Goal: Task Accomplishment & Management: Manage account settings

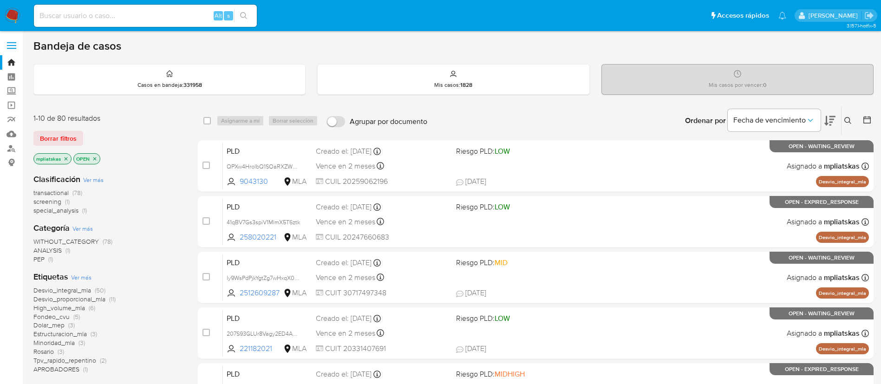
click at [852, 120] on button at bounding box center [848, 120] width 15 height 11
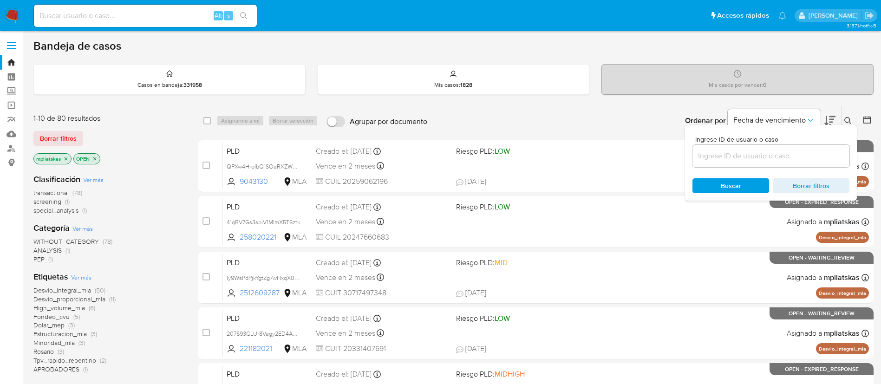
click at [761, 156] on input at bounding box center [770, 156] width 157 height 12
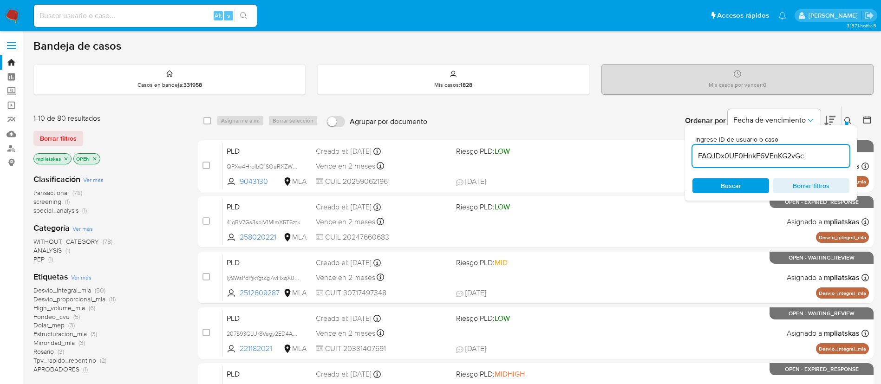
type input "FAQJDx0UF0HnkF6VEnKG2vGc"
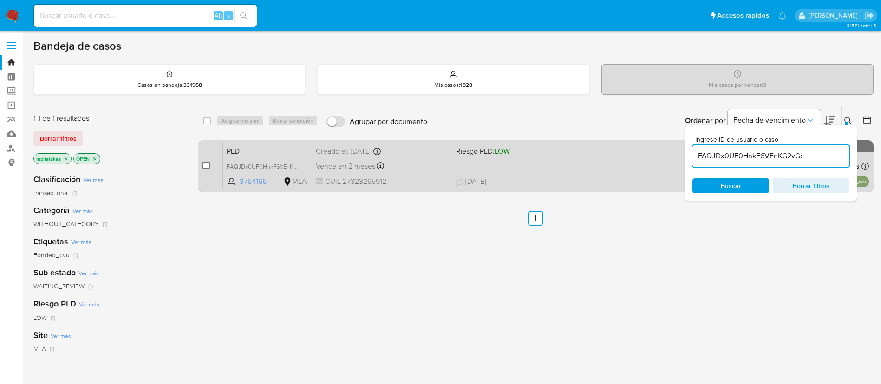
click at [203, 168] on input "checkbox" at bounding box center [205, 165] width 7 height 7
checkbox input "true"
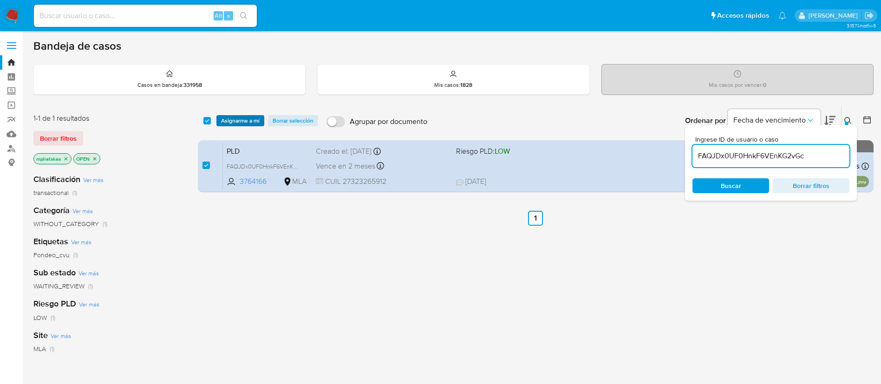
click at [238, 121] on span "Asignarme a mí" at bounding box center [240, 120] width 39 height 9
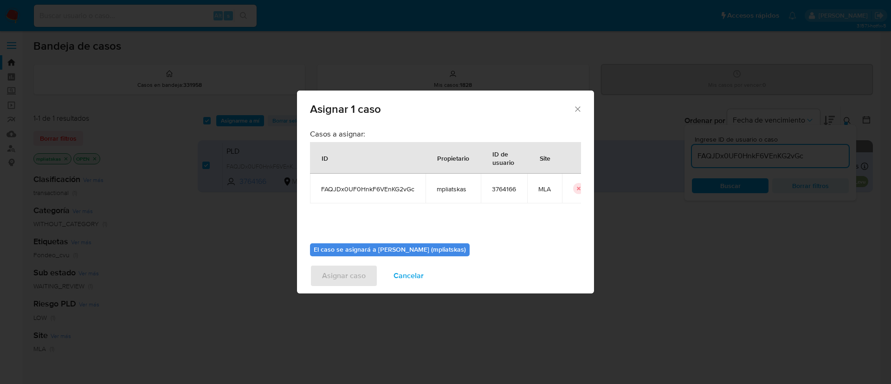
scroll to position [48, 0]
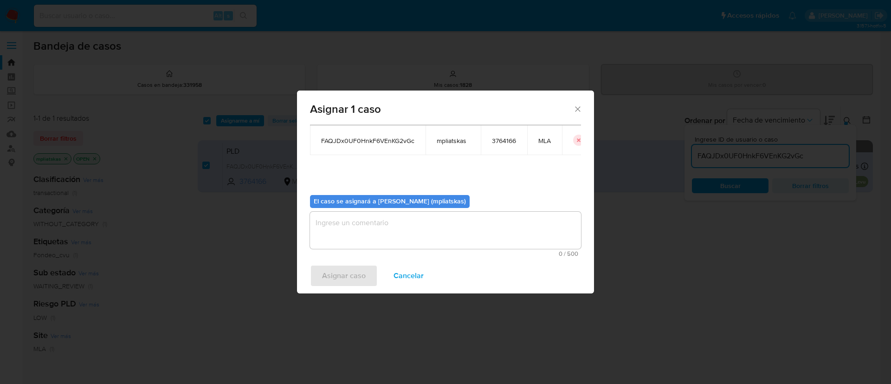
click at [362, 239] on textarea "assign-modal" at bounding box center [445, 230] width 271 height 37
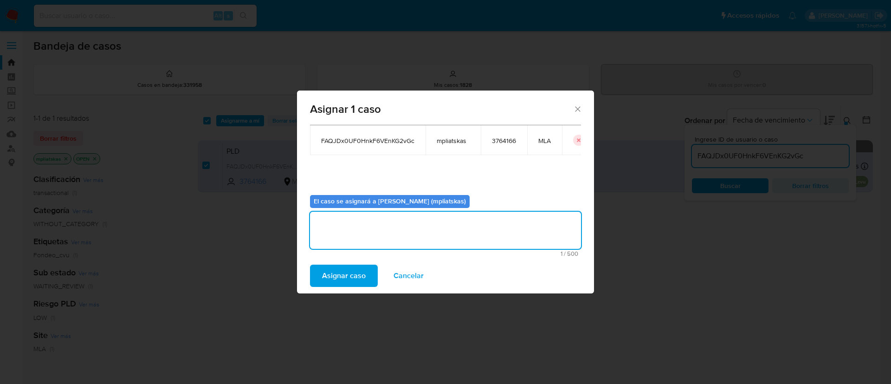
click at [345, 275] on span "Asignar caso" at bounding box center [344, 276] width 44 height 20
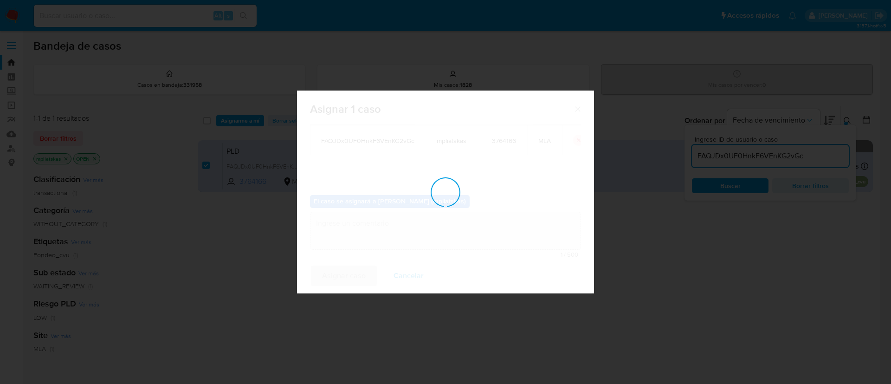
checkbox input "false"
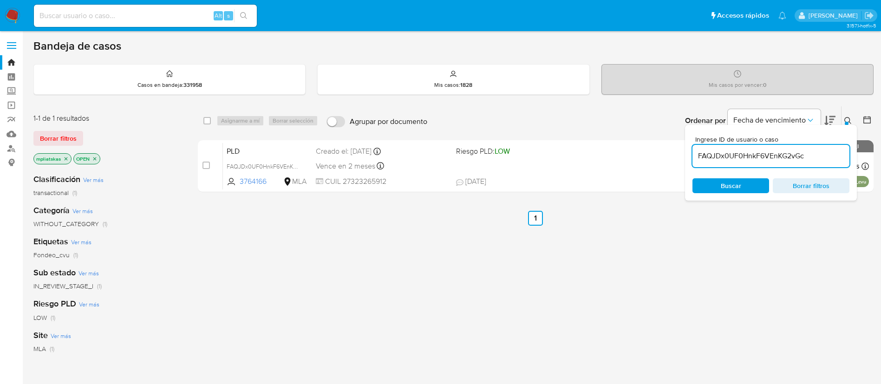
click at [700, 162] on input "FAQJDx0UF0HnkF6VEnKG2vGc" at bounding box center [770, 156] width 157 height 12
paste input "CFM9oGZROvD2ChlGgZYTcuKp"
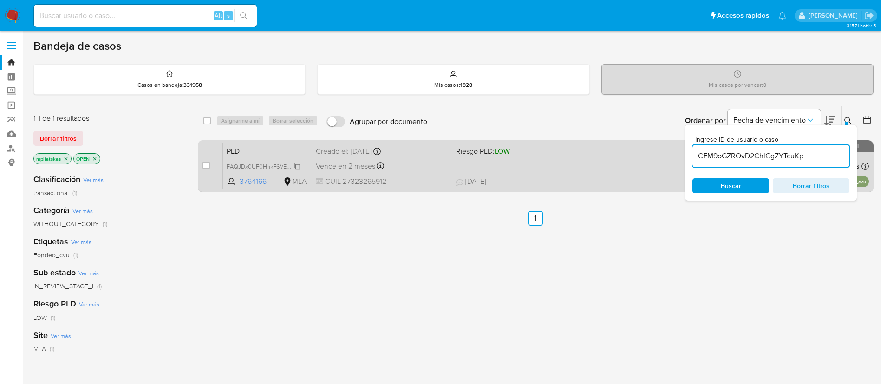
type input "CFM9oGZROvD2ChlGgZYTcuKp"
click at [208, 166] on input "checkbox" at bounding box center [205, 165] width 7 height 7
checkbox input "true"
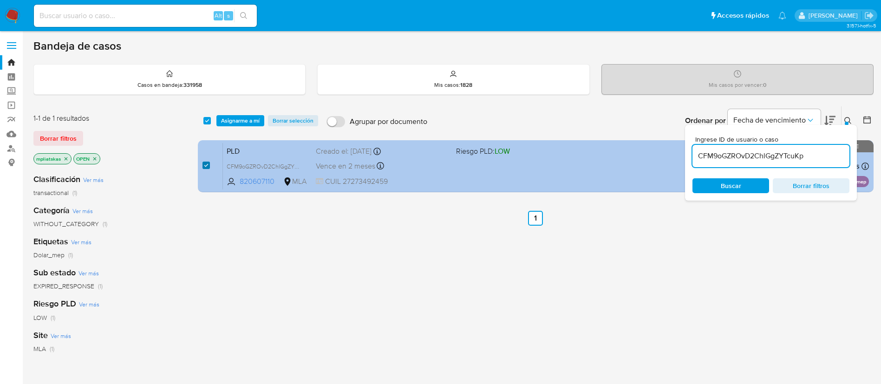
checkbox input "true"
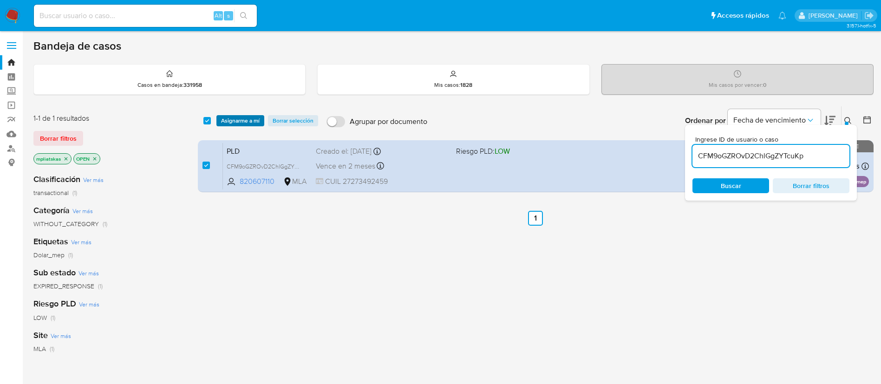
click at [233, 117] on span "Asignarme a mí" at bounding box center [240, 120] width 39 height 9
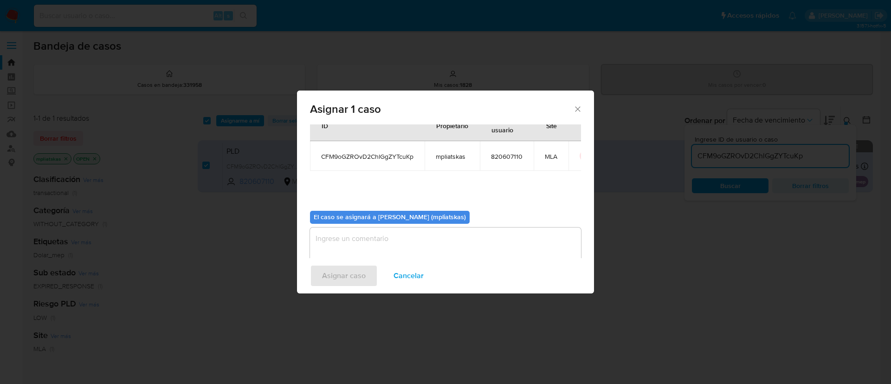
scroll to position [48, 0]
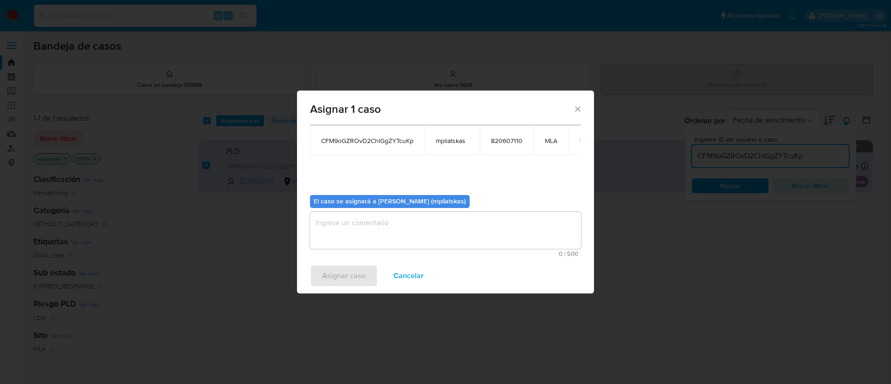
click at [373, 237] on textarea "assign-modal" at bounding box center [445, 230] width 271 height 37
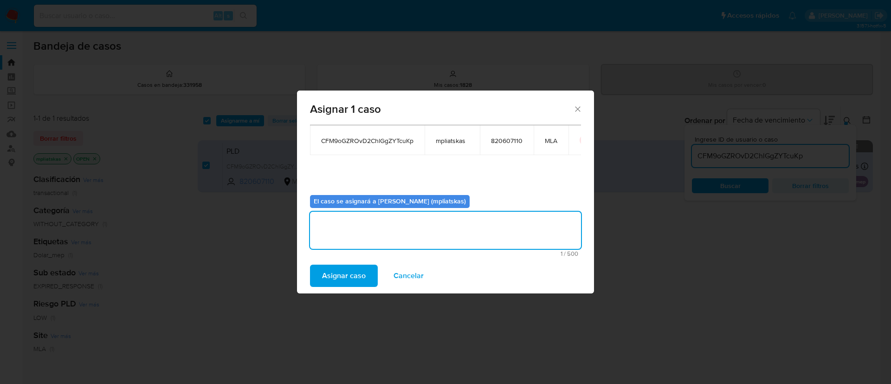
click at [342, 273] on span "Asignar caso" at bounding box center [344, 276] width 44 height 20
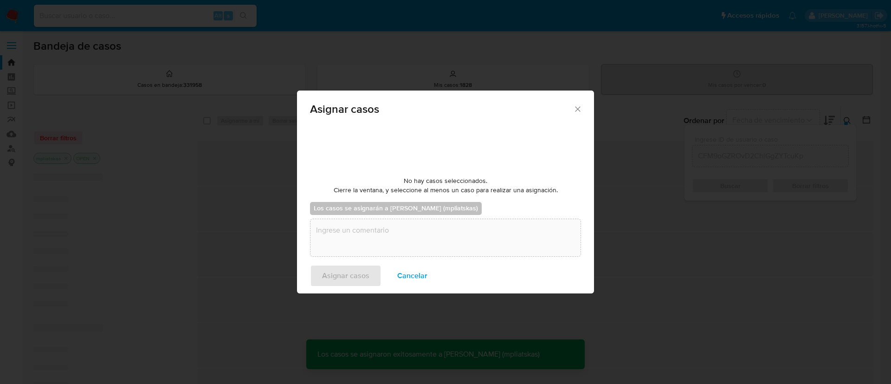
checkbox input "false"
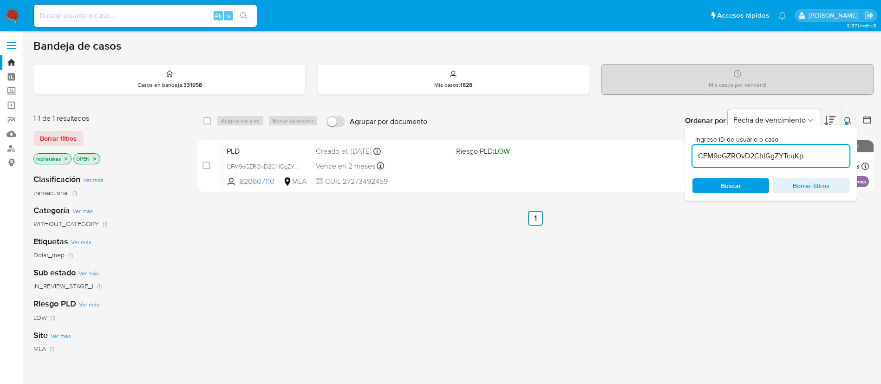
click at [745, 158] on input "CFM9oGZROvD2ChlGgZYTcuKp" at bounding box center [770, 156] width 157 height 12
paste input "6dGRa1CvuTL67aOVSTXm0x5k"
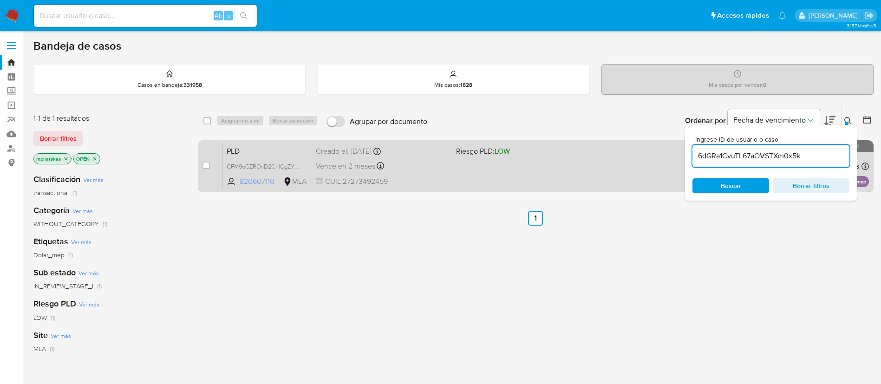
type input "6dGRa1CvuTL67aOVSTXm0x5k"
click at [202, 162] on input "checkbox" at bounding box center [205, 165] width 7 height 7
checkbox input "true"
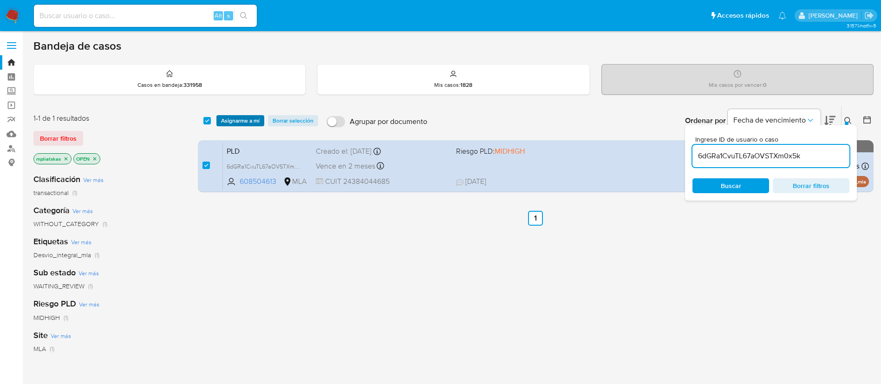
click at [226, 125] on span "Asignarme a mí" at bounding box center [240, 120] width 39 height 9
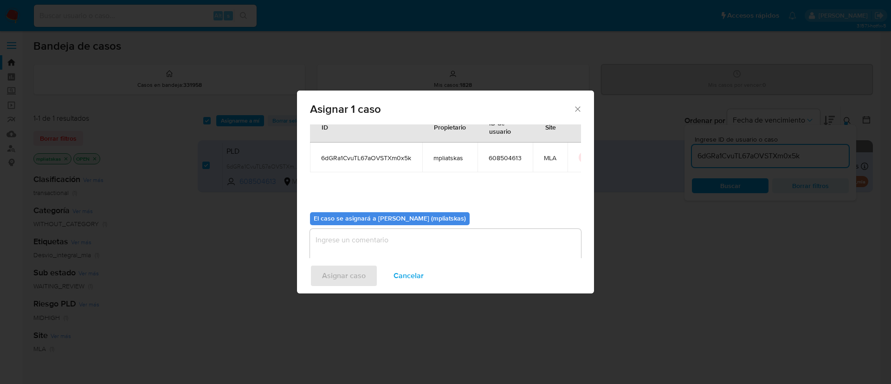
scroll to position [48, 0]
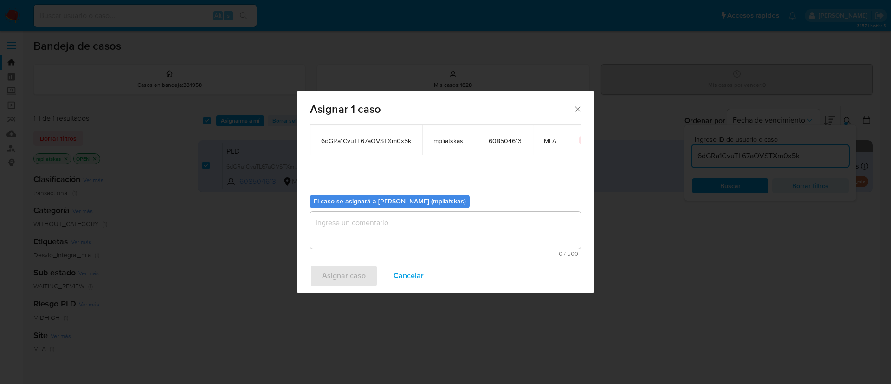
click at [378, 231] on textarea "assign-modal" at bounding box center [445, 230] width 271 height 37
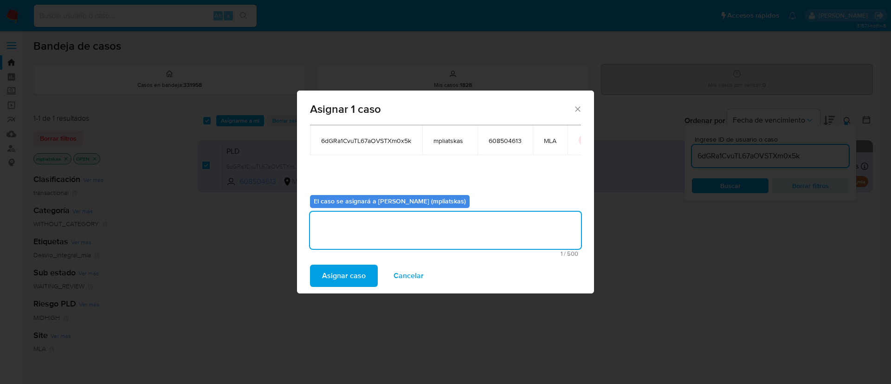
click at [354, 275] on span "Asignar caso" at bounding box center [344, 276] width 44 height 20
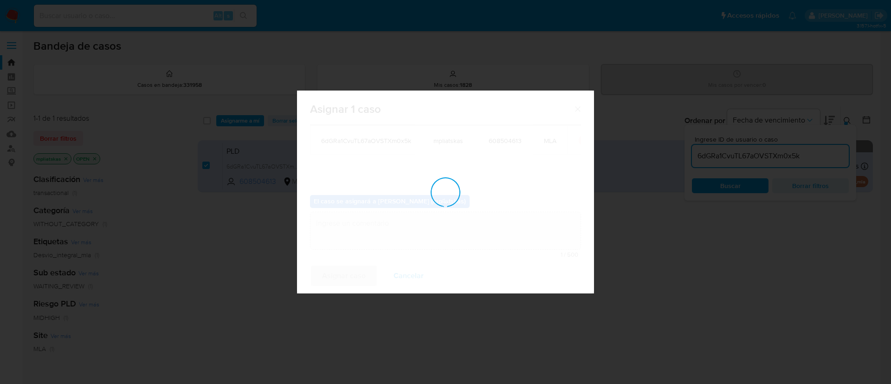
checkbox input "false"
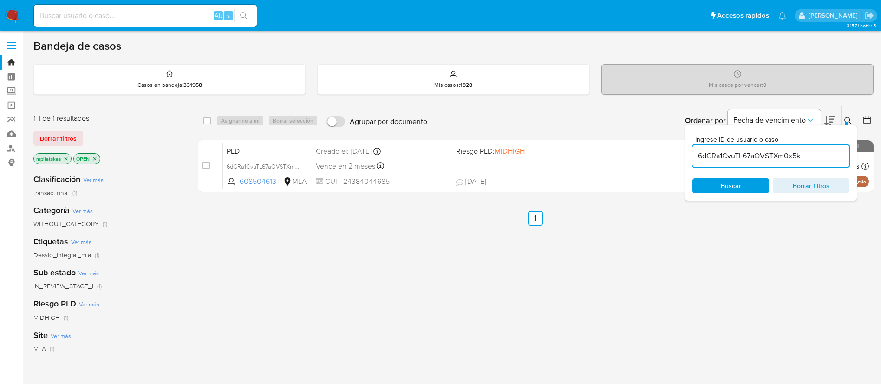
click at [712, 154] on input "6dGRa1CvuTL67aOVSTXm0x5k" at bounding box center [770, 156] width 157 height 12
paste input "KrEi6KCqFFV98TwmY3q9jCwa"
type input "KrEi6KCqFFV98TwmY3q9jCwa"
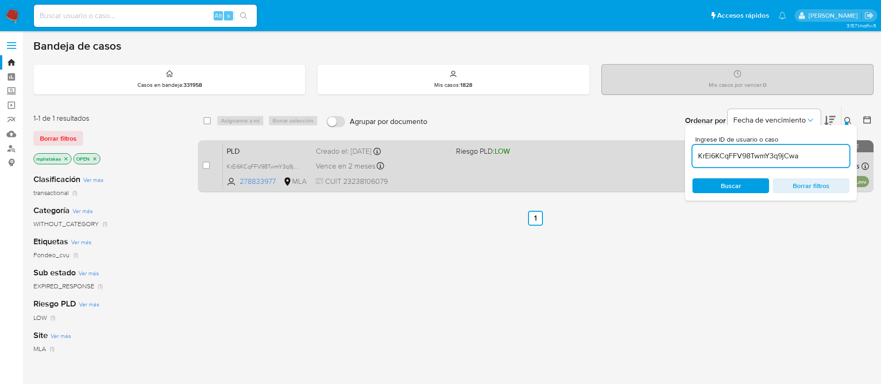
click at [202, 168] on div "case-item-checkbox No es posible asignar el caso PLD KrEi6KCqFFV98TwmY3q9jCwa 2…" at bounding box center [536, 166] width 676 height 52
drag, startPoint x: 206, startPoint y: 166, endPoint x: 213, endPoint y: 154, distance: 13.9
click at [206, 167] on input "checkbox" at bounding box center [205, 165] width 7 height 7
checkbox input "true"
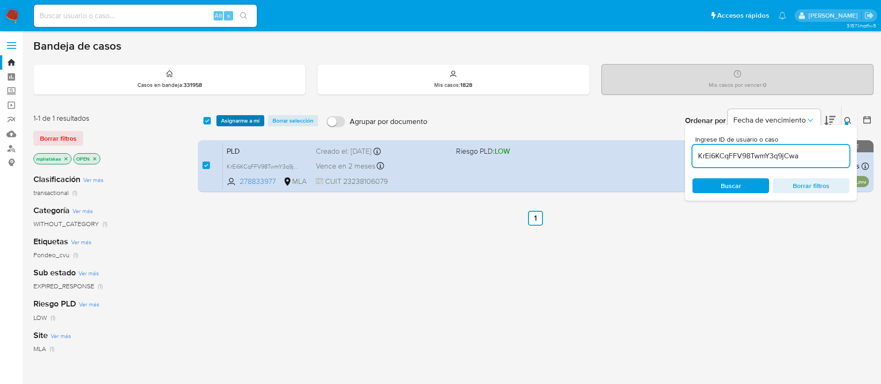
click at [227, 122] on span "Asignarme a mí" at bounding box center [240, 120] width 39 height 9
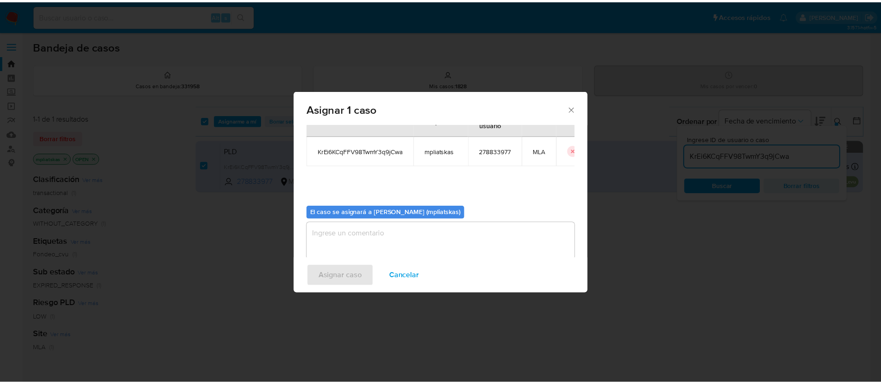
scroll to position [48, 0]
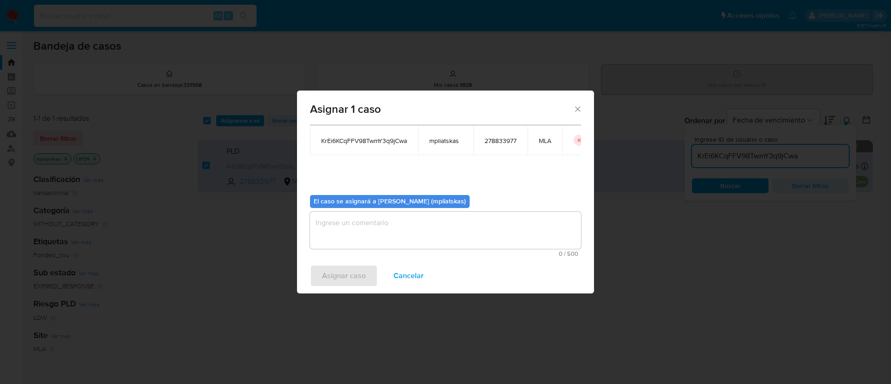
click at [439, 238] on textarea "assign-modal" at bounding box center [445, 230] width 271 height 37
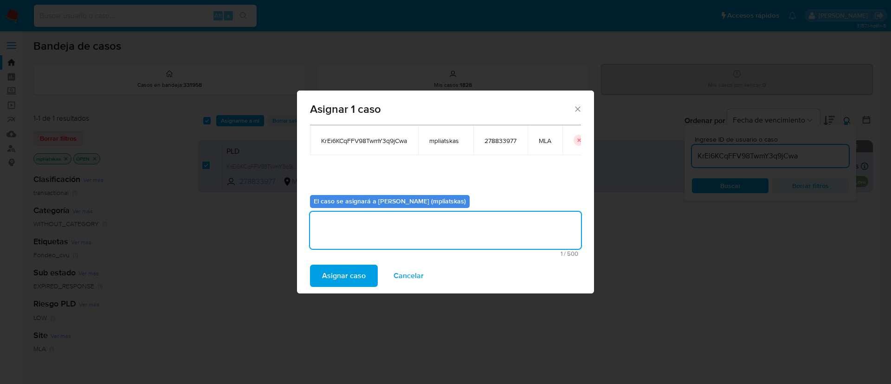
click at [345, 281] on span "Asignar caso" at bounding box center [344, 276] width 44 height 20
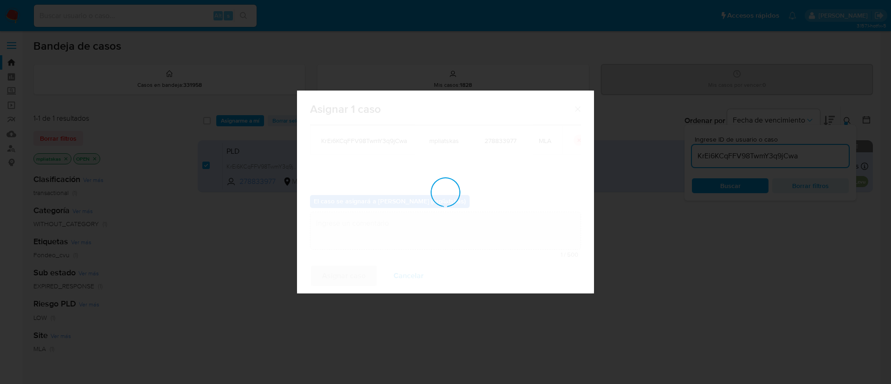
checkbox input "false"
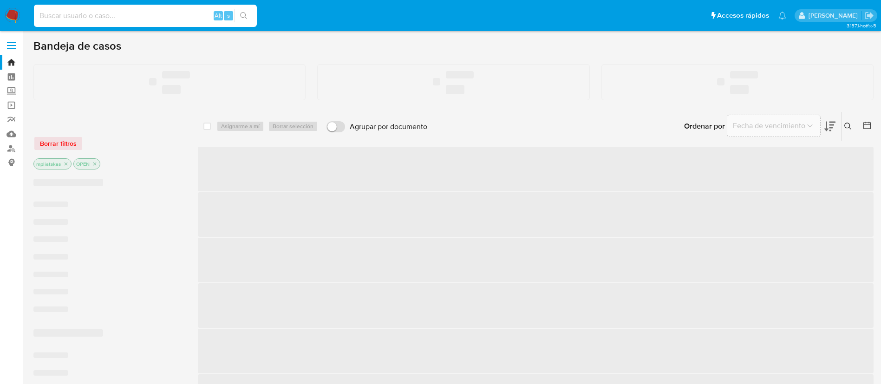
click at [190, 13] on input at bounding box center [145, 16] width 223 height 12
paste input "FAQJDx0UF0HnkF6VEnKG2vGc"
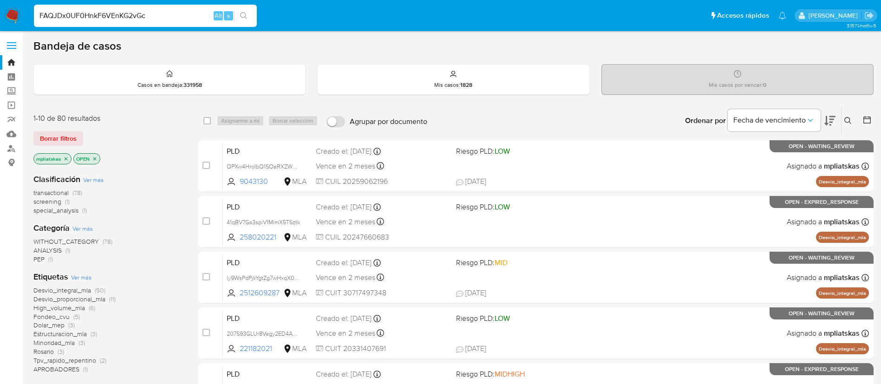
type input "FAQJDx0UF0HnkF6VEnKG2vGc"
click at [244, 8] on div "FAQJDx0UF0HnkF6VEnKG2vGc Alt s" at bounding box center [145, 16] width 223 height 22
click at [245, 15] on icon "search-icon" at bounding box center [243, 15] width 7 height 7
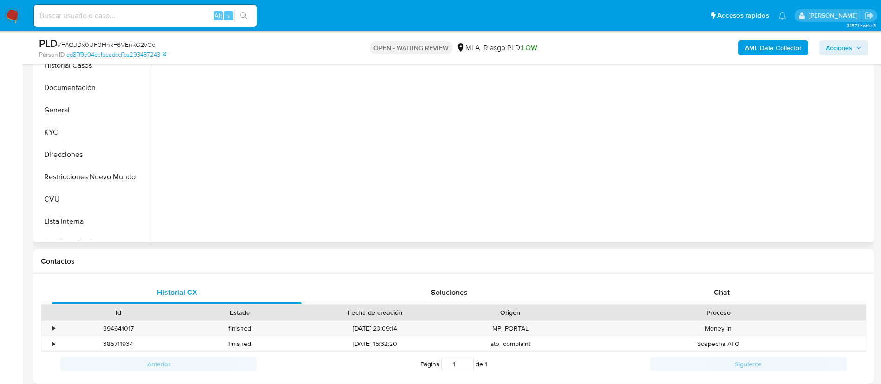
scroll to position [279, 0]
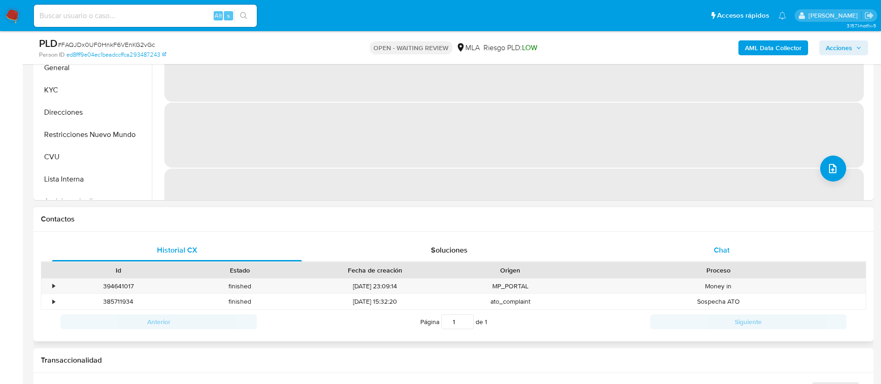
click at [653, 250] on div "Chat" at bounding box center [722, 250] width 250 height 22
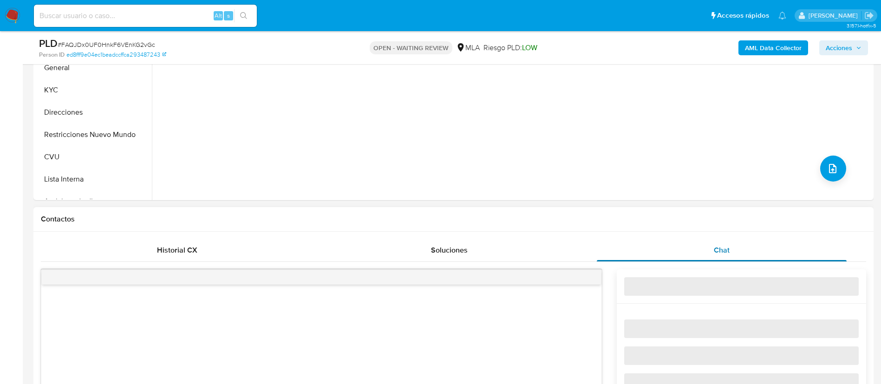
select select "10"
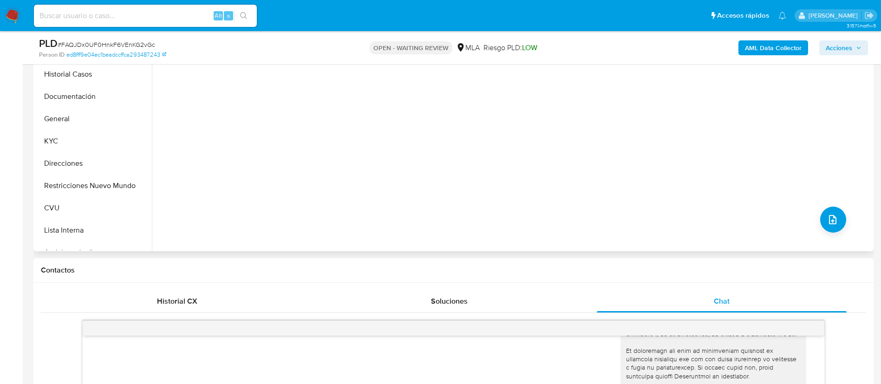
scroll to position [209, 0]
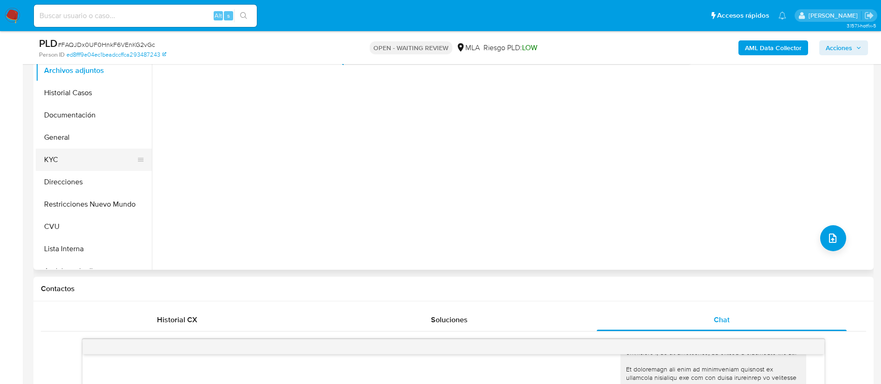
click at [76, 161] on button "KYC" at bounding box center [90, 160] width 109 height 22
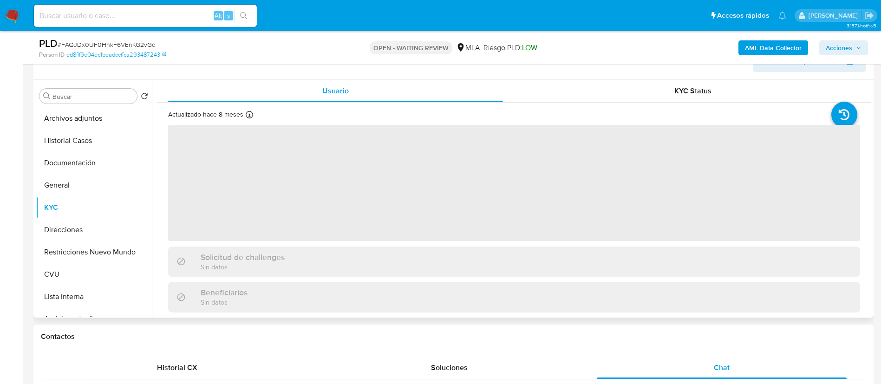
scroll to position [139, 0]
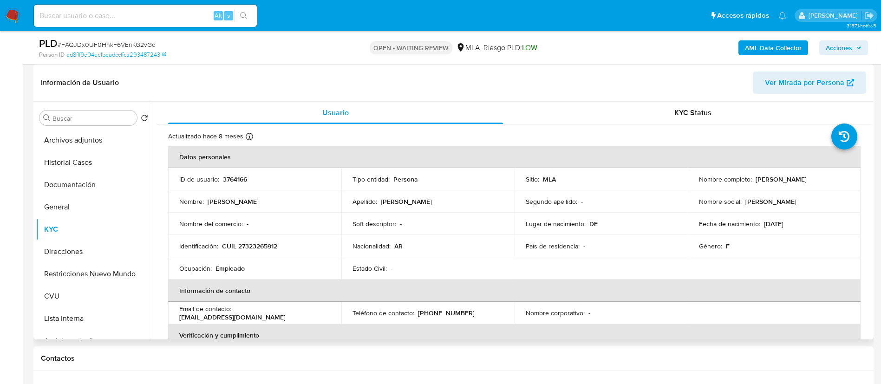
click at [232, 176] on p "3764166" at bounding box center [235, 179] width 24 height 8
copy p "3764166"
click at [78, 187] on button "Documentación" at bounding box center [90, 185] width 109 height 22
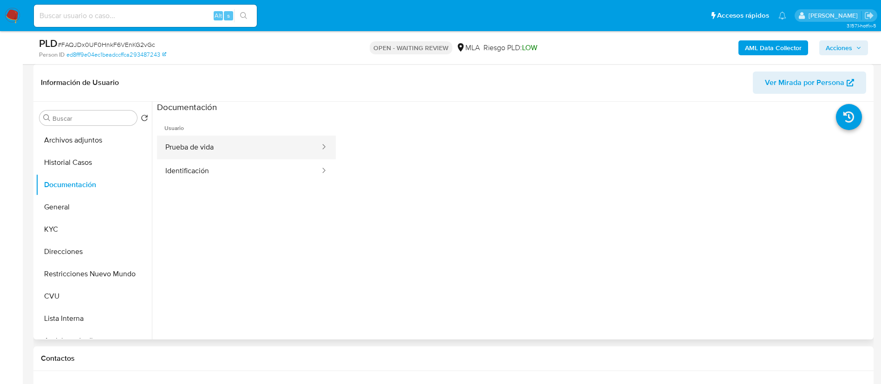
click at [179, 154] on button "Prueba de vida" at bounding box center [239, 148] width 164 height 24
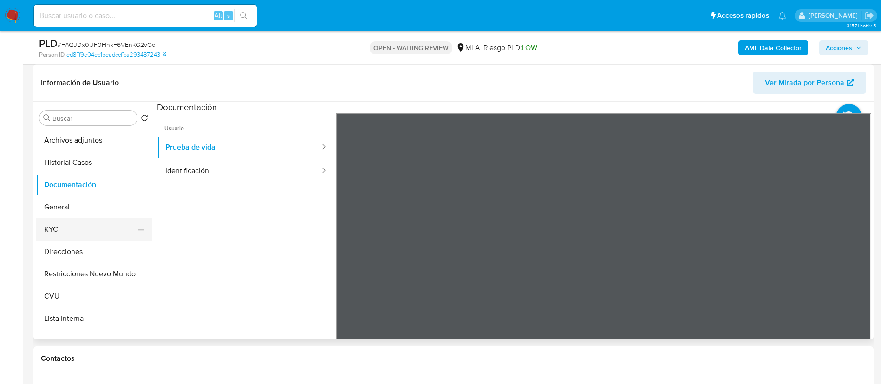
click at [92, 228] on button "KYC" at bounding box center [90, 229] width 109 height 22
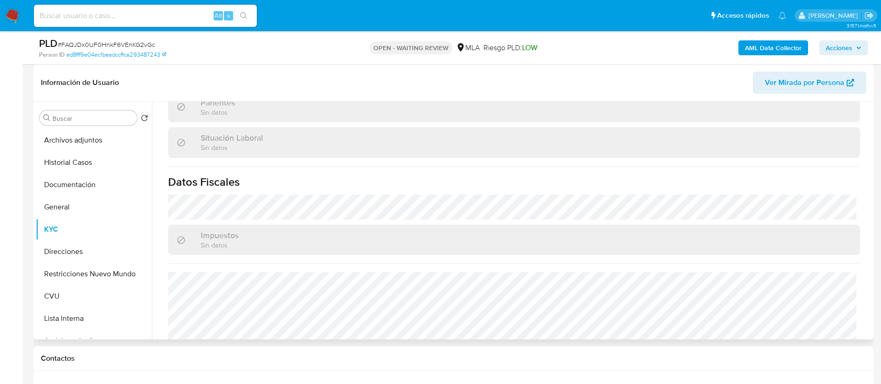
scroll to position [481, 0]
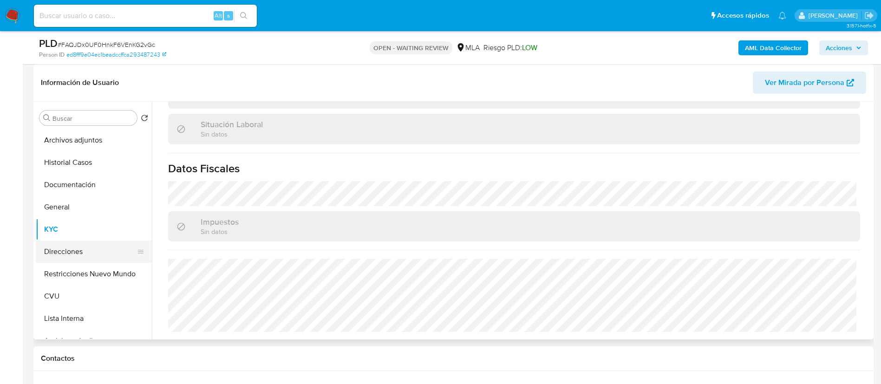
click at [85, 241] on button "Direcciones" at bounding box center [90, 252] width 109 height 22
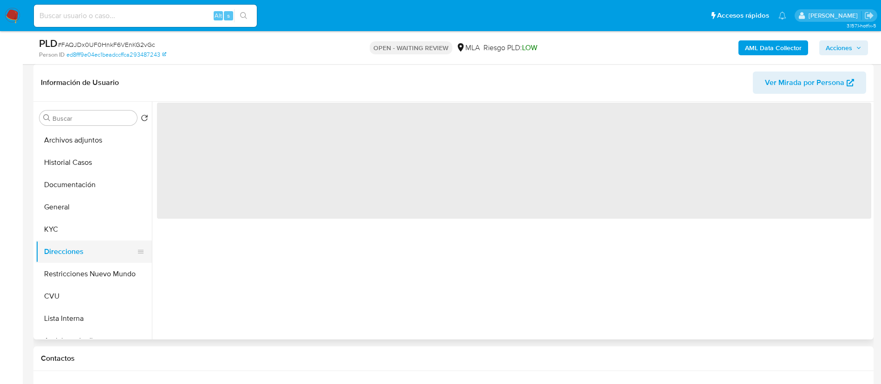
scroll to position [0, 0]
click at [87, 248] on button "Direcciones" at bounding box center [90, 252] width 109 height 22
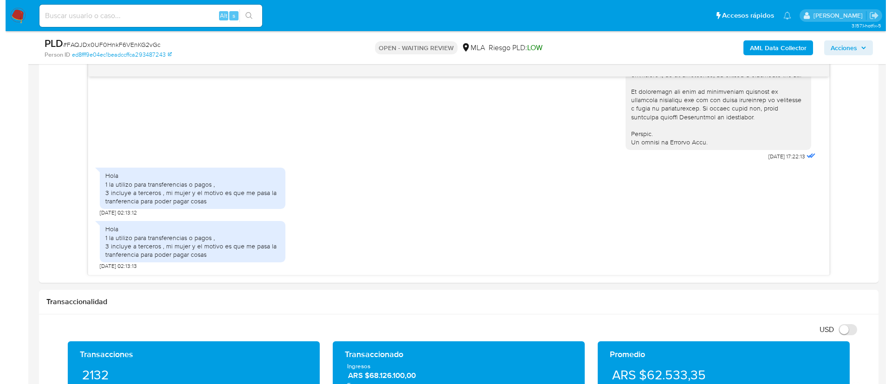
scroll to position [488, 0]
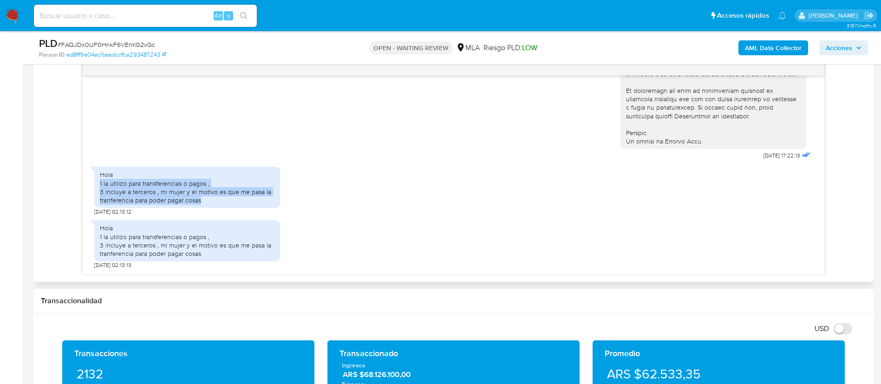
drag, startPoint x: 99, startPoint y: 185, endPoint x: 202, endPoint y: 204, distance: 104.4
click at [202, 204] on div "Hola 1 la utilizo para transferencias o pagos , 3 incluye a terceros , mi mujer…" at bounding box center [187, 187] width 175 height 34
copy div "1 la utilizo para transferencias o pagos , 3 incluye a terceros , mi mujer y el…"
click at [787, 51] on b "AML Data Collector" at bounding box center [773, 47] width 57 height 15
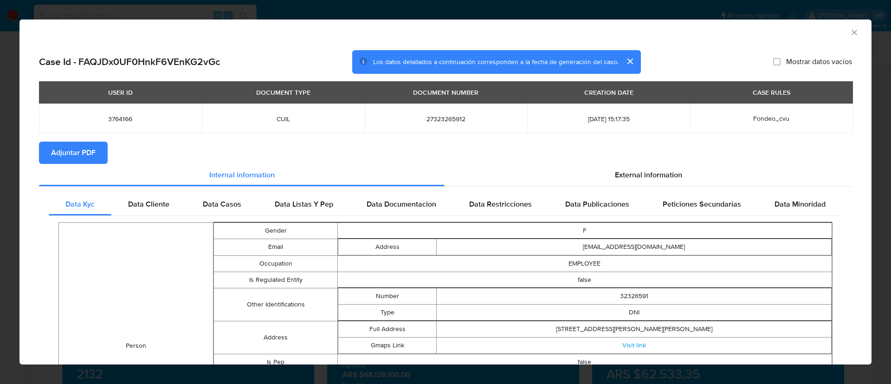
click at [91, 150] on span "Adjuntar PDF" at bounding box center [73, 153] width 45 height 20
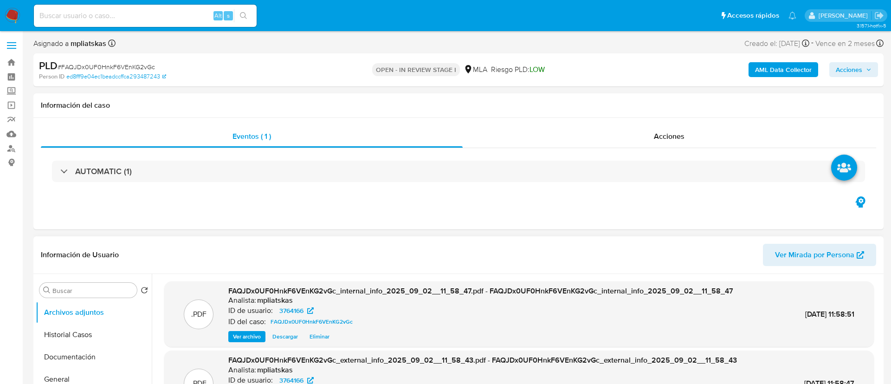
select select "10"
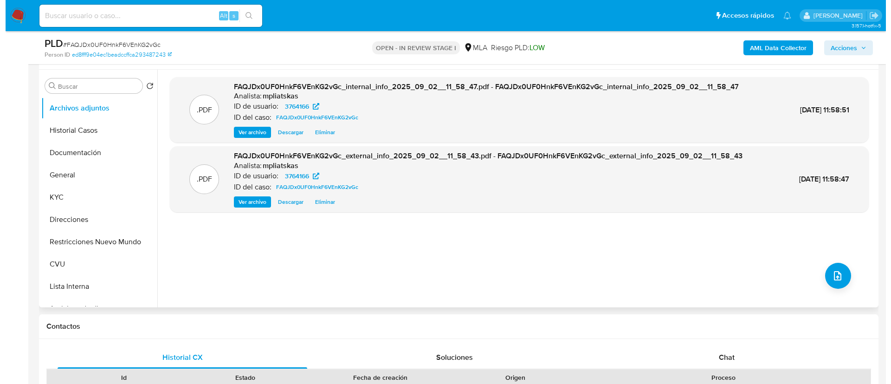
scroll to position [139, 0]
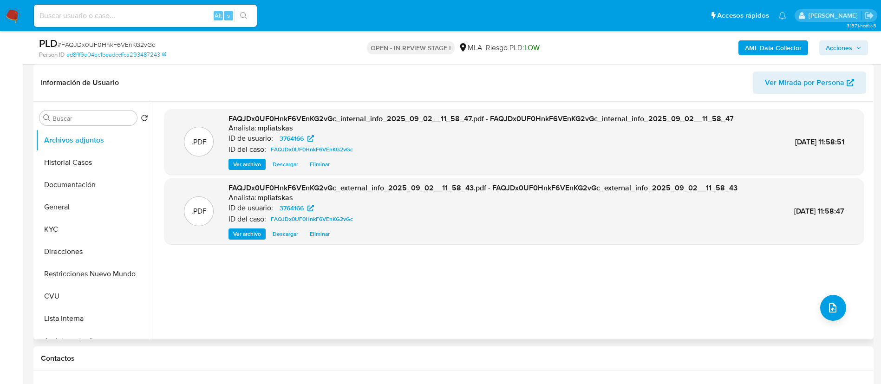
click at [817, 314] on div ".PDF FAQJDx0UF0HnkF6VEnKG2vGc_internal_info_2025_09_02__11_58_47.pdf - FAQJDx0U…" at bounding box center [513, 220] width 699 height 223
click at [830, 312] on icon "upload-file" at bounding box center [832, 307] width 11 height 11
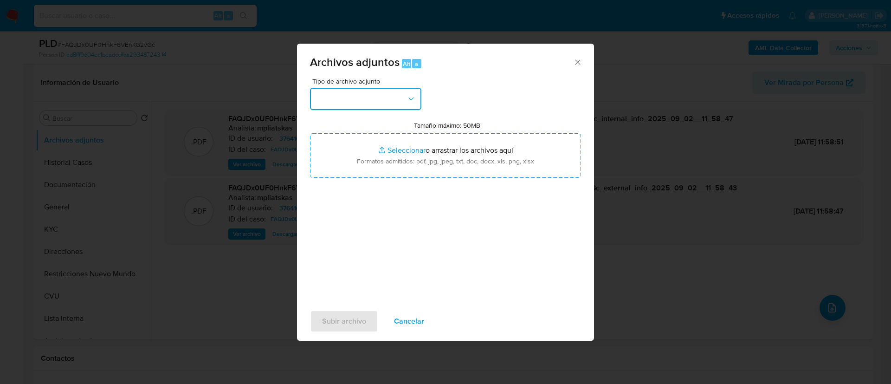
click at [355, 104] on button "button" at bounding box center [365, 99] width 111 height 22
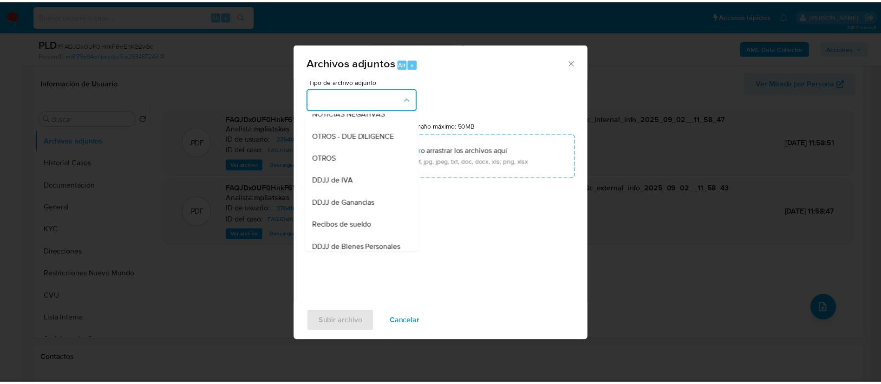
scroll to position [70, 0]
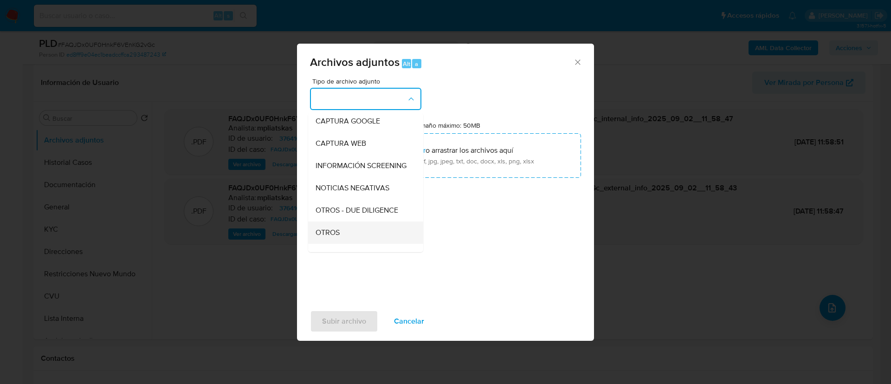
click at [342, 242] on div "OTROS" at bounding box center [363, 232] width 95 height 22
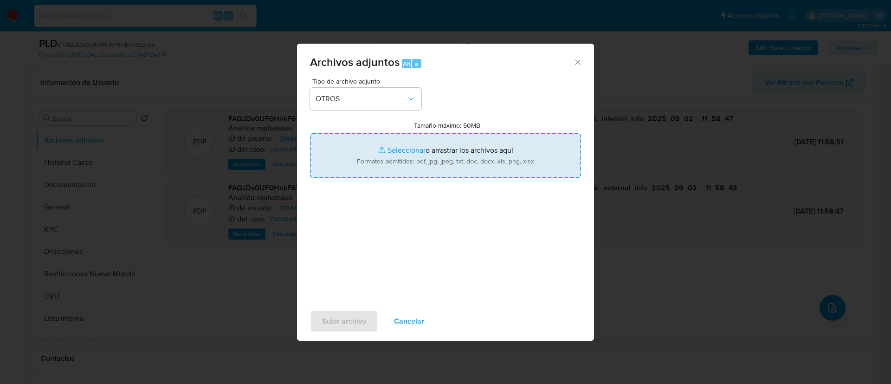
click at [391, 146] on input "Tamaño máximo: 50MB Seleccionar archivos" at bounding box center [445, 155] width 271 height 45
type input "C:\fakepath\3764166 Movimientos.xlsx"
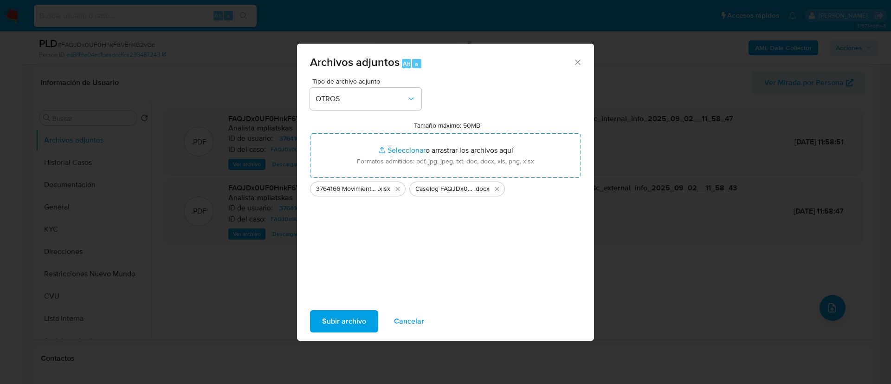
click at [352, 320] on span "Subir archivo" at bounding box center [344, 321] width 44 height 20
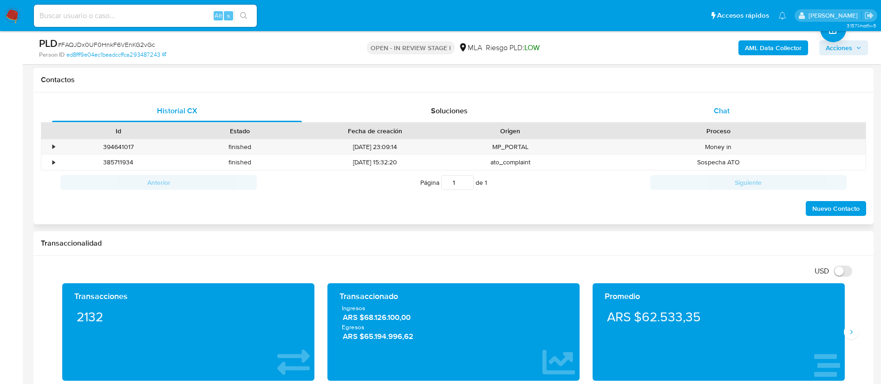
click at [706, 110] on div "Chat" at bounding box center [722, 111] width 250 height 22
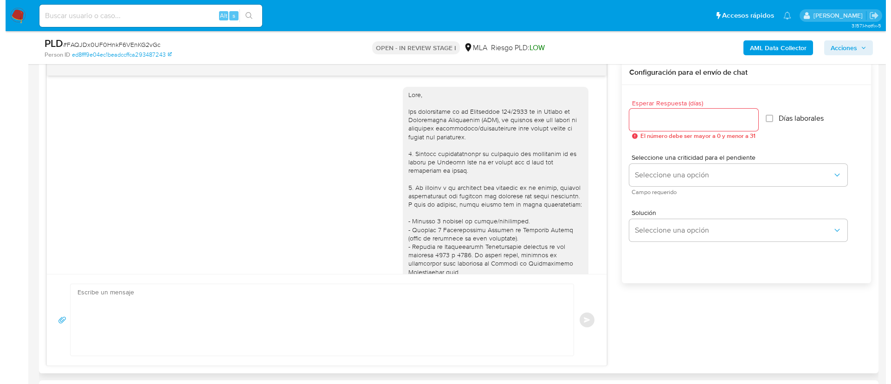
scroll to position [443, 0]
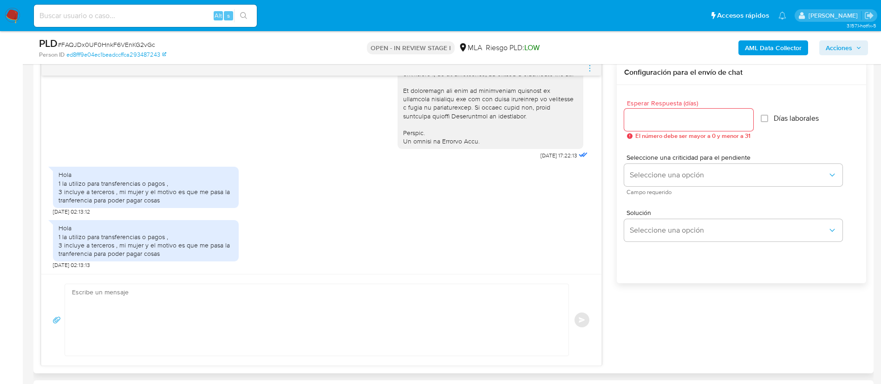
click at [351, 306] on textarea at bounding box center [314, 320] width 485 height 72
type textarea "/"
type textarea "d"
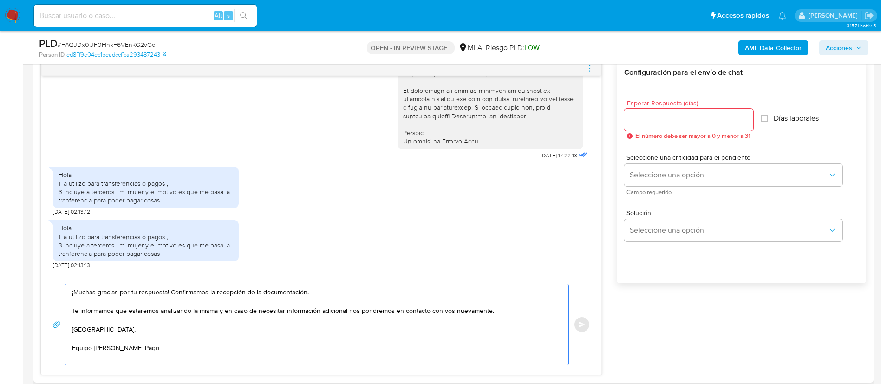
drag, startPoint x: 169, startPoint y: 289, endPoint x: 311, endPoint y: 294, distance: 141.7
click at [311, 294] on textarea "¡Muchas gracias por tu respuesta! Confirmamos la recepción de la documentación.…" at bounding box center [314, 324] width 485 height 81
type textarea "¡Muchas gracias por tu respuesta! Te informamos que estaremos analizando la mis…"
click at [641, 119] on input "Esperar Respuesta (días)" at bounding box center [688, 120] width 129 height 12
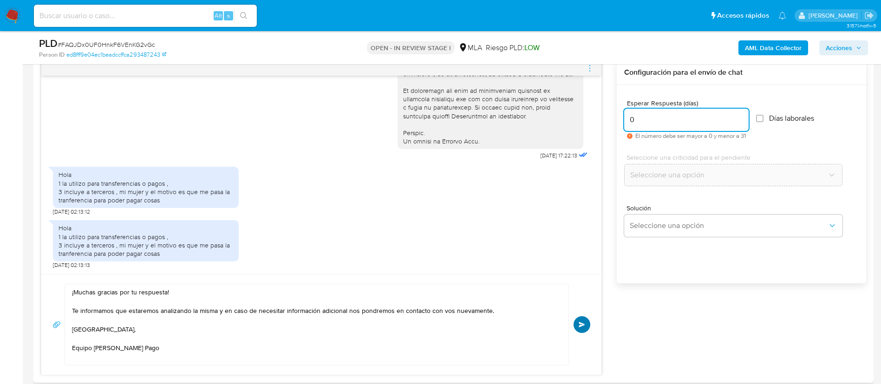
type input "0"
click at [584, 325] on span "Enviar" at bounding box center [582, 325] width 7 height 6
click at [590, 65] on icon "menu-action" at bounding box center [589, 65] width 1 height 1
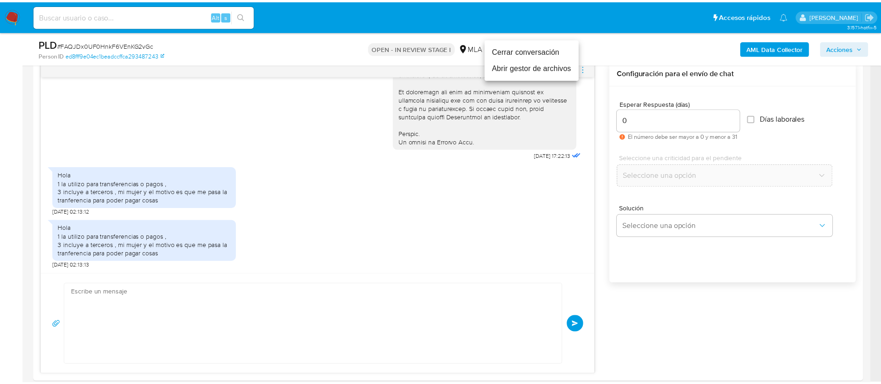
scroll to position [546, 0]
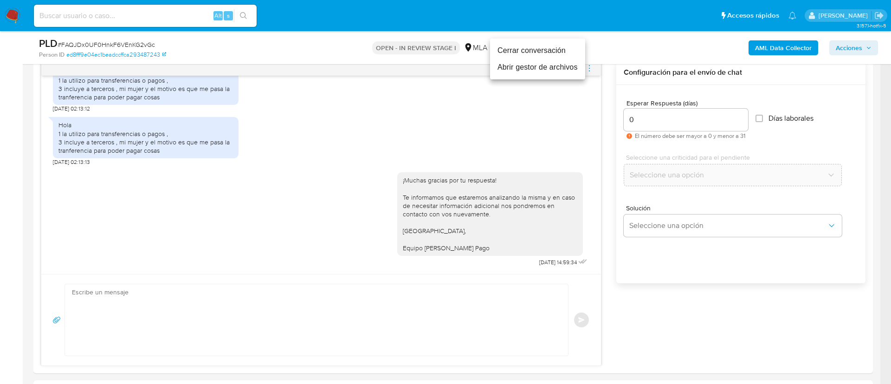
click at [549, 50] on li "Cerrar conversación" at bounding box center [537, 50] width 95 height 17
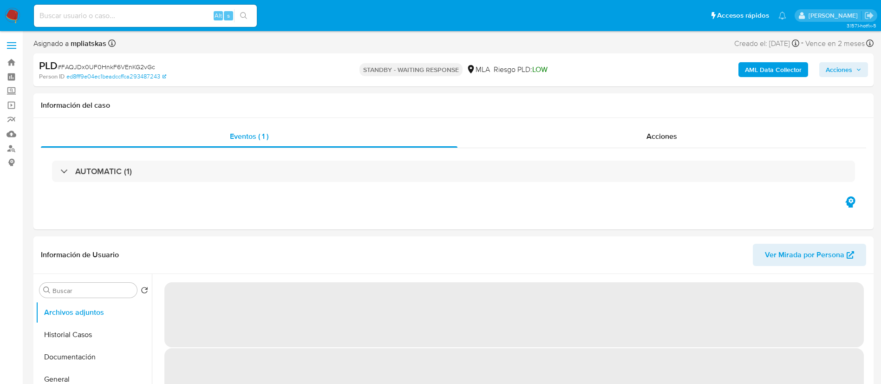
select select "10"
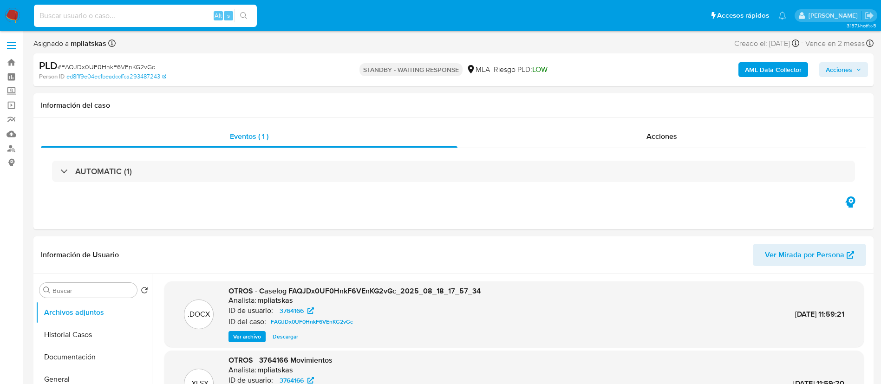
click at [204, 11] on input at bounding box center [145, 16] width 223 height 12
paste input "CFM9oGZROvD2ChlGgZYTcuKp"
type input "CFM9oGZROvD2ChlGgZYTcuKp"
click at [242, 18] on icon "search-icon" at bounding box center [243, 15] width 7 height 7
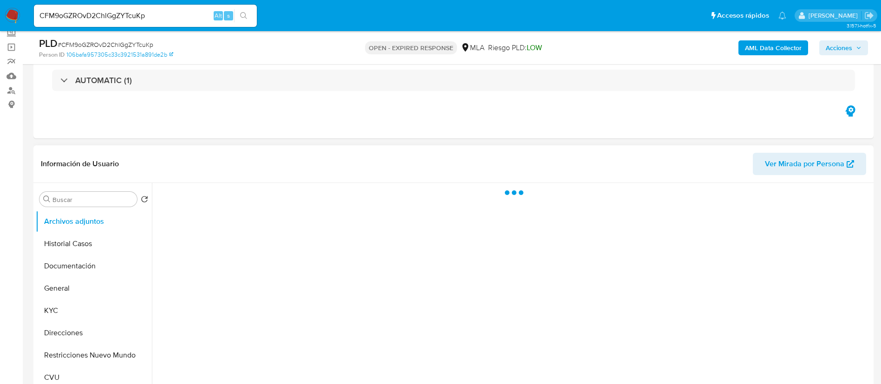
scroll to position [139, 0]
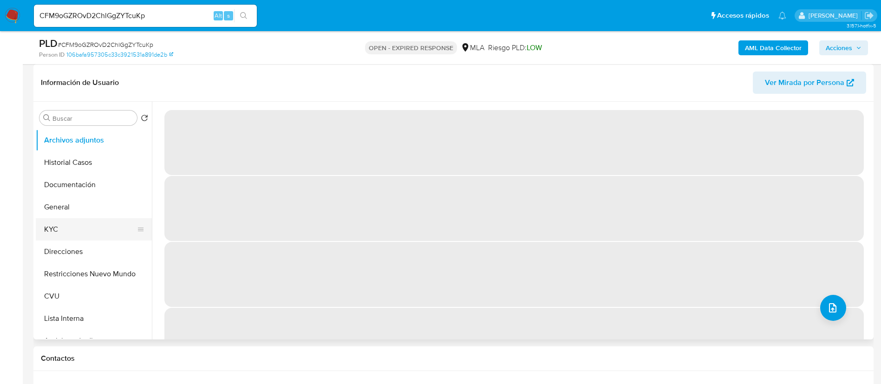
click at [69, 219] on button "KYC" at bounding box center [90, 229] width 109 height 22
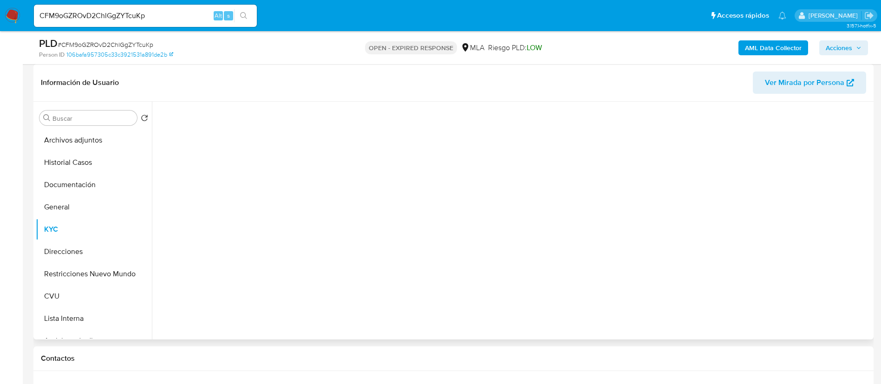
select select "10"
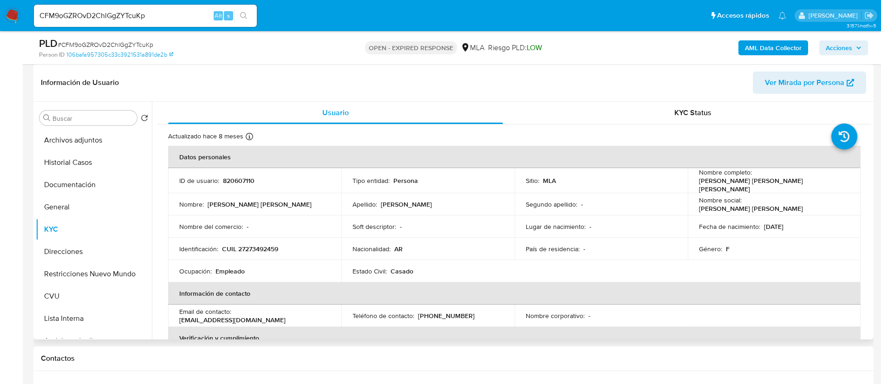
click at [226, 181] on p "820607110" at bounding box center [239, 180] width 32 height 8
copy p "820607110"
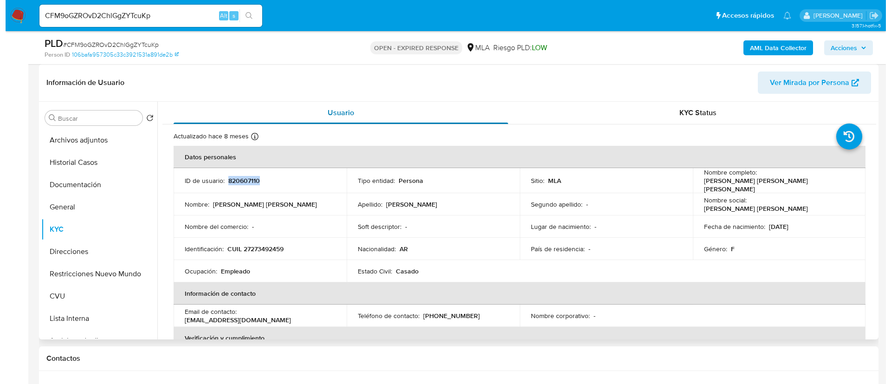
scroll to position [0, 0]
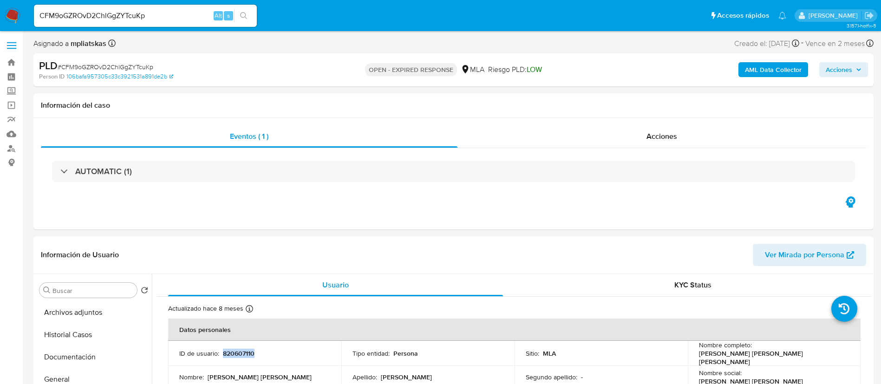
click at [782, 69] on b "AML Data Collector" at bounding box center [773, 69] width 57 height 15
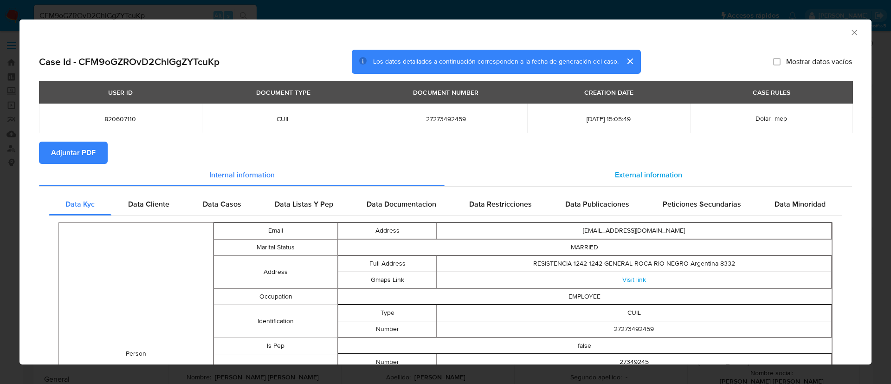
click at [599, 174] on div "External information" at bounding box center [649, 175] width 408 height 22
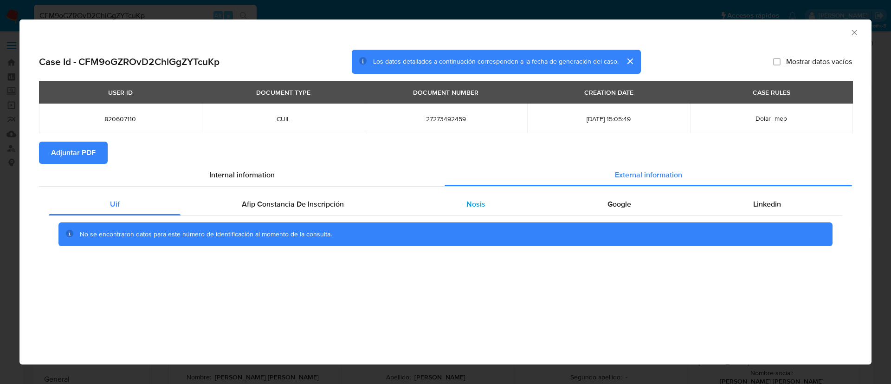
click at [491, 206] on div "Nosis" at bounding box center [475, 204] width 141 height 22
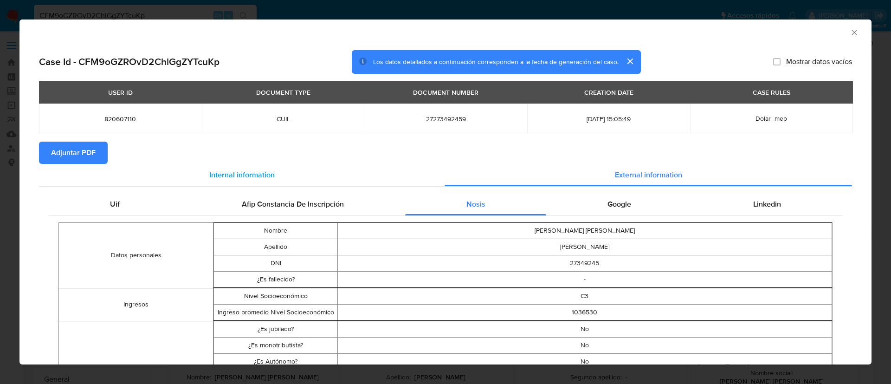
click at [322, 185] on div "Internal information" at bounding box center [242, 175] width 406 height 22
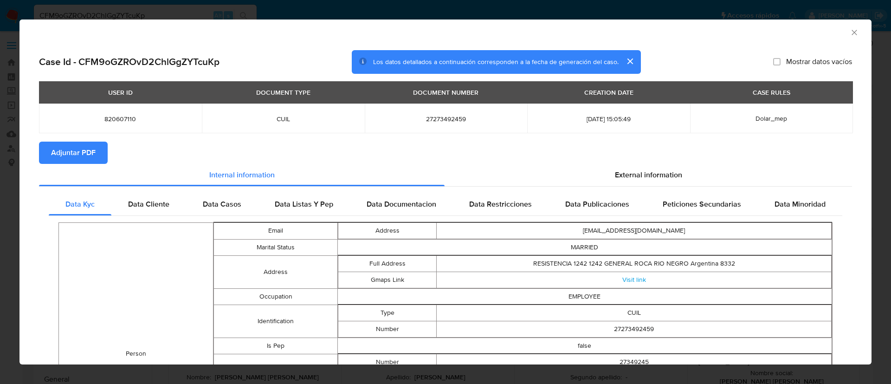
click at [632, 180] on div "External information" at bounding box center [649, 175] width 408 height 22
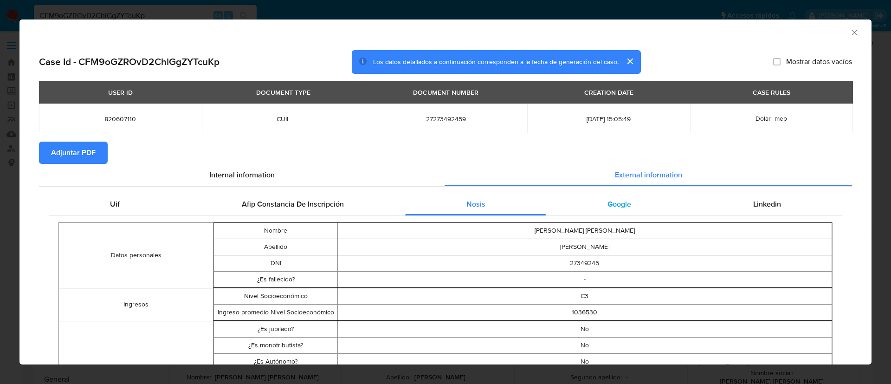
click at [648, 206] on div "Google" at bounding box center [620, 204] width 146 height 22
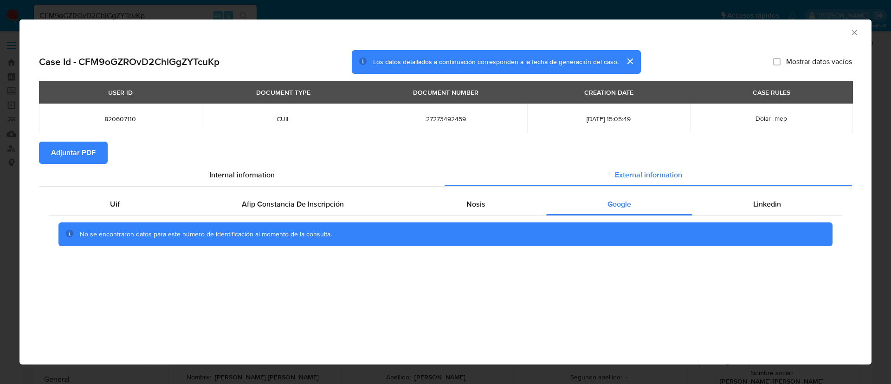
click at [852, 32] on icon "Cerrar ventana" at bounding box center [854, 32] width 9 height 9
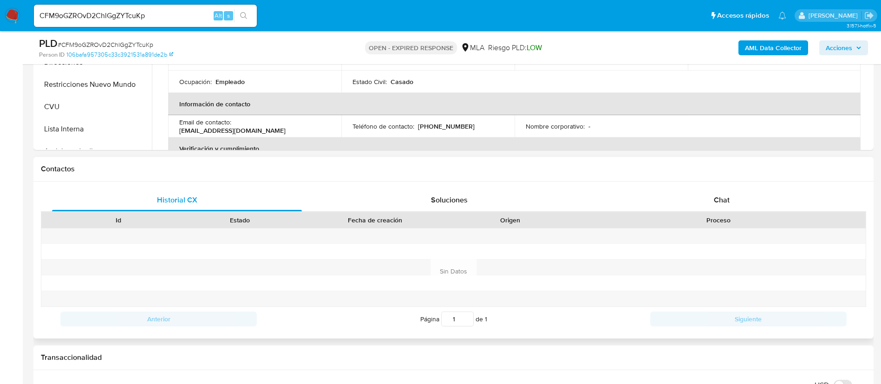
scroll to position [348, 0]
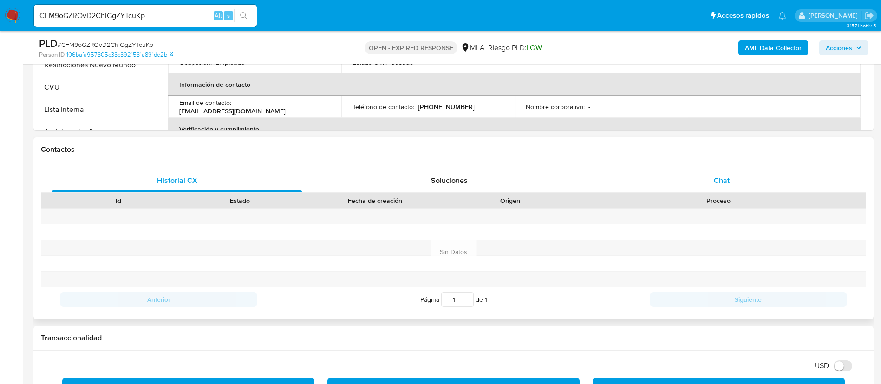
click at [736, 186] on div "Chat" at bounding box center [722, 180] width 250 height 22
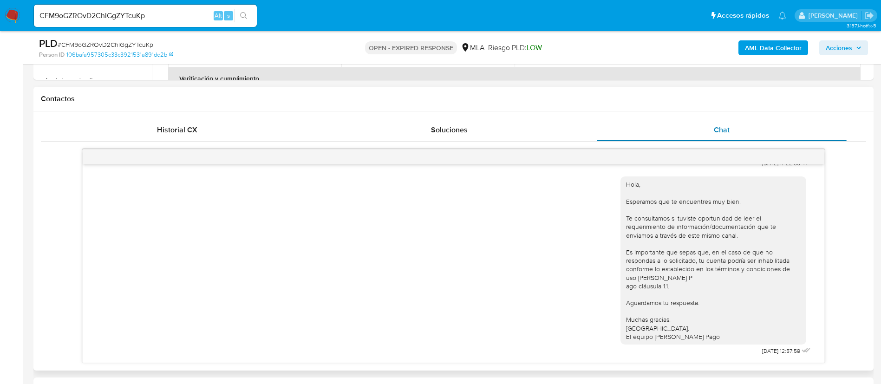
scroll to position [488, 0]
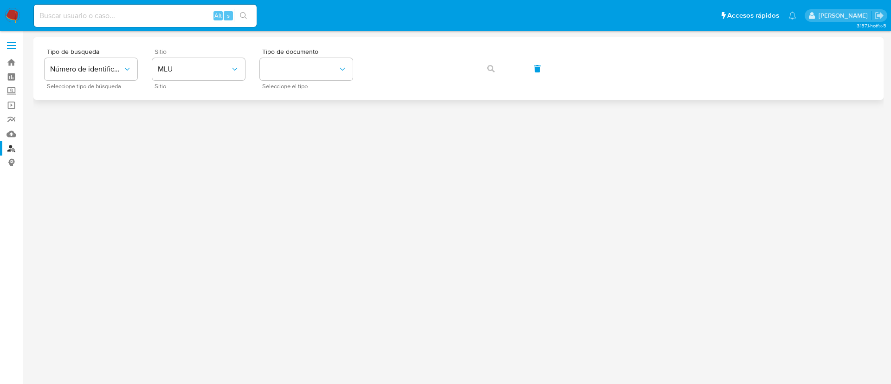
click at [168, 82] on div "Sitio MLU Sitio" at bounding box center [198, 68] width 93 height 40
click at [176, 74] on button "MLU" at bounding box center [198, 69] width 93 height 22
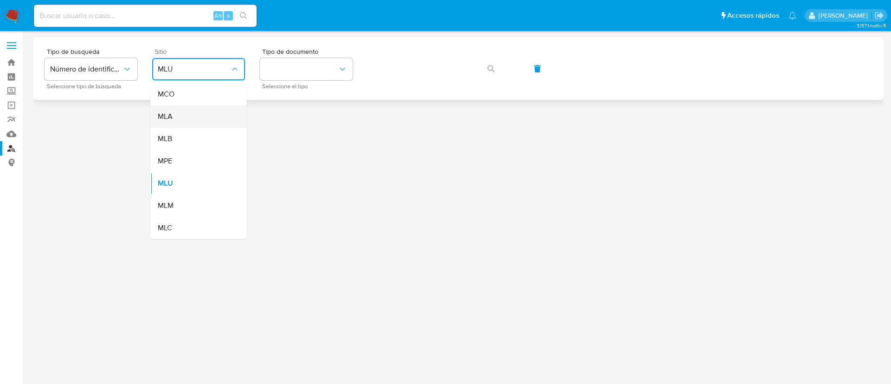
click at [195, 120] on div "MLA" at bounding box center [196, 116] width 76 height 22
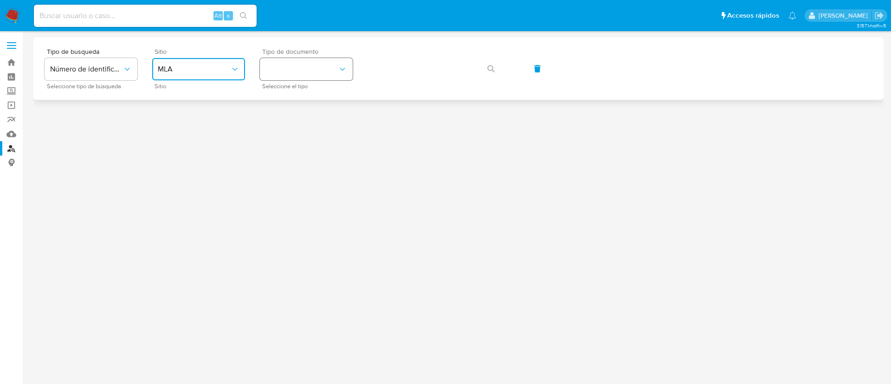
click at [294, 77] on button "identificationType" at bounding box center [306, 69] width 93 height 22
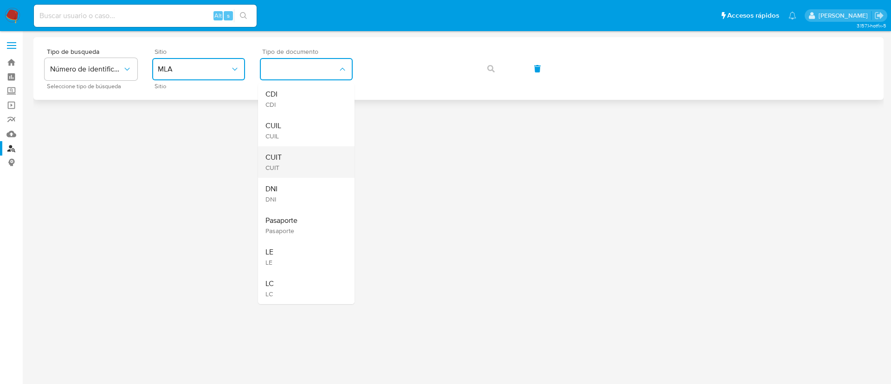
click at [275, 150] on div "CUIT CUIT" at bounding box center [304, 162] width 76 height 32
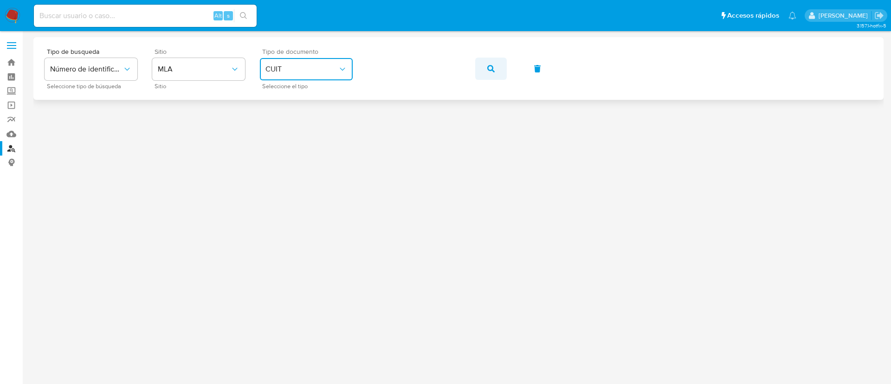
click at [480, 73] on button "button" at bounding box center [491, 69] width 32 height 22
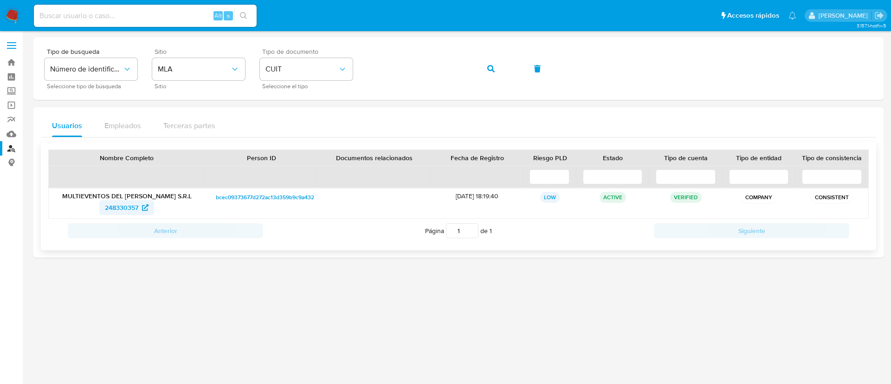
click at [120, 211] on span "248330357" at bounding box center [121, 207] width 33 height 15
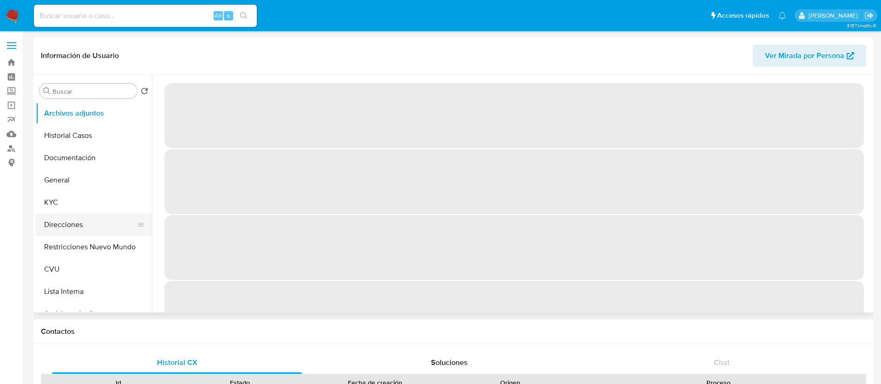
select select "10"
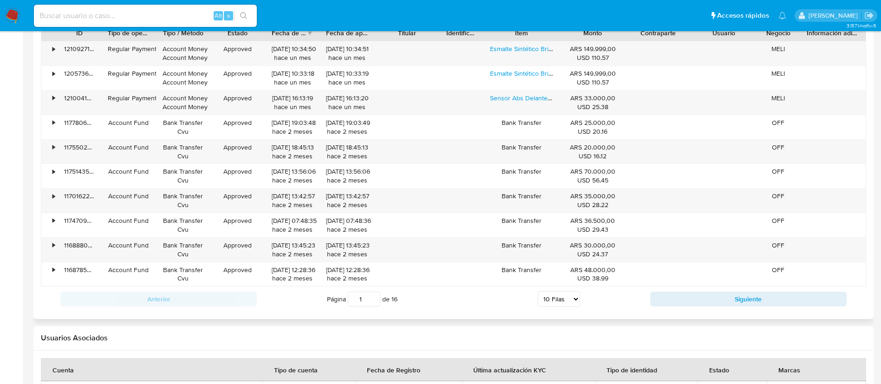
scroll to position [836, 0]
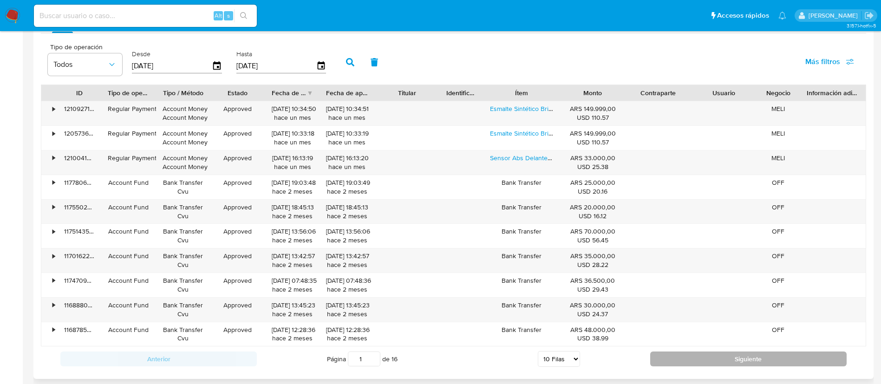
click at [684, 362] on button "Siguiente" at bounding box center [748, 358] width 196 height 15
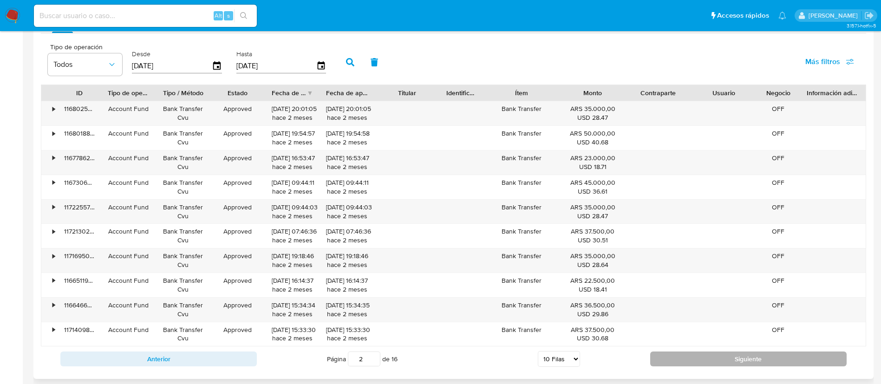
click at [665, 360] on button "Siguiente" at bounding box center [748, 358] width 196 height 15
type input "4"
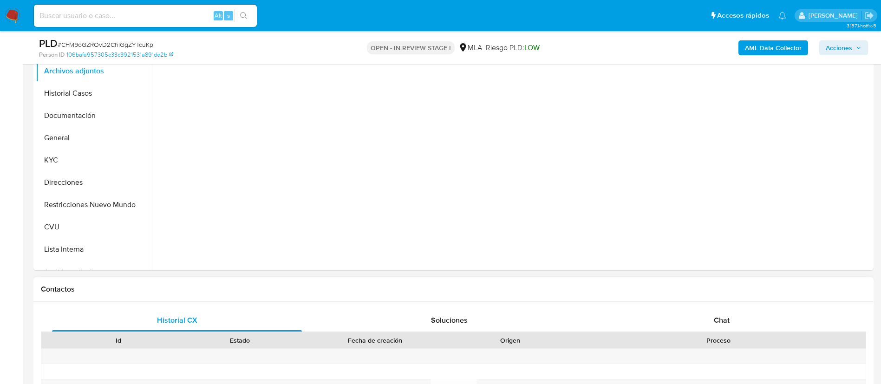
scroll to position [209, 0]
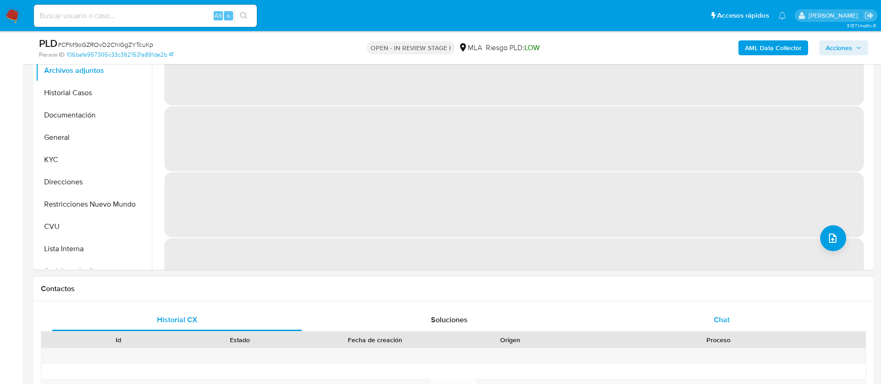
select select "10"
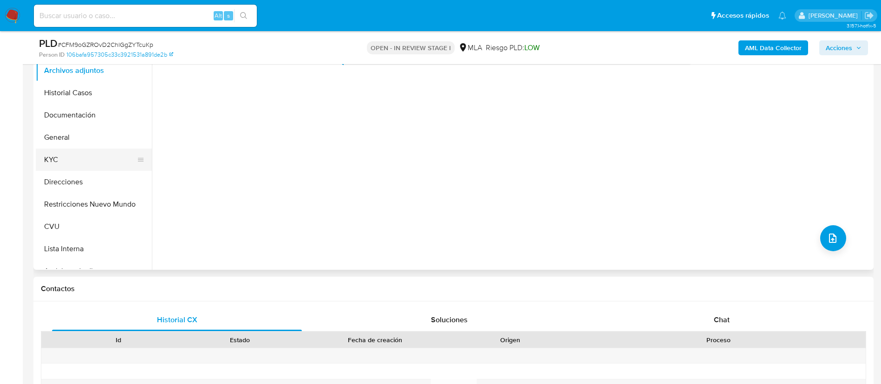
click at [51, 167] on button "KYC" at bounding box center [90, 160] width 109 height 22
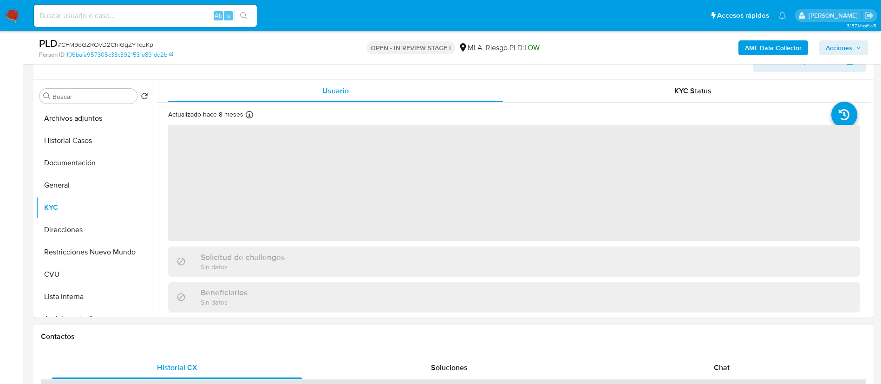
scroll to position [139, 0]
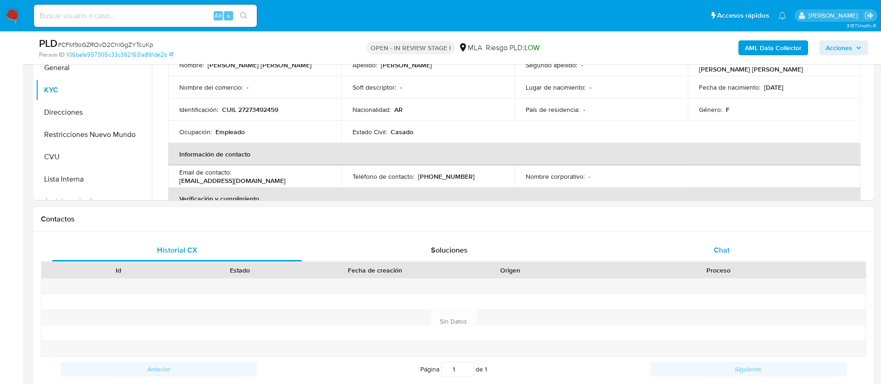
click at [733, 247] on div "Chat" at bounding box center [722, 250] width 250 height 22
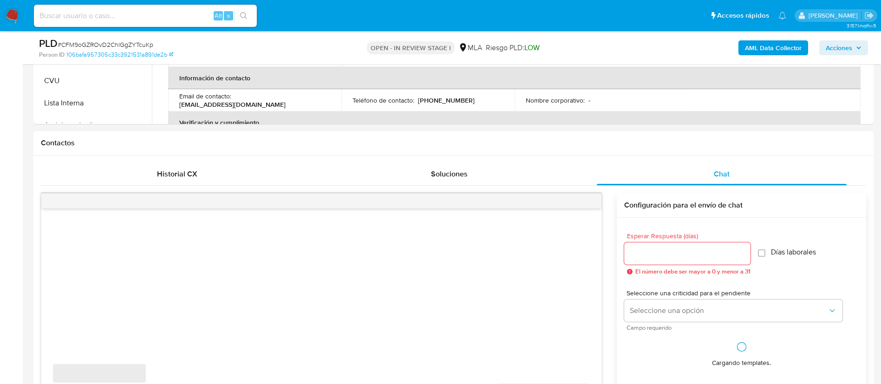
scroll to position [488, 0]
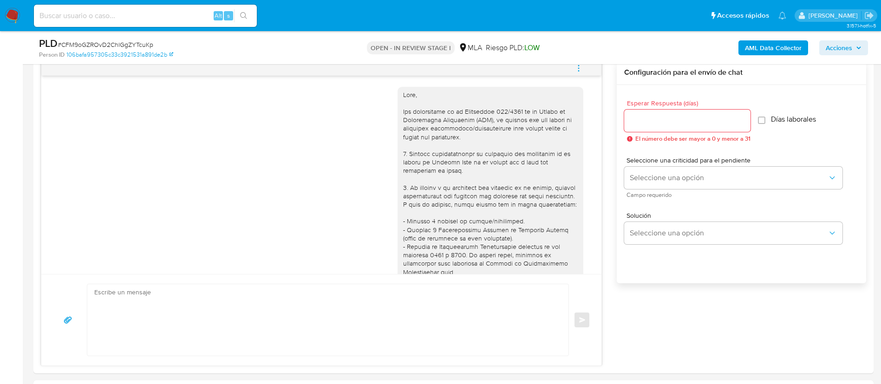
drag, startPoint x: 430, startPoint y: 316, endPoint x: 373, endPoint y: 294, distance: 61.1
click at [371, 291] on textarea at bounding box center [325, 320] width 462 height 72
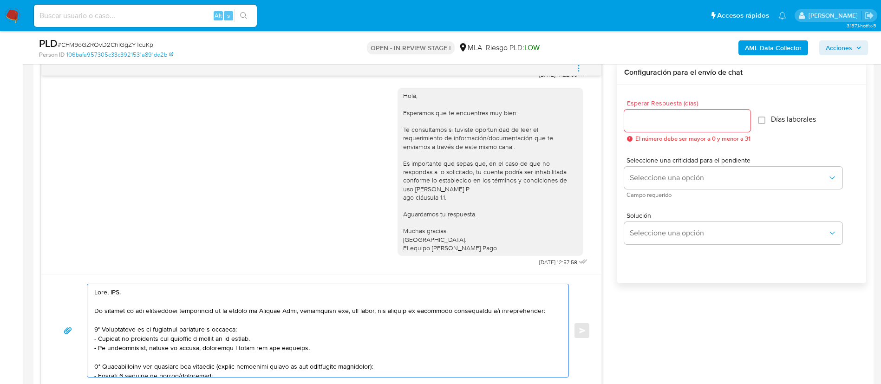
click at [114, 295] on textarea at bounding box center [325, 330] width 462 height 93
click at [139, 342] on textarea at bounding box center [325, 330] width 462 height 93
click at [137, 346] on textarea at bounding box center [325, 330] width 462 height 93
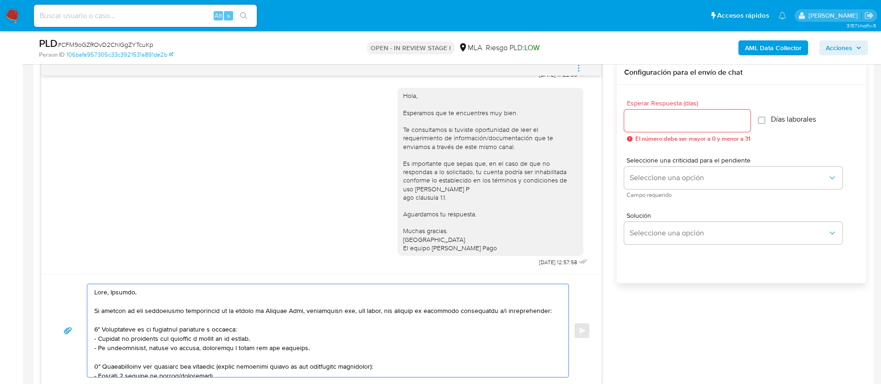
click at [137, 346] on textarea at bounding box center [325, 330] width 462 height 93
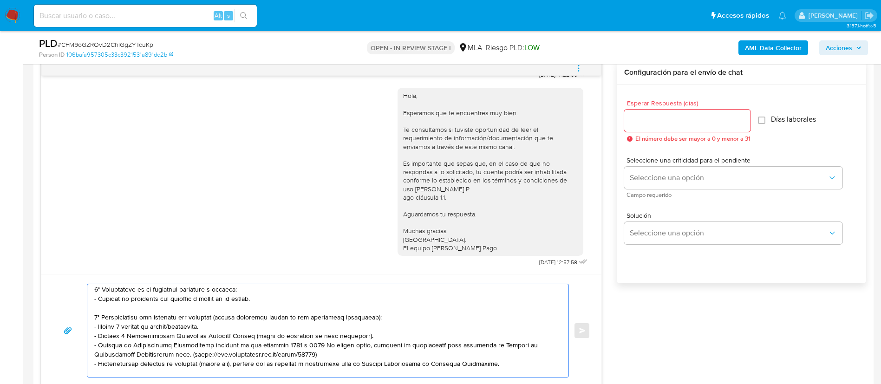
scroll to position [70, 0]
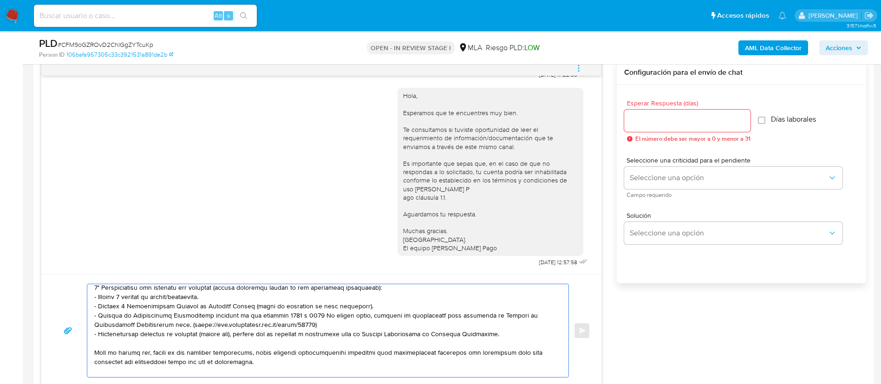
click at [189, 297] on textarea at bounding box center [325, 330] width 462 height 93
click at [188, 297] on textarea at bounding box center [325, 330] width 462 height 93
drag, startPoint x: 335, startPoint y: 325, endPoint x: 90, endPoint y: 309, distance: 245.2
click at [90, 309] on div at bounding box center [325, 330] width 476 height 93
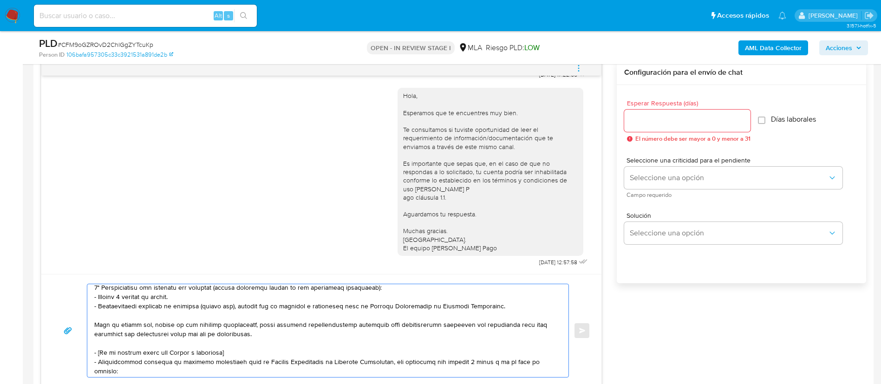
drag, startPoint x: 391, startPoint y: 330, endPoint x: 80, endPoint y: 353, distance: 312.0
click at [80, 353] on div "Enviar" at bounding box center [321, 331] width 538 height 94
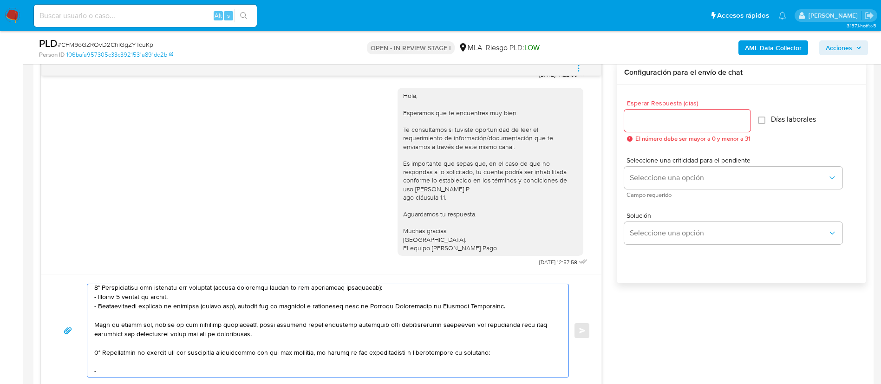
drag, startPoint x: 166, startPoint y: 353, endPoint x: 315, endPoint y: 353, distance: 148.6
click at [315, 353] on textarea at bounding box center [325, 330] width 462 height 93
paste textarea "Multieventos Del Valle Srl - CUIT 30714048143"
click at [388, 351] on textarea at bounding box center [325, 330] width 462 height 93
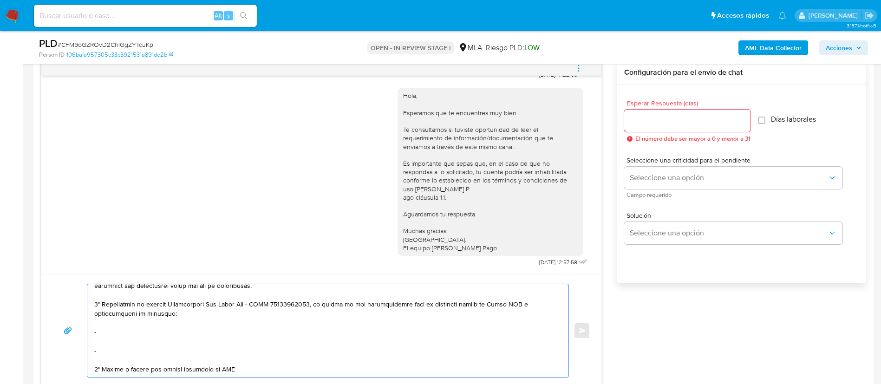
scroll to position [139, 0]
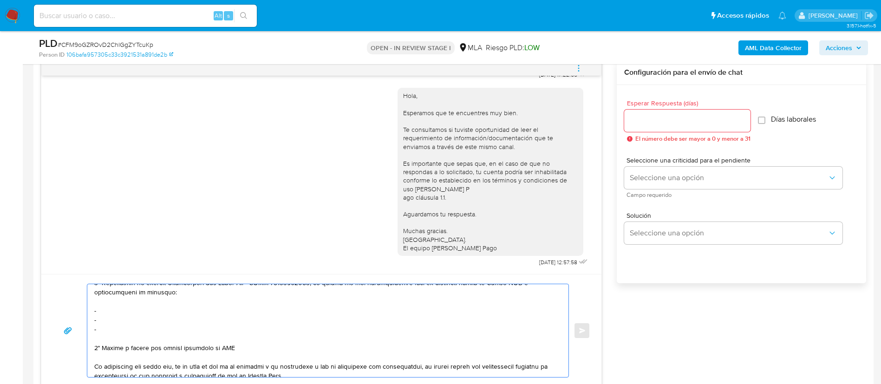
drag, startPoint x: 108, startPoint y: 309, endPoint x: 234, endPoint y: 347, distance: 131.9
click at [234, 347] on textarea at bounding box center [325, 330] width 462 height 93
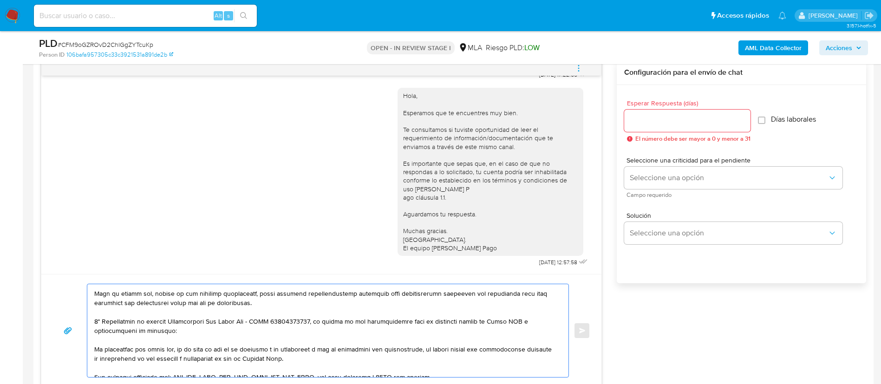
scroll to position [130, 0]
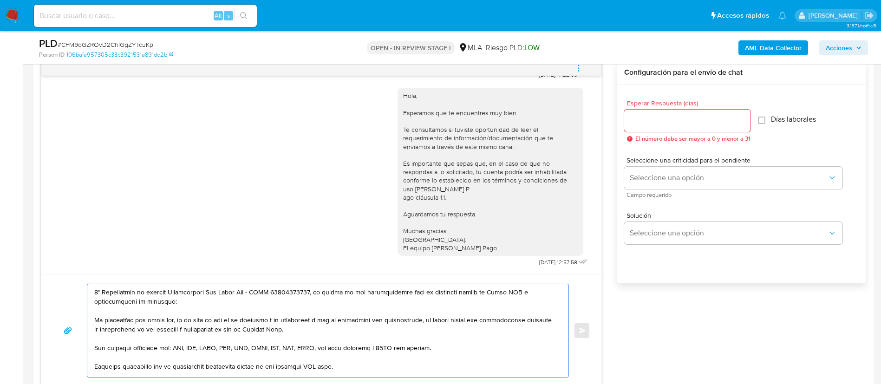
drag, startPoint x: 389, startPoint y: 292, endPoint x: 501, endPoint y: 294, distance: 111.5
click at [501, 294] on textarea at bounding box center [325, 330] width 462 height 93
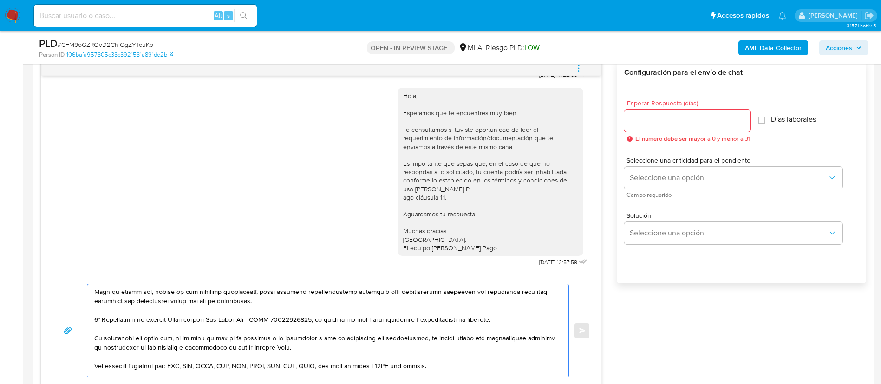
scroll to position [85, 0]
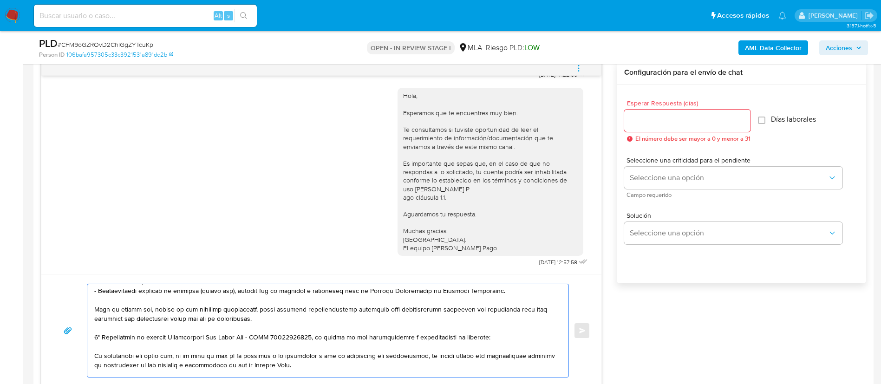
drag, startPoint x: 96, startPoint y: 290, endPoint x: 98, endPoint y: 336, distance: 45.6
click at [98, 336] on textarea at bounding box center [325, 330] width 462 height 93
click at [101, 344] on textarea at bounding box center [325, 330] width 462 height 93
click at [101, 338] on textarea at bounding box center [325, 330] width 462 height 93
click at [490, 338] on textarea at bounding box center [325, 330] width 462 height 93
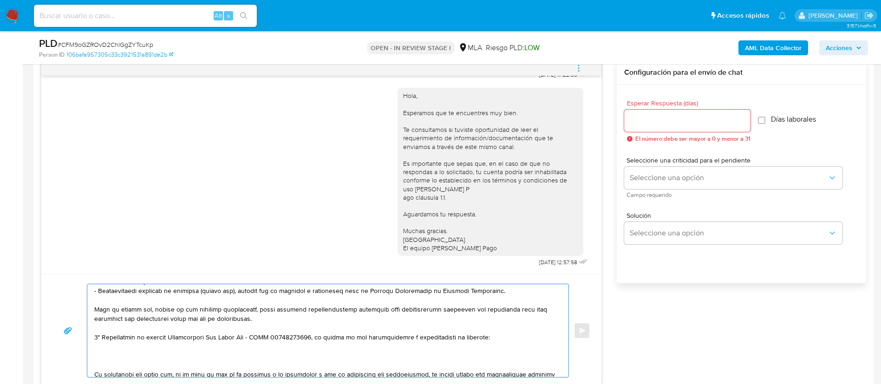
paste textarea "3°"
click at [99, 355] on textarea at bounding box center [325, 330] width 462 height 93
click at [98, 357] on textarea at bounding box center [325, 330] width 462 height 93
click at [126, 361] on textarea at bounding box center [325, 330] width 462 height 93
click at [126, 359] on textarea at bounding box center [325, 330] width 462 height 93
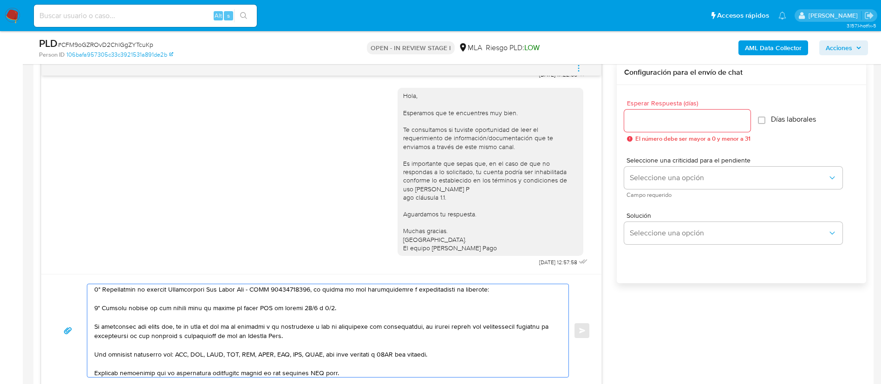
scroll to position [155, 0]
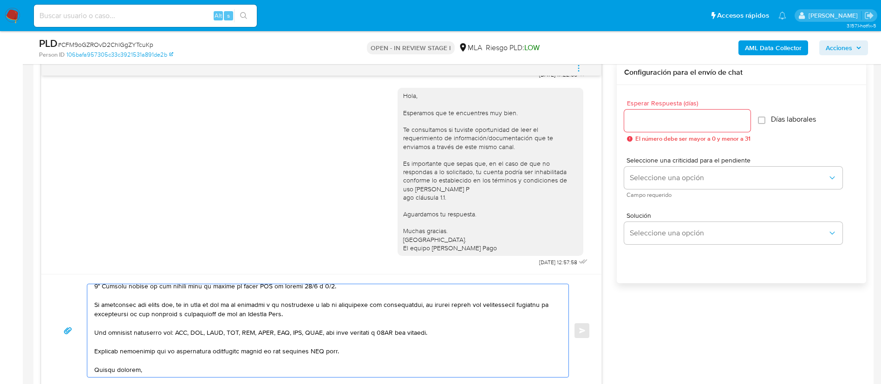
click at [318, 349] on textarea at bounding box center [325, 330] width 462 height 93
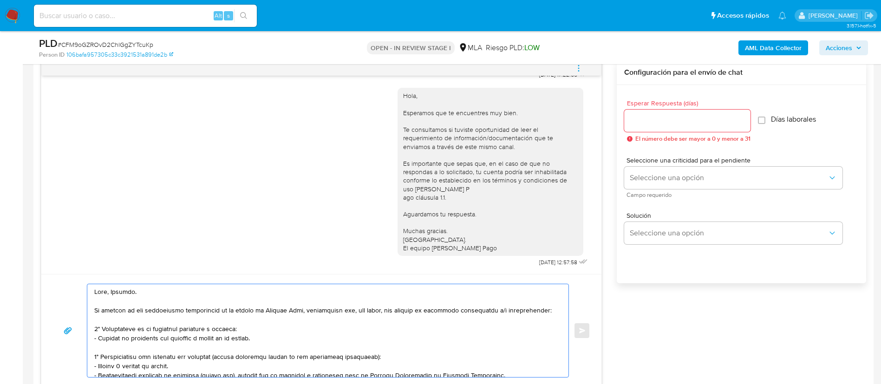
scroll to position [0, 0]
type textarea "Hola, Silvana. En función de las operaciones registradas en tu cuenta de Mercad…"
click at [640, 120] on input "Esperar Respuesta (días)" at bounding box center [687, 121] width 126 height 12
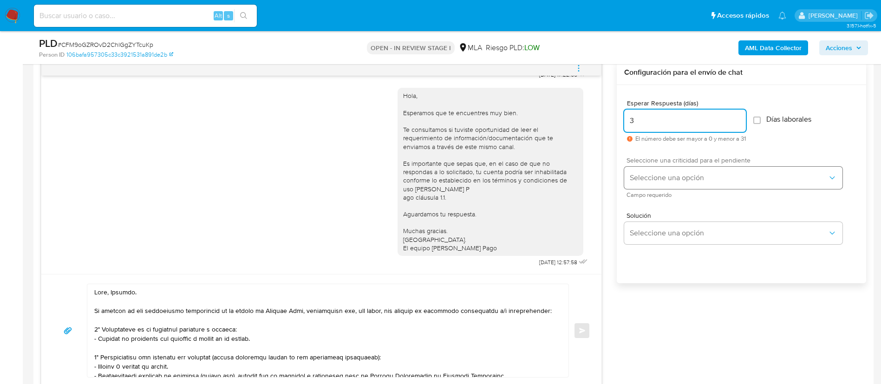
type input "3"
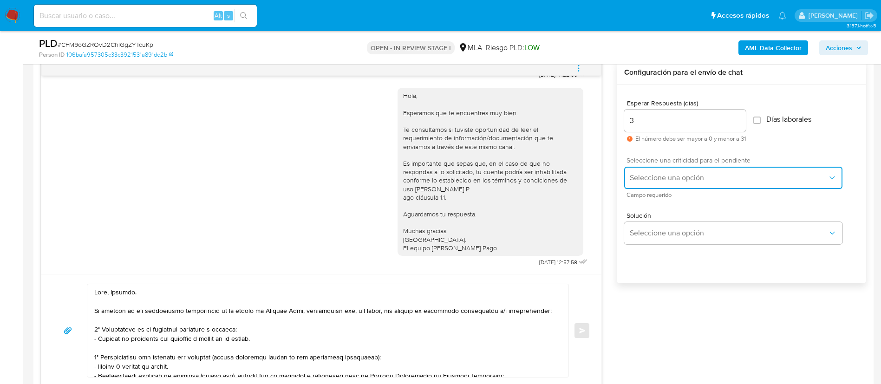
click at [659, 180] on span "Seleccione una opción" at bounding box center [729, 177] width 198 height 9
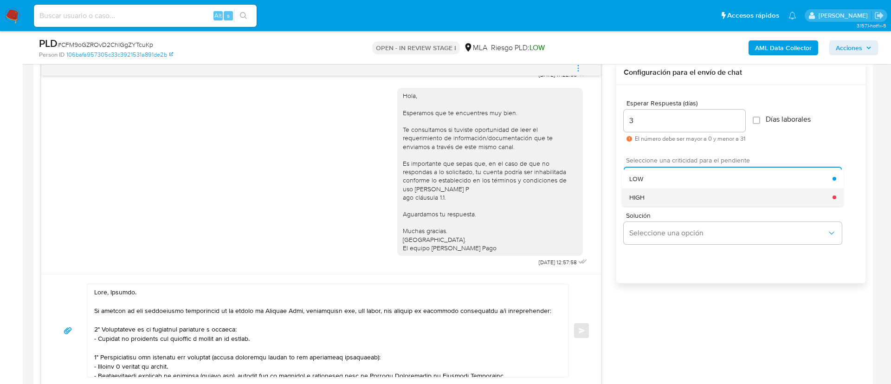
click at [663, 192] on div "HIGH" at bounding box center [731, 197] width 203 height 19
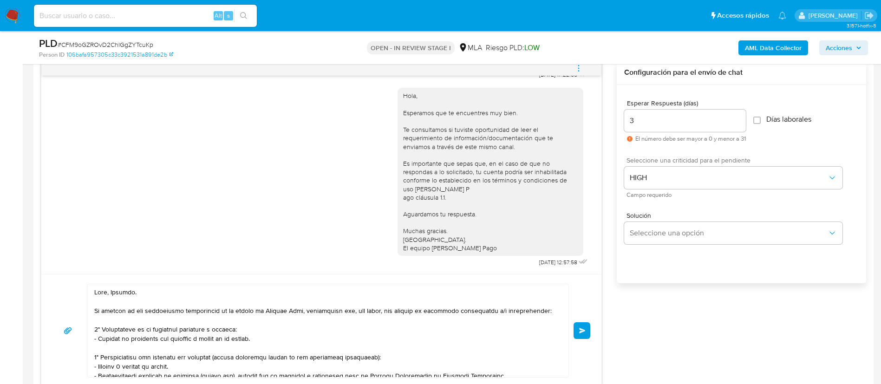
click at [583, 329] on span "Enviar" at bounding box center [582, 331] width 7 height 6
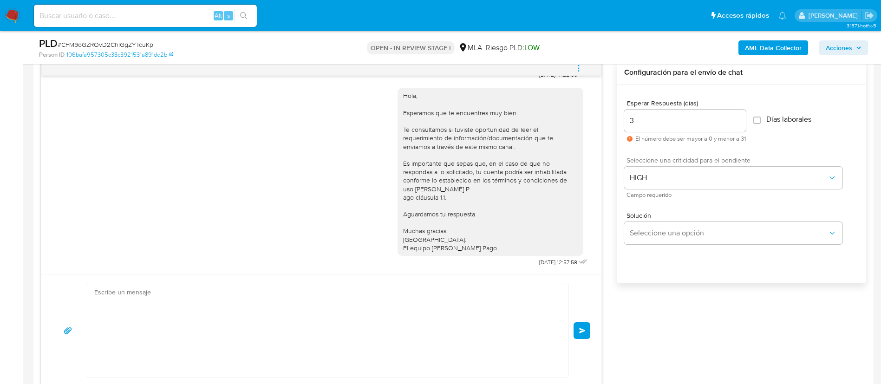
scroll to position [922, 0]
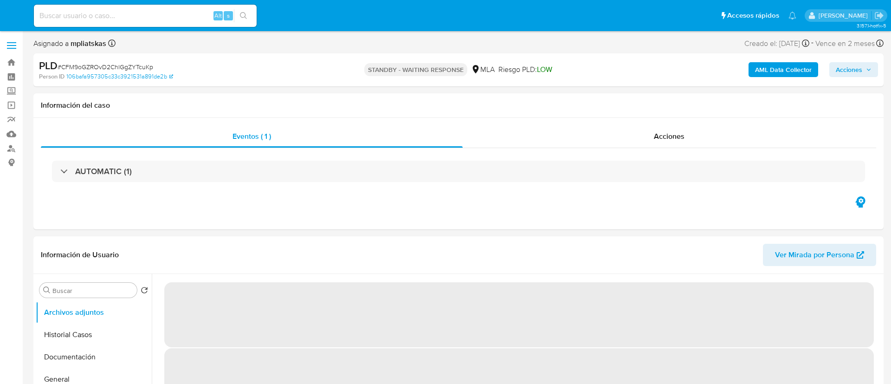
select select "10"
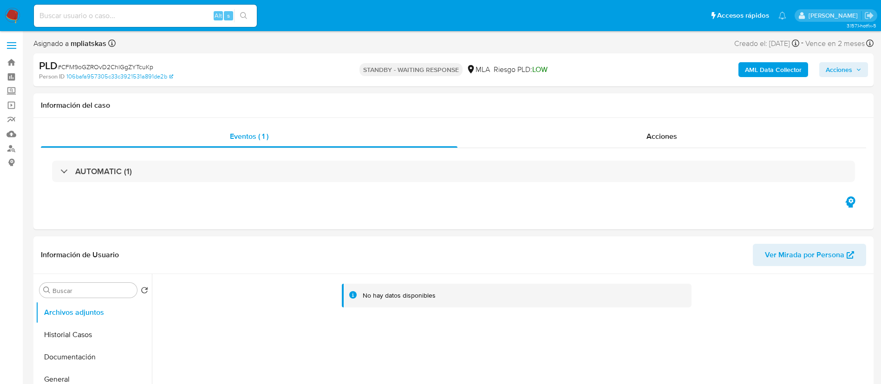
click at [169, 5] on div "Alt s" at bounding box center [145, 16] width 223 height 22
click at [170, 9] on div "Alt s" at bounding box center [145, 16] width 223 height 22
click at [206, 16] on input at bounding box center [145, 16] width 223 height 12
paste input "6dGRa1CvuTL67aOVSTXm0x5k"
type input "6dGRa1CvuTL67aOVSTXm0x5k"
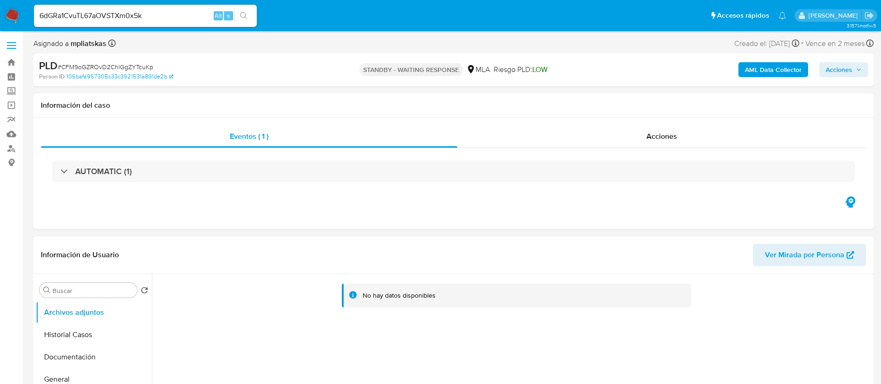
click at [244, 13] on icon "search-icon" at bounding box center [243, 15] width 7 height 7
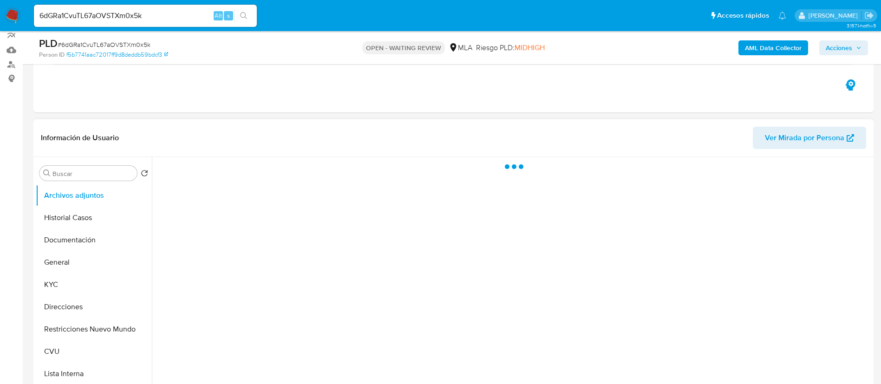
scroll to position [139, 0]
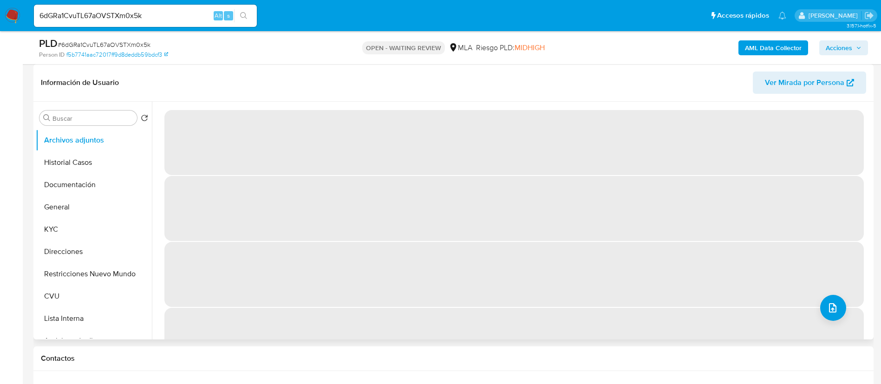
select select "10"
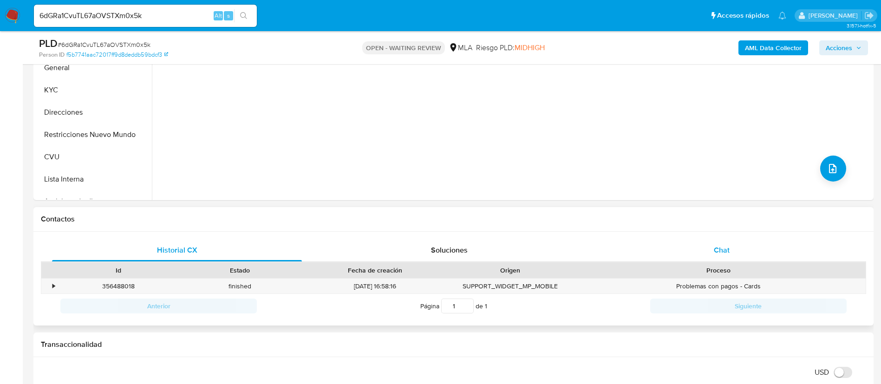
click at [709, 260] on div "Chat" at bounding box center [722, 250] width 250 height 22
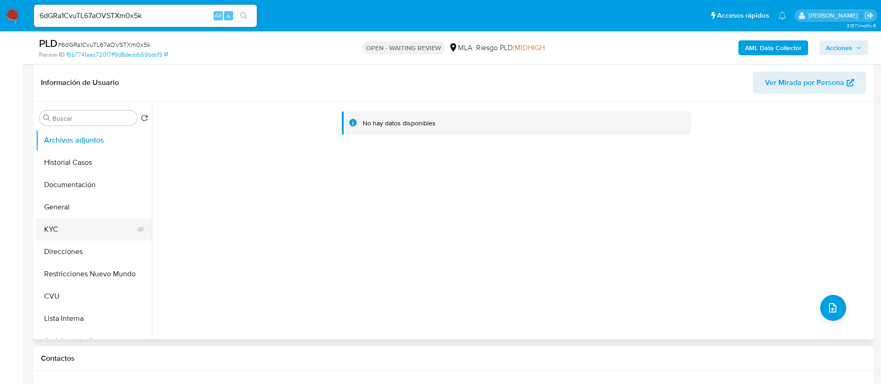
click at [105, 230] on button "KYC" at bounding box center [90, 229] width 109 height 22
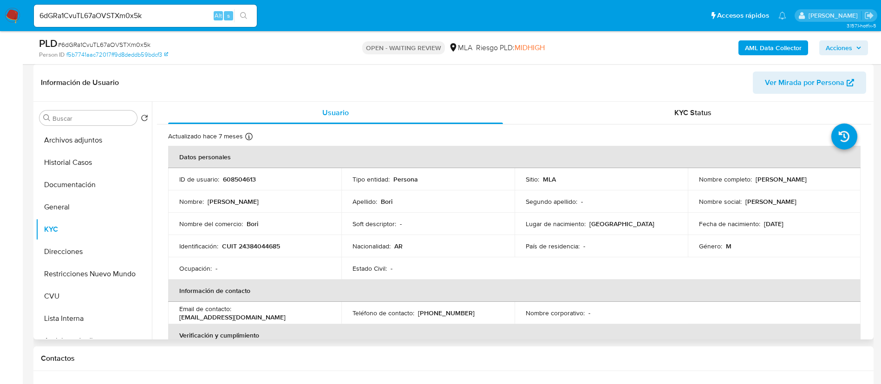
click at [227, 176] on p "608504613" at bounding box center [239, 179] width 33 height 8
copy p "608504613"
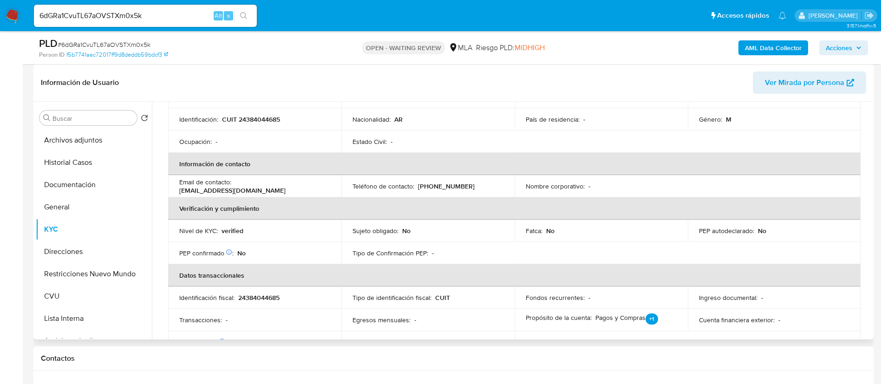
scroll to position [471, 0]
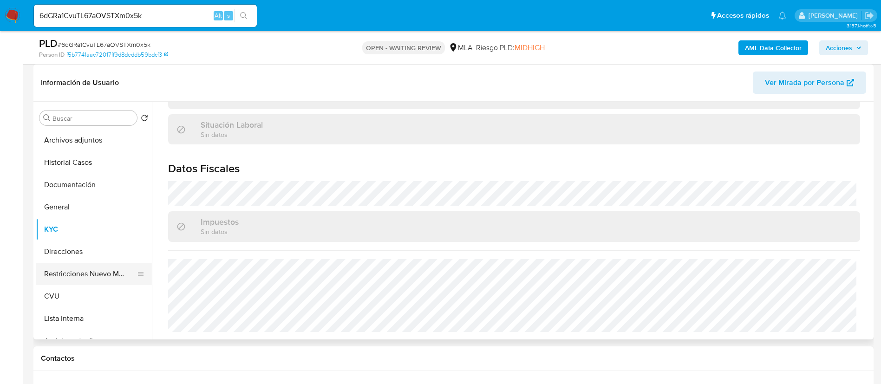
click at [81, 263] on button "Restricciones Nuevo Mundo" at bounding box center [90, 274] width 109 height 22
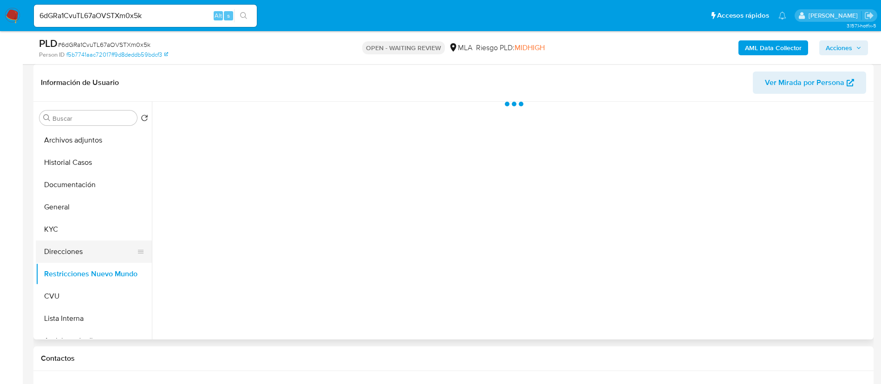
scroll to position [0, 0]
click at [78, 251] on button "Direcciones" at bounding box center [90, 252] width 109 height 22
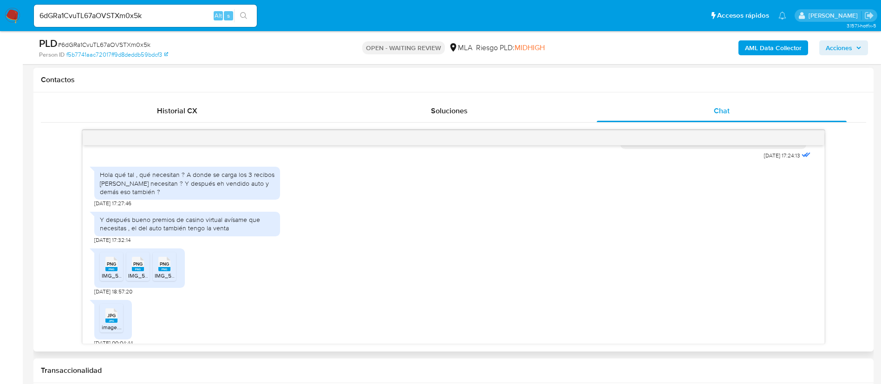
scroll to position [566, 0]
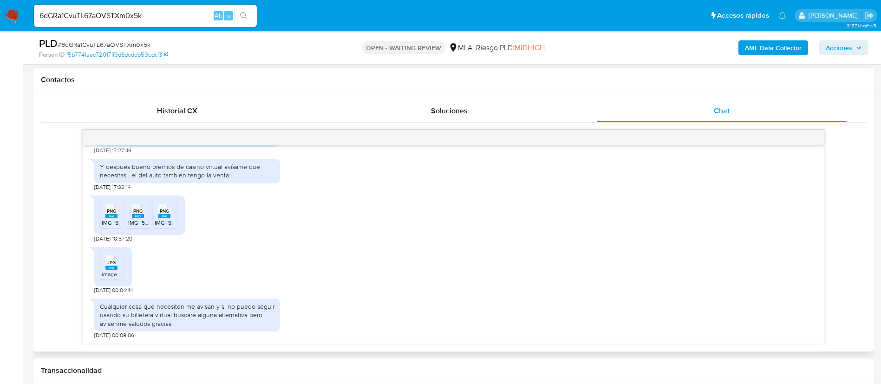
click at [108, 209] on span "PNG" at bounding box center [111, 211] width 9 height 6
click at [132, 216] on icon "PNG" at bounding box center [138, 211] width 12 height 16
click at [164, 219] on icon "PNG" at bounding box center [164, 211] width 12 height 16
click at [114, 273] on span "image.jpg" at bounding box center [114, 274] width 25 height 8
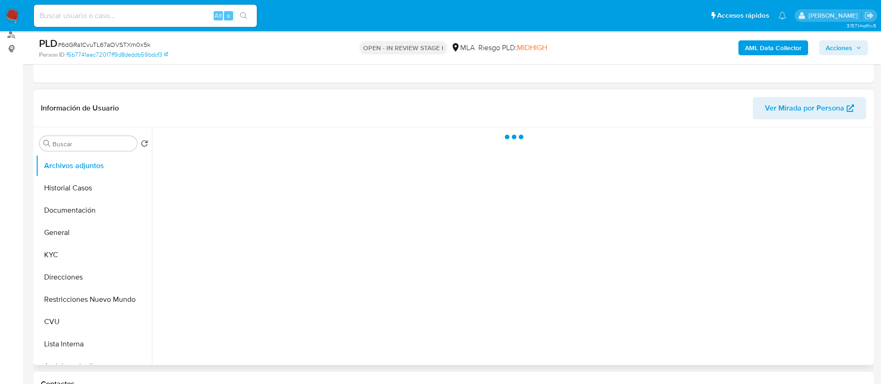
scroll to position [139, 0]
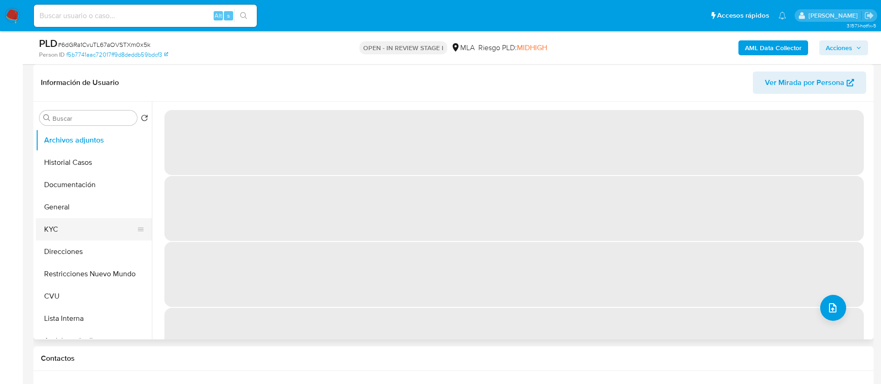
click at [86, 232] on button "KYC" at bounding box center [90, 229] width 109 height 22
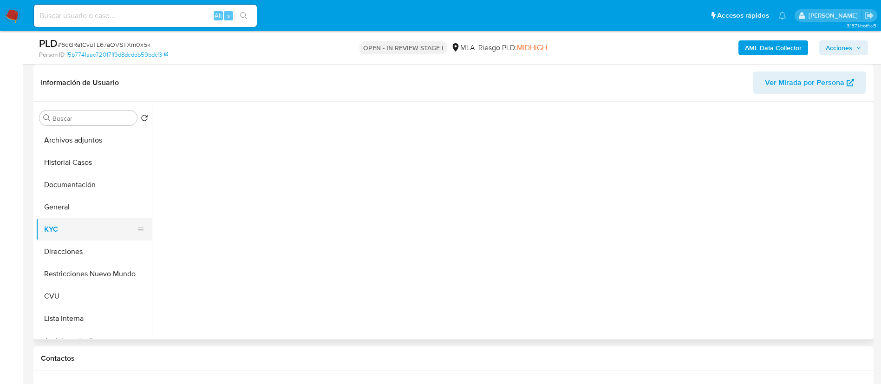
select select "10"
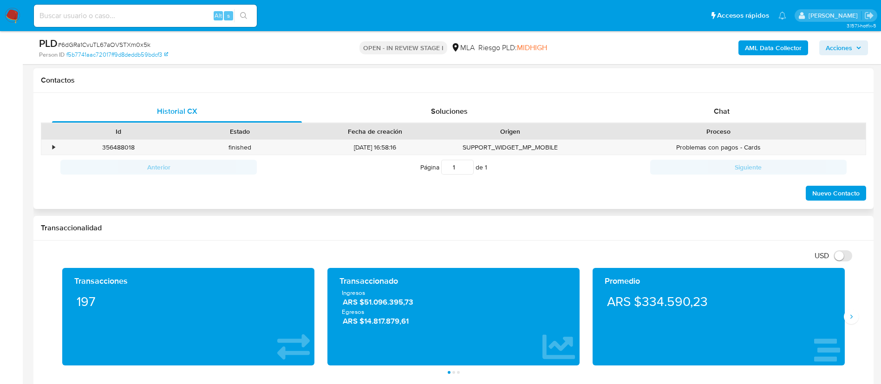
scroll to position [418, 0]
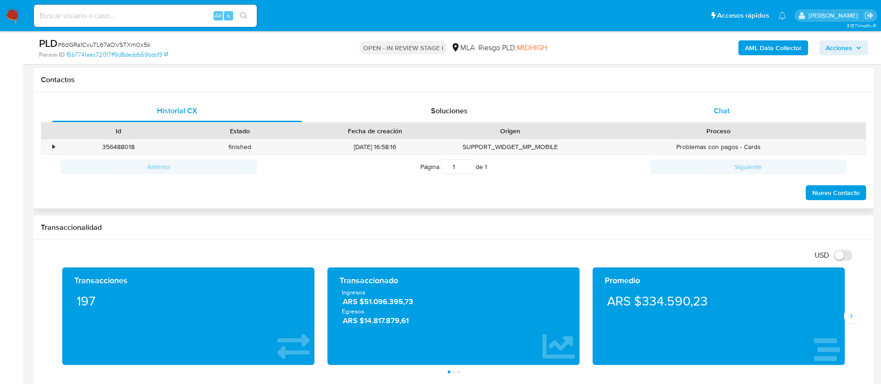
click at [697, 119] on div "Chat" at bounding box center [722, 111] width 250 height 22
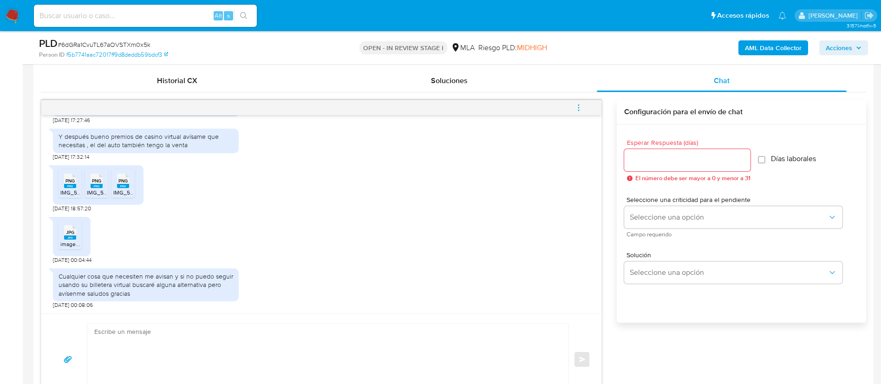
scroll to position [488, 0]
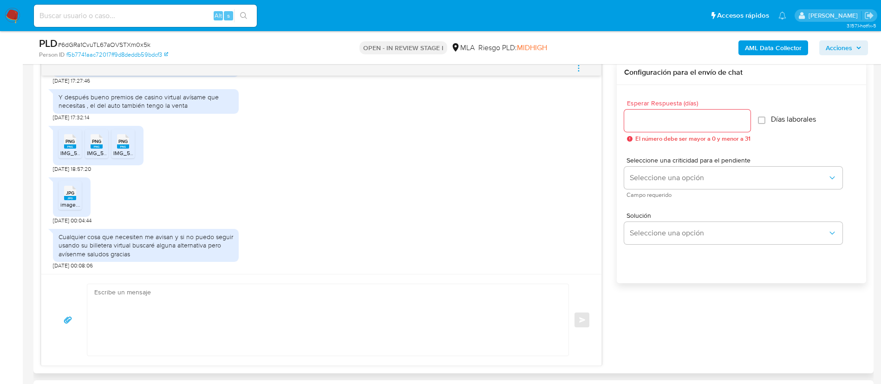
click at [286, 326] on textarea at bounding box center [325, 320] width 462 height 72
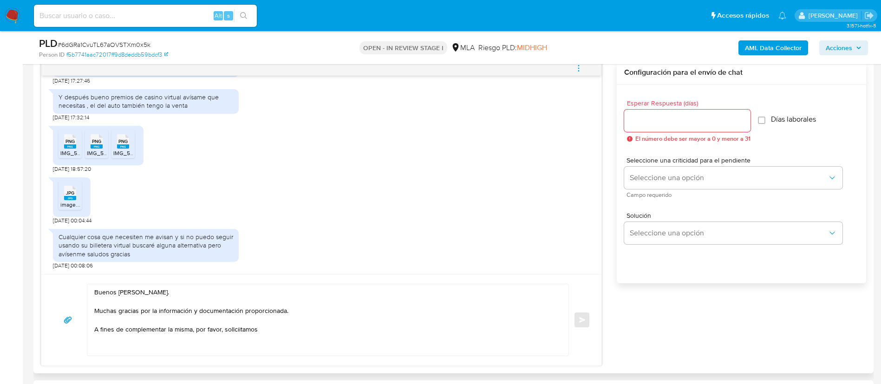
click at [272, 325] on textarea "Buenos días, Matias. Muchas gracias por la información y documentación proporci…" at bounding box center [325, 320] width 462 height 72
paste textarea "Proporciona el vínculo con las siguientes contrapartes con las que operaste, el…"
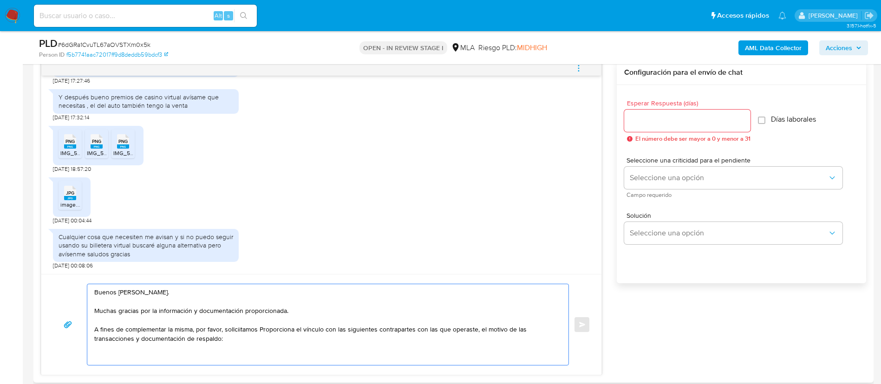
click at [262, 331] on textarea "Buenos días, Matias. Muchas gracias por la información y documentación proporci…" at bounding box center [325, 324] width 462 height 81
click at [293, 330] on textarea "Buenos días, Matias. Muchas gracias por la información y documentación proporci…" at bounding box center [325, 324] width 462 height 81
click at [240, 330] on textarea "Buenos días, Matias. Muchas gracias por la información y documentación proporci…" at bounding box center [325, 324] width 462 height 81
click at [250, 328] on textarea "Buenos días, Matias. Muchas gracias por la información y documentación proporci…" at bounding box center [325, 324] width 462 height 81
click at [0, 0] on lt-strong "icitamos" at bounding box center [0, 0] width 0 height 0
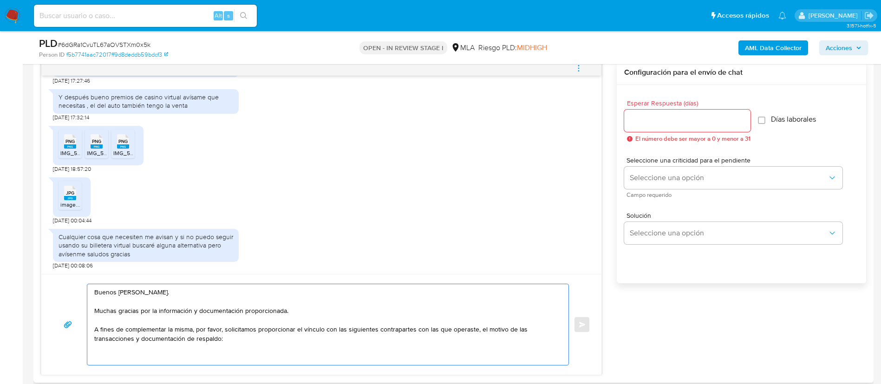
click at [250, 345] on textarea "Buenos días, Matias. Muchas gracias por la información y documentación proporci…" at bounding box center [325, 324] width 462 height 81
paste textarea "- Maria Vanesa Esposito - CUIT 27231935210"
paste textarea "- Camila Belen Carulli - CUIT 27395869979"
paste textarea "Wml Technologies - 30718326210"
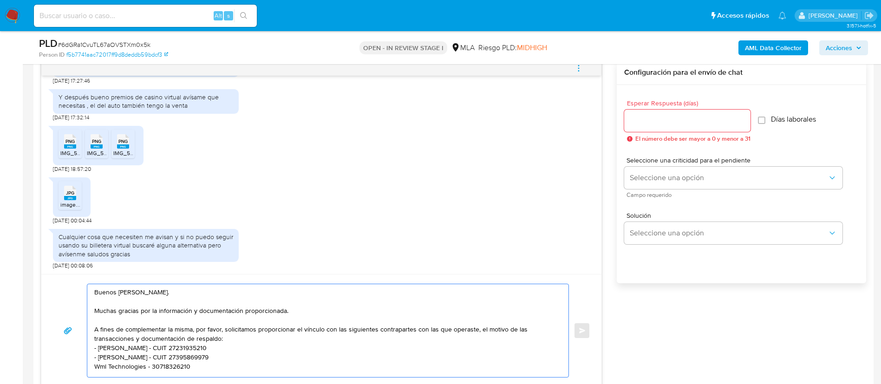
click at [95, 363] on textarea "Buenos días, Matias. Muchas gracias por la información y documentación proporci…" at bounding box center [325, 330] width 462 height 93
click at [243, 366] on textarea "Buenos días, Matias. Muchas gracias por la información y documentación proporci…" at bounding box center [325, 330] width 462 height 93
drag, startPoint x: 167, startPoint y: 329, endPoint x: 192, endPoint y: 332, distance: 25.2
click at [192, 332] on textarea "Buenos días, Matias. Muchas gracias por la información y documentación proporci…" at bounding box center [325, 330] width 462 height 93
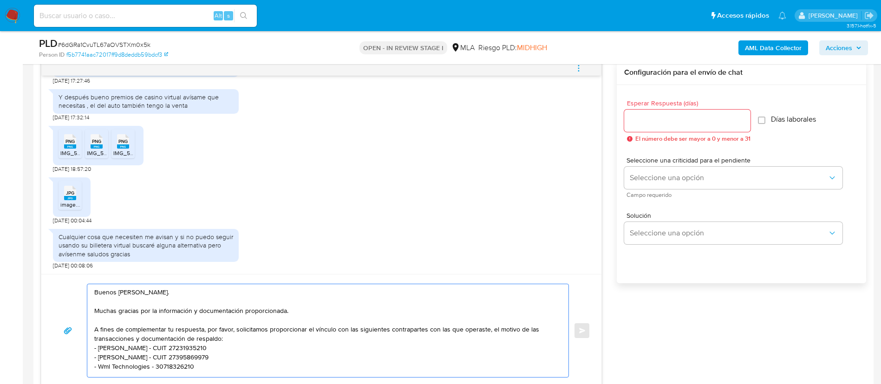
scroll to position [25, 0]
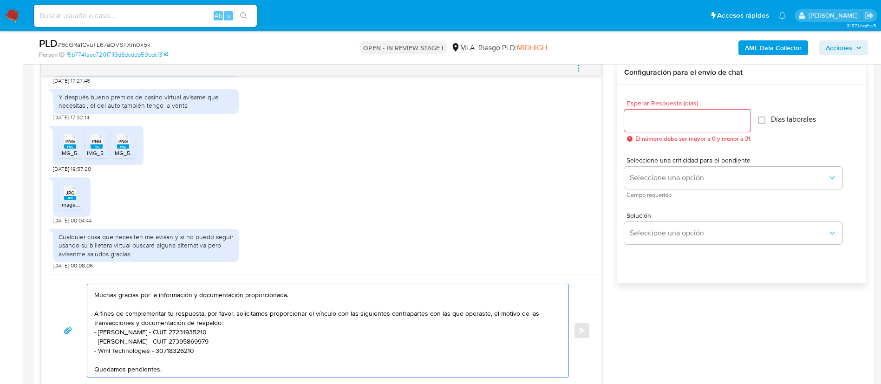
click at [151, 341] on textarea "Buenos días, Matias. Muchas gracias por la información y documentación proporci…" at bounding box center [325, 330] width 462 height 93
click at [155, 345] on textarea "Buenos días, Matias. Muchas gracias por la información y documentación proporci…" at bounding box center [325, 330] width 462 height 93
type textarea "Buenos días, Matias. Muchas gracias por la información y documentación proporci…"
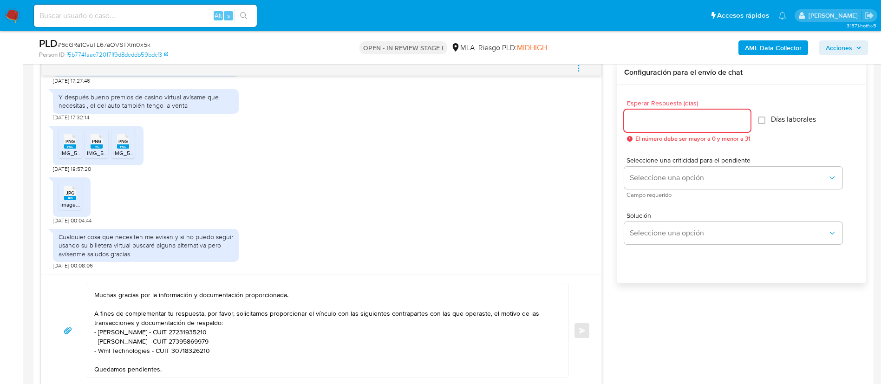
click at [651, 124] on input "Esperar Respuesta (días)" at bounding box center [687, 121] width 126 height 12
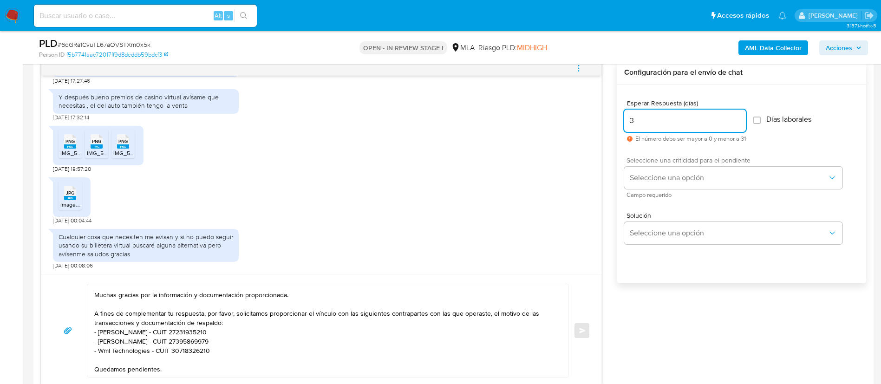
type input "3"
click at [665, 166] on div "Seleccione una criticidad para el pendiente Seleccione una opción Campo requeri…" at bounding box center [733, 177] width 218 height 40
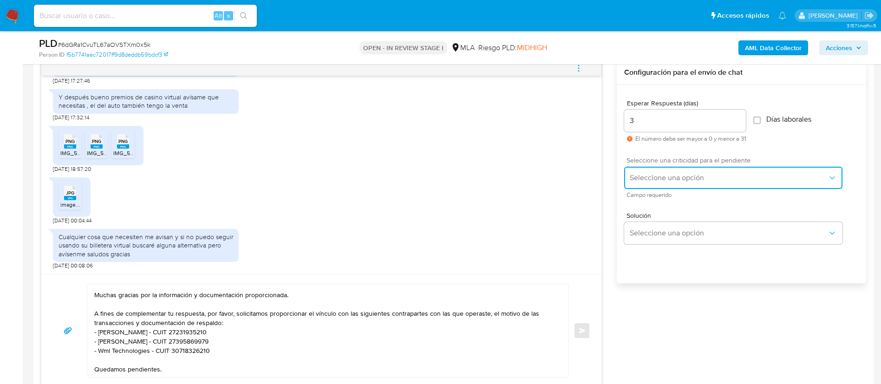
click at [665, 171] on button "Seleccione una opción" at bounding box center [733, 178] width 218 height 22
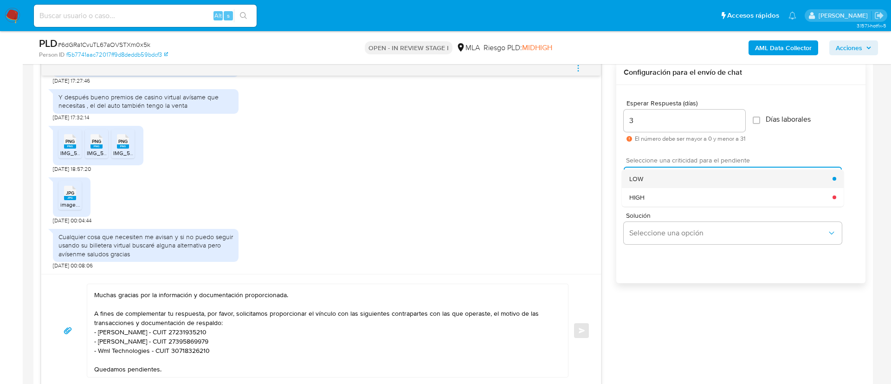
click at [662, 179] on div "LOW" at bounding box center [731, 178] width 203 height 19
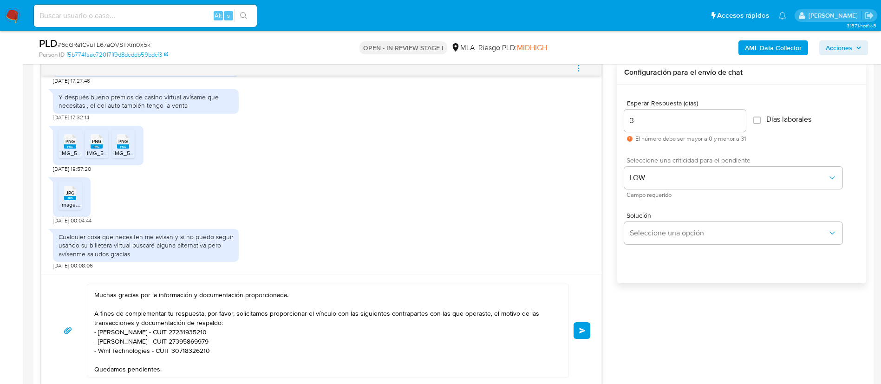
click at [583, 330] on span "Enviar" at bounding box center [582, 331] width 7 height 6
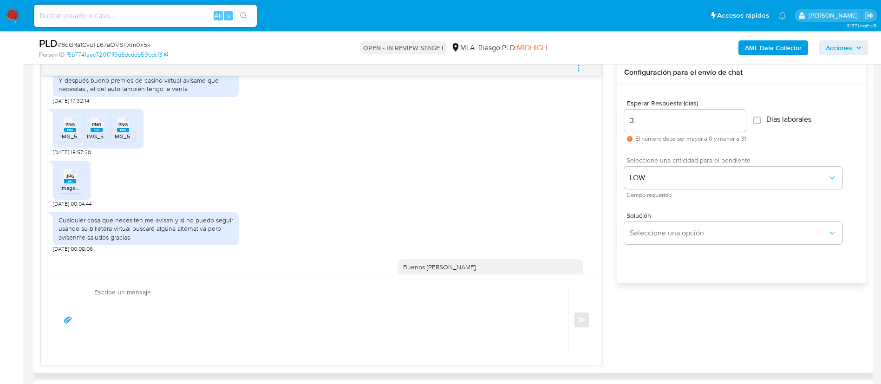
scroll to position [0, 0]
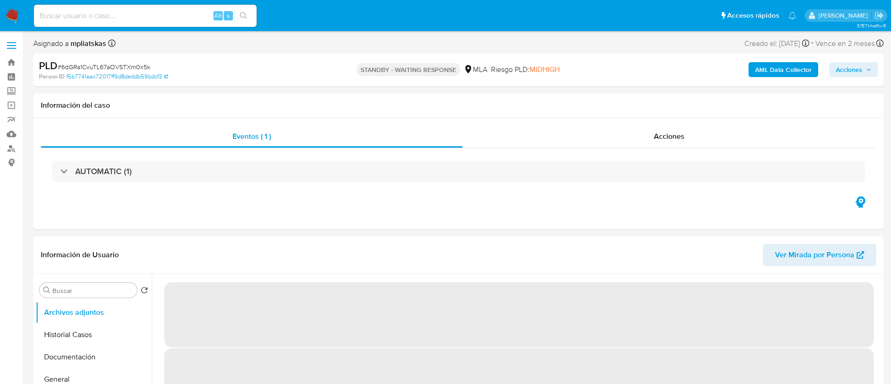
select select "10"
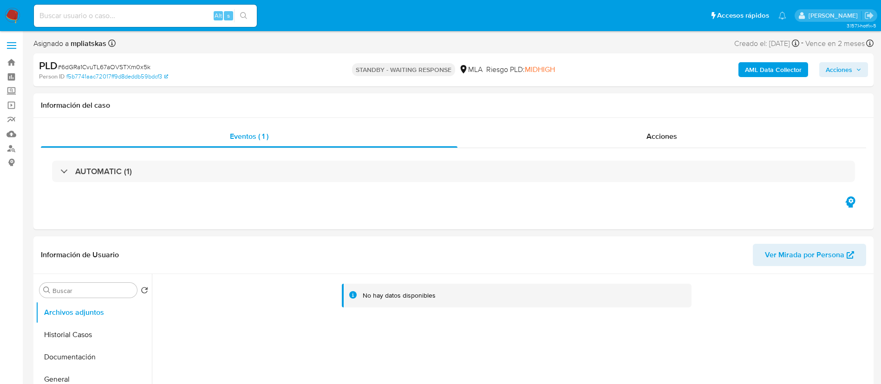
click at [190, 9] on div "Alt s" at bounding box center [145, 16] width 223 height 22
click at [189, 14] on input at bounding box center [145, 16] width 223 height 12
click at [218, 15] on span "Alt" at bounding box center [218, 15] width 7 height 9
click at [210, 16] on input at bounding box center [145, 16] width 223 height 12
paste input "KrEi6KCqFFV98TwmY3q9jCwa"
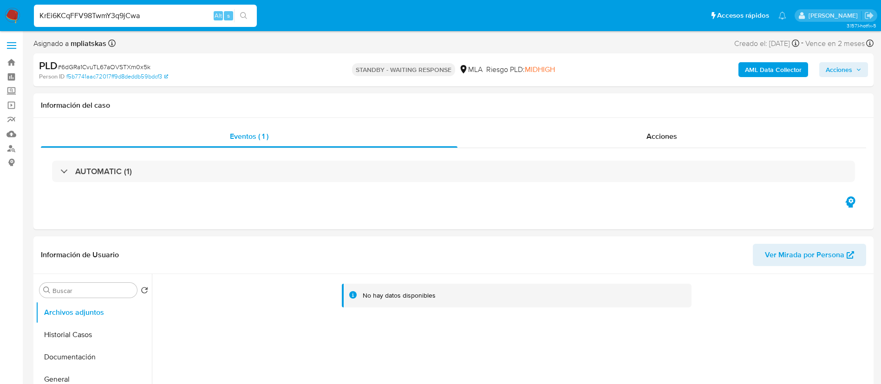
type input "KrEi6KCqFFV98TwmY3q9jCwa"
click at [247, 15] on icon "search-icon" at bounding box center [243, 15] width 7 height 7
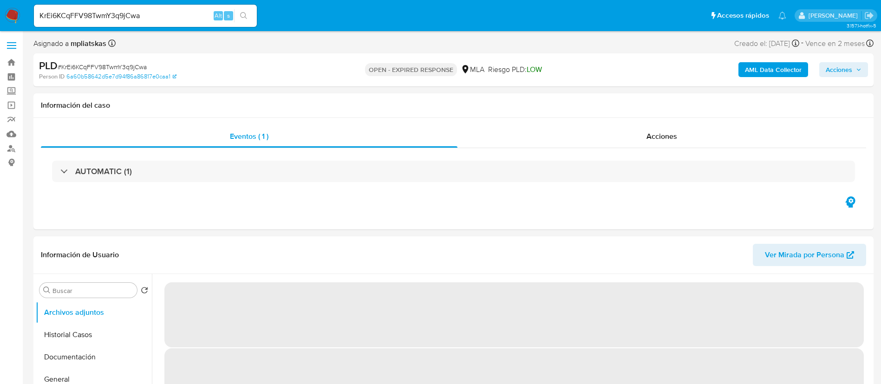
select select "10"
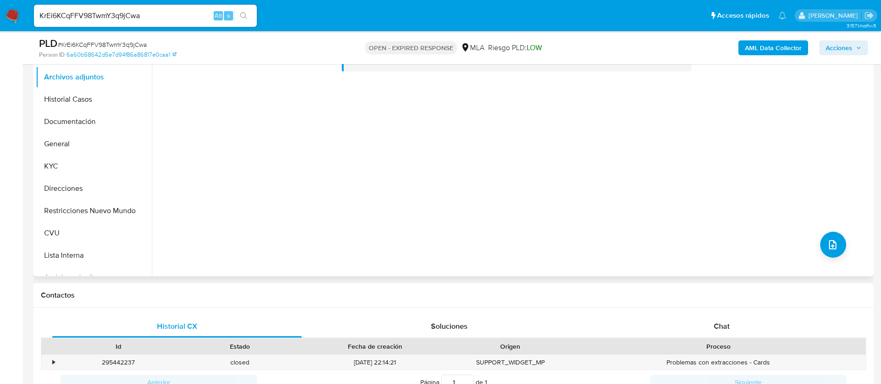
scroll to position [209, 0]
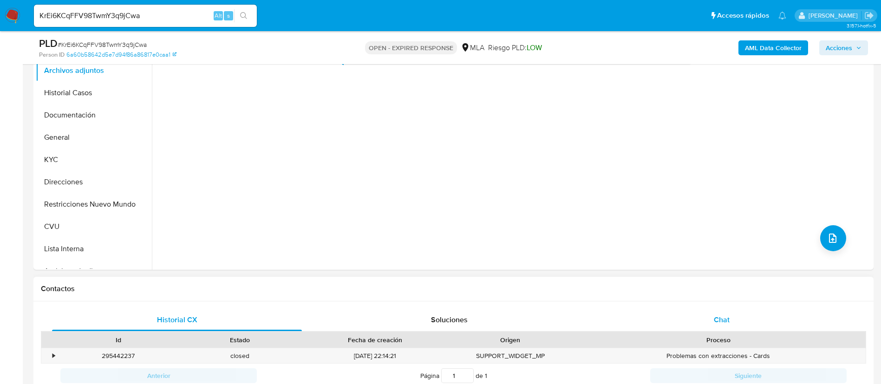
click at [758, 313] on div "Chat" at bounding box center [722, 320] width 250 height 22
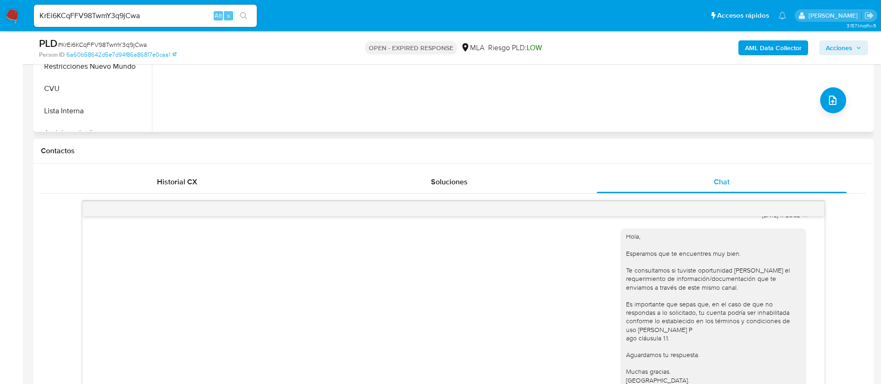
scroll to position [139, 0]
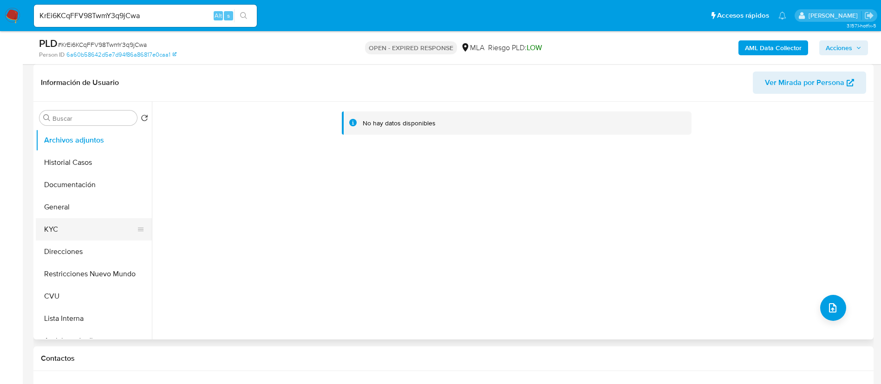
click at [66, 232] on button "KYC" at bounding box center [90, 229] width 109 height 22
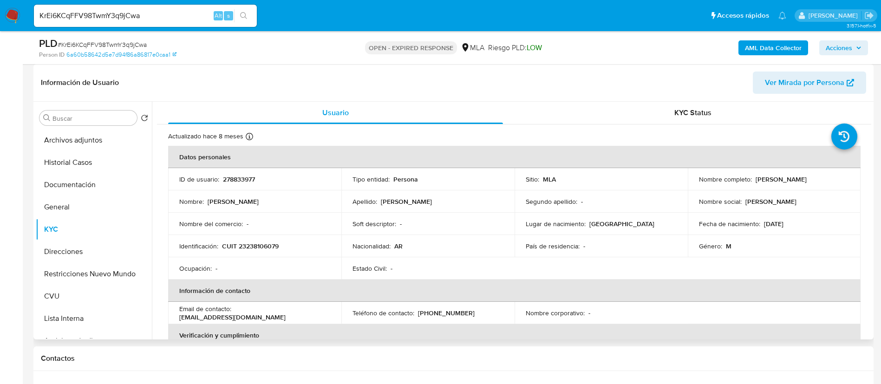
click at [233, 182] on p "278833977" at bounding box center [239, 179] width 32 height 8
click at [234, 182] on p "278833977" at bounding box center [239, 179] width 32 height 8
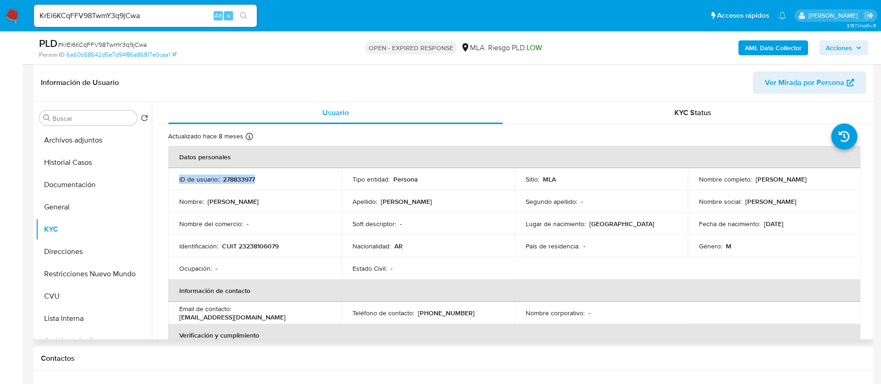
click at [234, 182] on p "278833977" at bounding box center [239, 179] width 32 height 8
copy p "278833977"
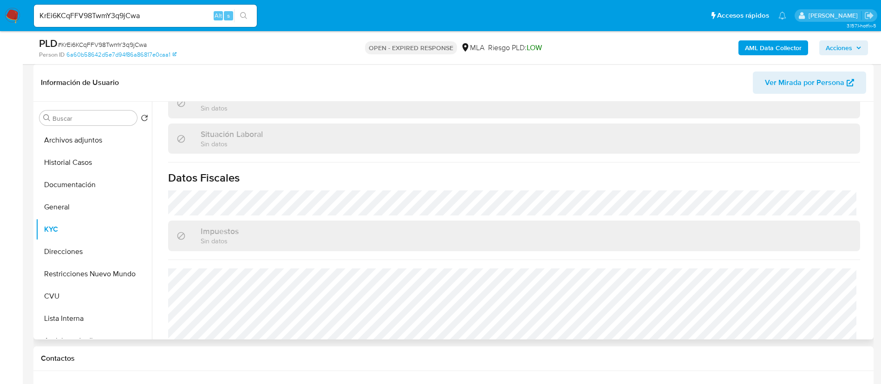
scroll to position [471, 0]
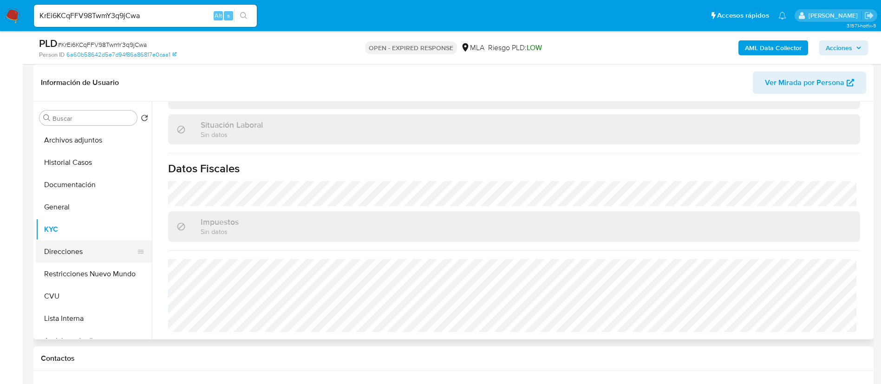
click at [90, 248] on button "Direcciones" at bounding box center [90, 252] width 109 height 22
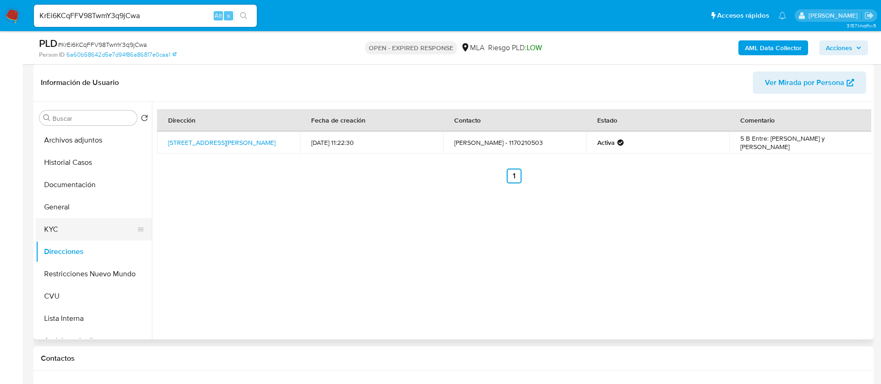
click at [64, 233] on button "KYC" at bounding box center [90, 229] width 109 height 22
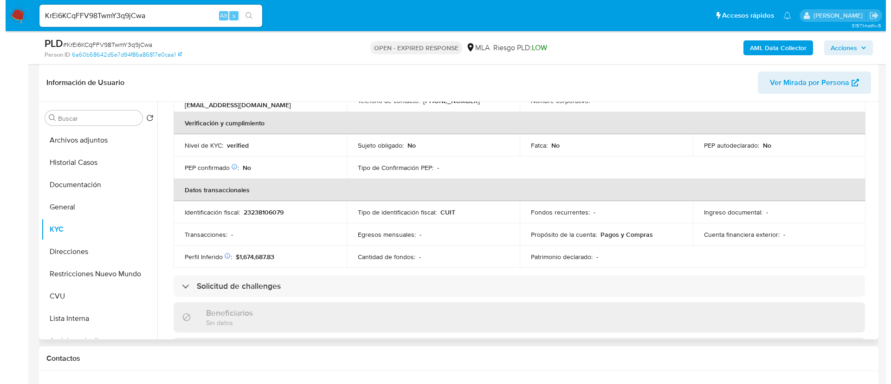
scroll to position [53, 0]
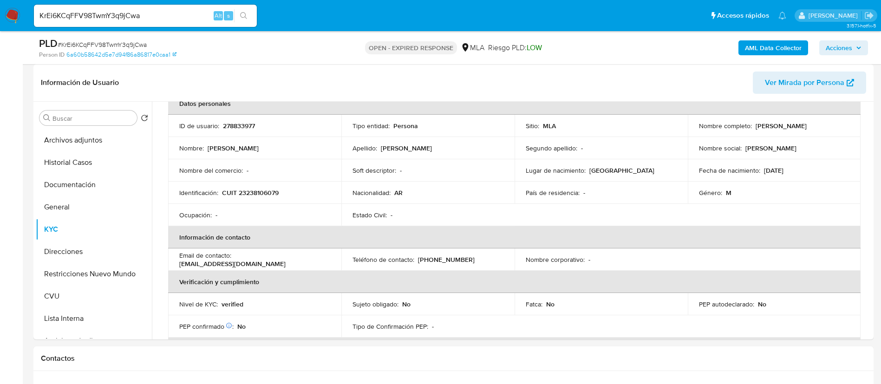
click at [795, 47] on b "AML Data Collector" at bounding box center [773, 47] width 57 height 15
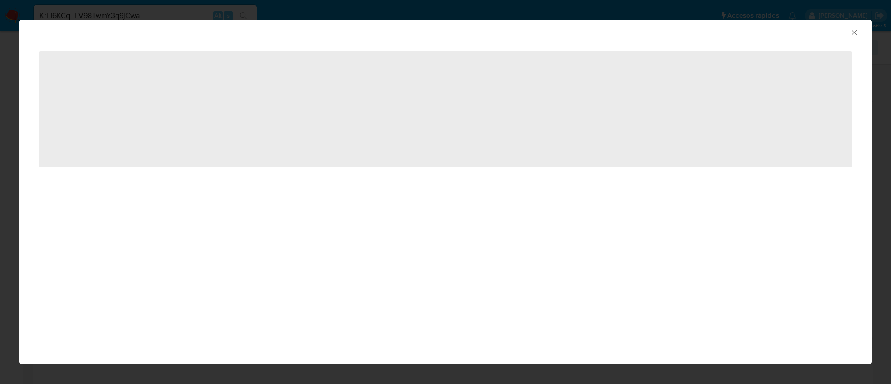
click at [351, 167] on div "‌" at bounding box center [446, 115] width 852 height 144
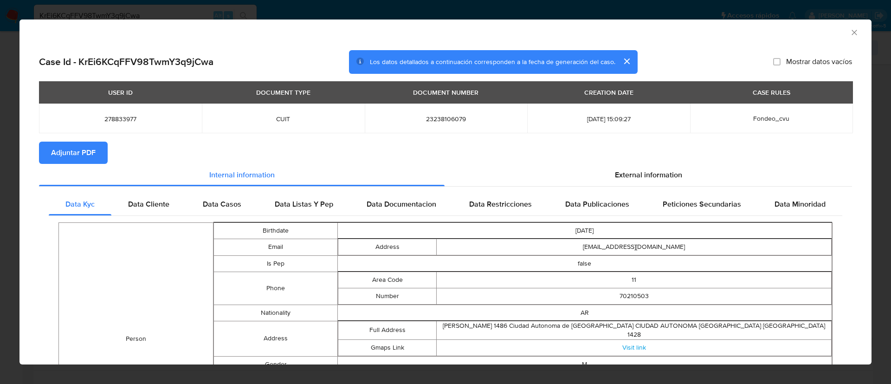
click at [93, 150] on span "Adjuntar PDF" at bounding box center [73, 153] width 45 height 20
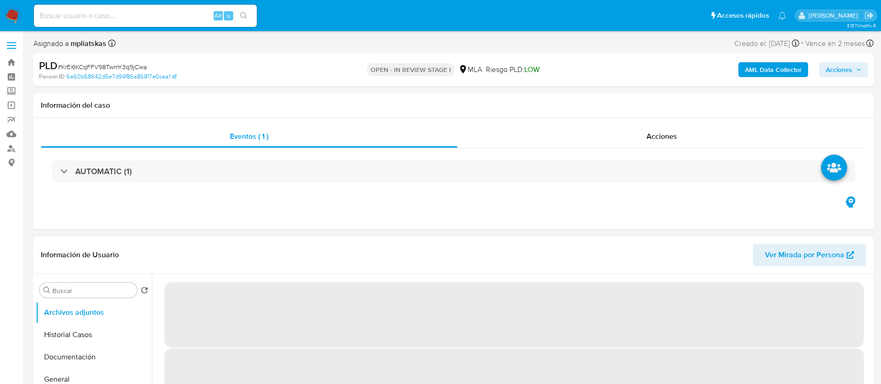
select select "10"
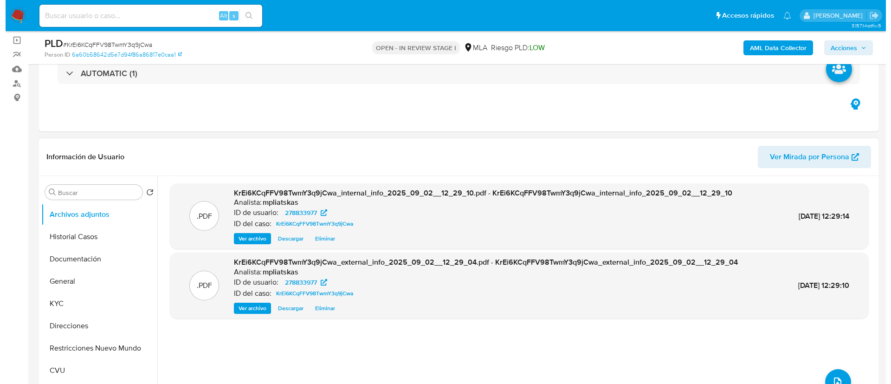
scroll to position [139, 0]
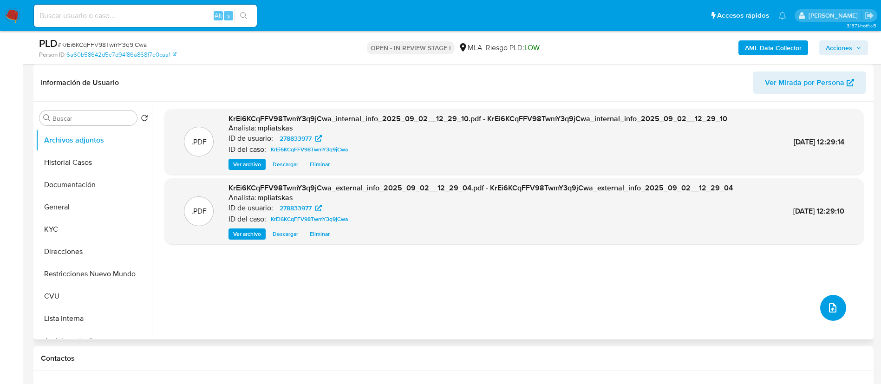
click at [820, 302] on button "upload-file" at bounding box center [833, 308] width 26 height 26
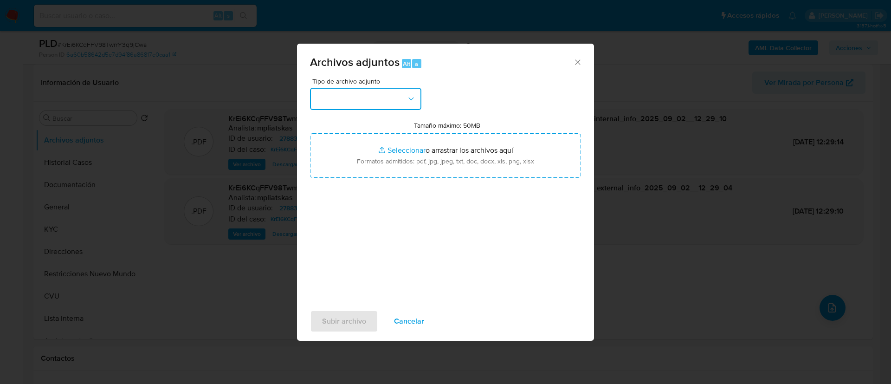
click at [358, 106] on button "button" at bounding box center [365, 99] width 111 height 22
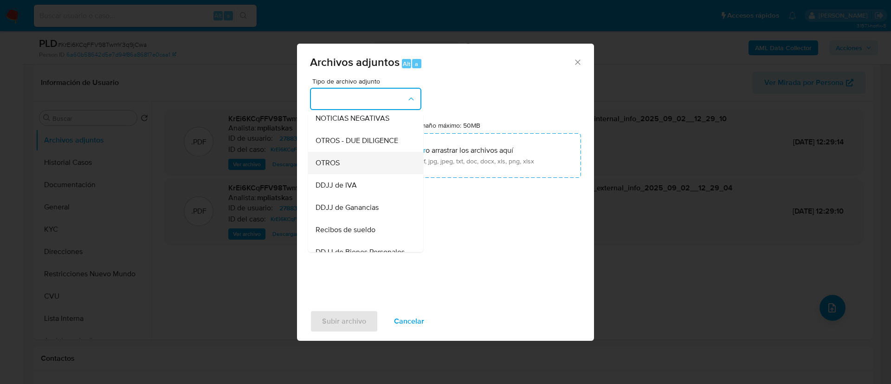
click at [361, 174] on div "OTROS" at bounding box center [363, 163] width 95 height 22
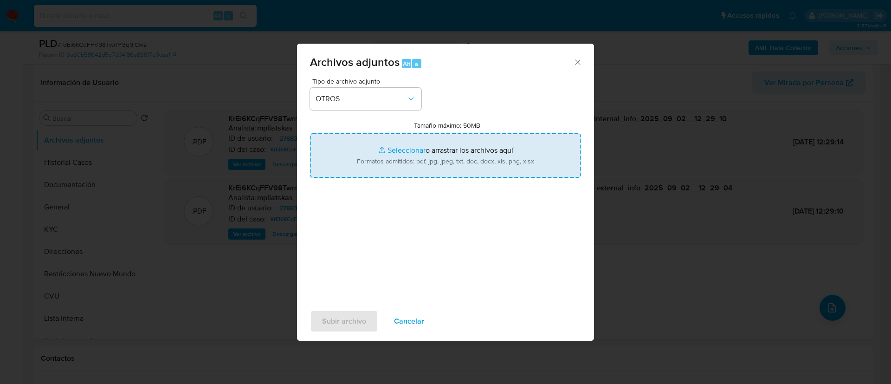
click at [393, 161] on input "Tamaño máximo: 50MB Seleccionar archivos" at bounding box center [445, 155] width 271 height 45
type input "C:\fakepath\278833977 Movimientos.xlsx"
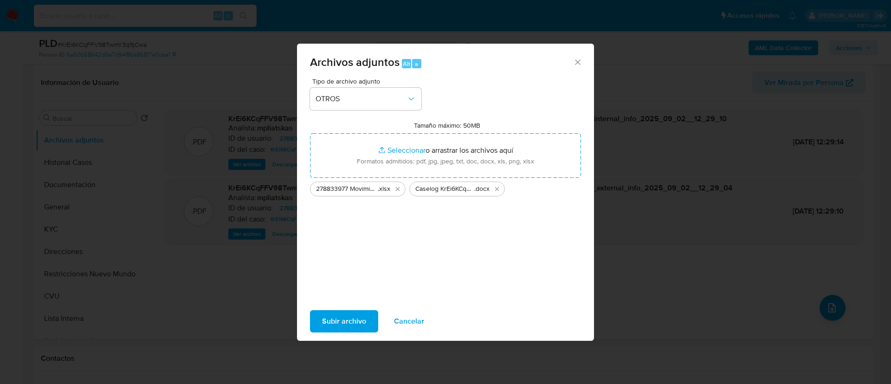
click at [338, 320] on span "Subir archivo" at bounding box center [344, 321] width 44 height 20
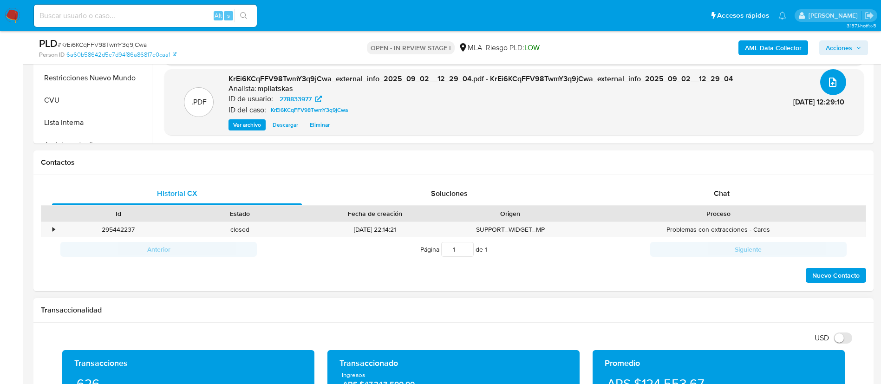
scroll to position [348, 0]
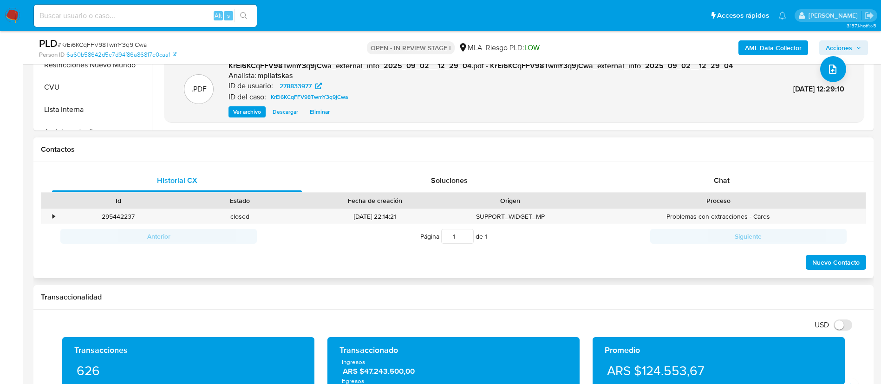
click at [800, 202] on div "Proceso" at bounding box center [718, 200] width 281 height 9
click at [796, 192] on div "Id Estado Fecha de creación Origen Proceso" at bounding box center [453, 200] width 825 height 16
click at [791, 185] on div "Chat" at bounding box center [722, 180] width 250 height 22
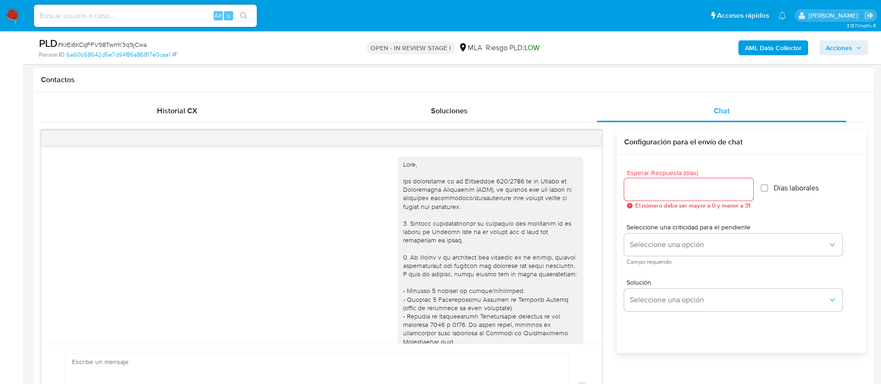
scroll to position [532, 0]
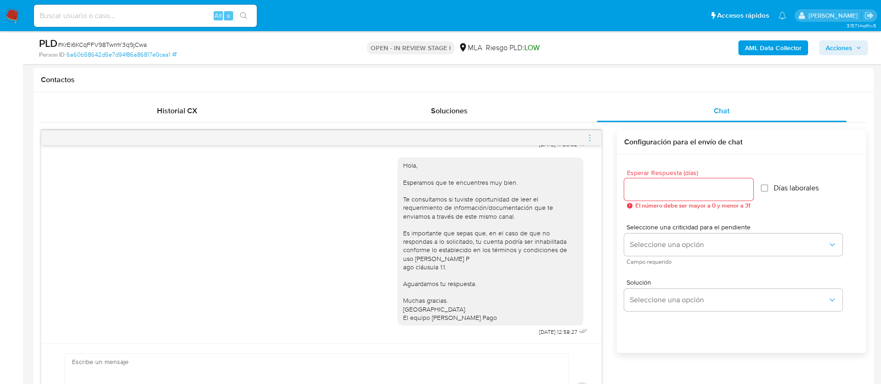
click at [591, 136] on icon "menu-action" at bounding box center [590, 138] width 8 height 8
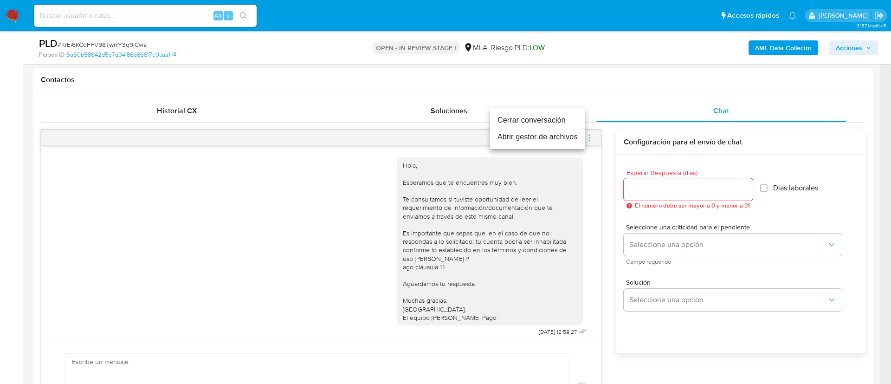
click at [552, 124] on li "Cerrar conversación" at bounding box center [537, 120] width 95 height 17
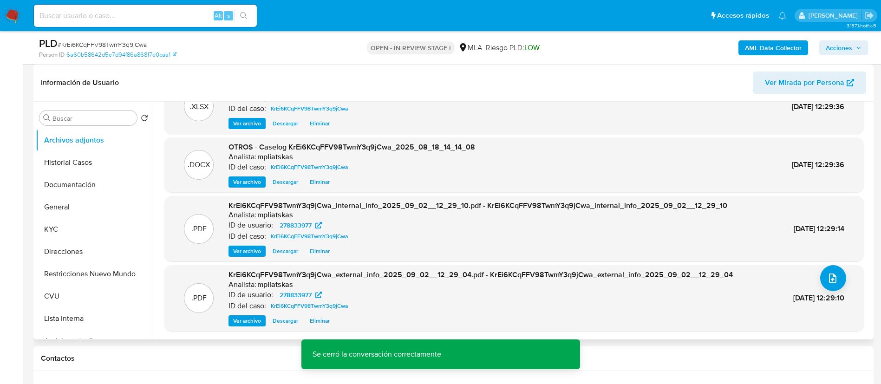
scroll to position [0, 0]
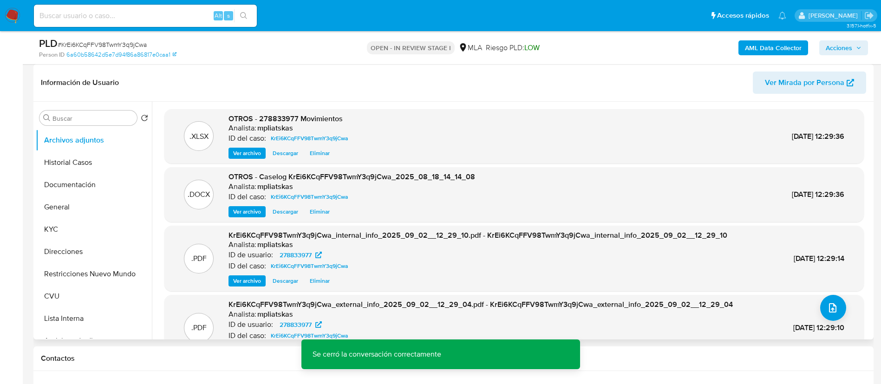
drag, startPoint x: 259, startPoint y: 181, endPoint x: 475, endPoint y: 172, distance: 215.6
click at [475, 172] on div ".DOCX OTROS - Caselog KrEi6KCqFFV98TwmY3q9jCwa_2025_08_18_14_14_08 Analista: mp…" at bounding box center [514, 195] width 690 height 46
drag, startPoint x: 472, startPoint y: 173, endPoint x: 259, endPoint y: 176, distance: 213.6
click at [259, 176] on span "OTROS - Caselog KrEi6KCqFFV98TwmY3q9jCwa_2025_08_18_14_14_08" at bounding box center [351, 176] width 247 height 11
copy span "Caselog KrEi6KCqFFV98TwmY3q9jCwa_2025_08_18_14_14_08"
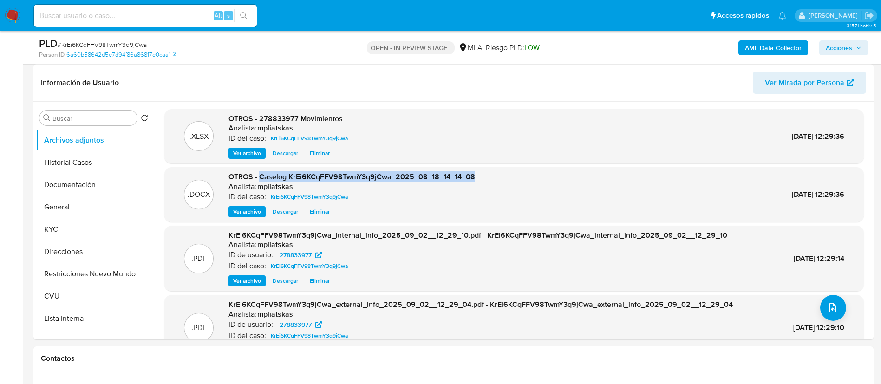
click at [835, 51] on span "Acciones" at bounding box center [839, 47] width 26 height 15
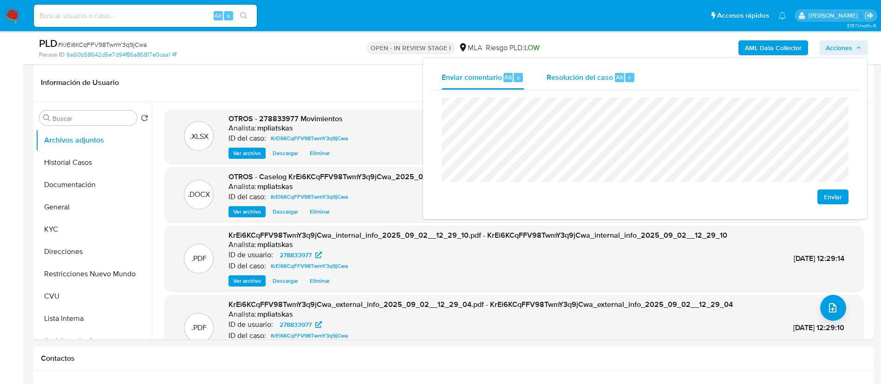
drag, startPoint x: 596, startPoint y: 73, endPoint x: 598, endPoint y: 87, distance: 14.1
click at [596, 73] on span "Resolución del caso" at bounding box center [580, 77] width 66 height 11
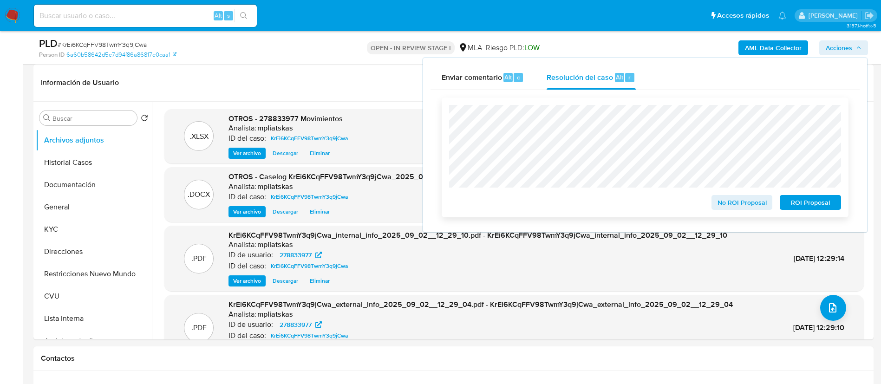
click at [722, 203] on span "No ROI Proposal" at bounding box center [742, 202] width 48 height 13
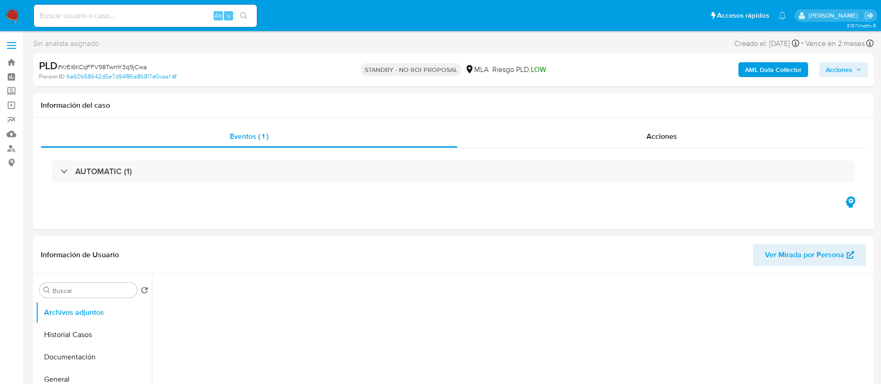
click at [189, 12] on input at bounding box center [145, 16] width 223 height 12
paste input "Mtf7F52uf9FfJQ4PuyAMKJ6s"
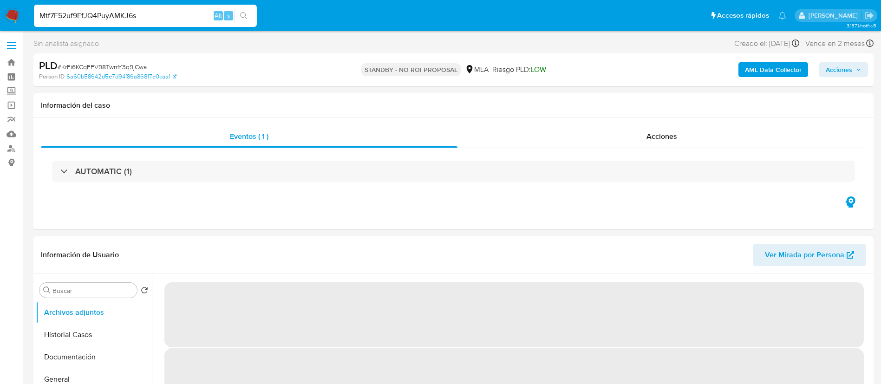
type input "Mtf7F52uf9FfJQ4PuyAMKJ6s"
click at [241, 13] on icon "search-icon" at bounding box center [243, 15] width 7 height 7
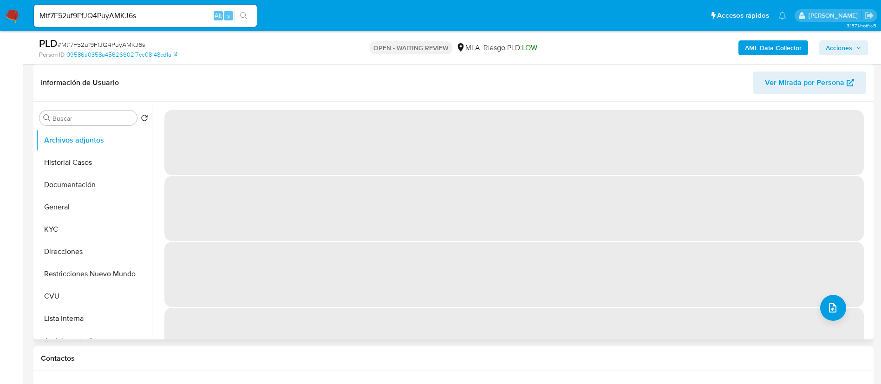
select select "10"
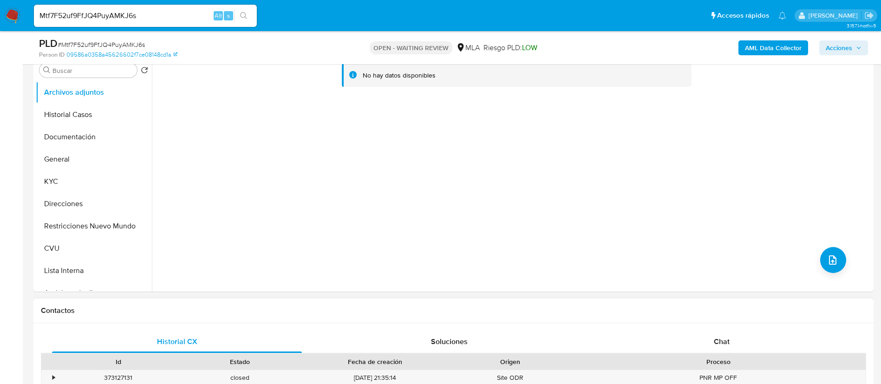
scroll to position [209, 0]
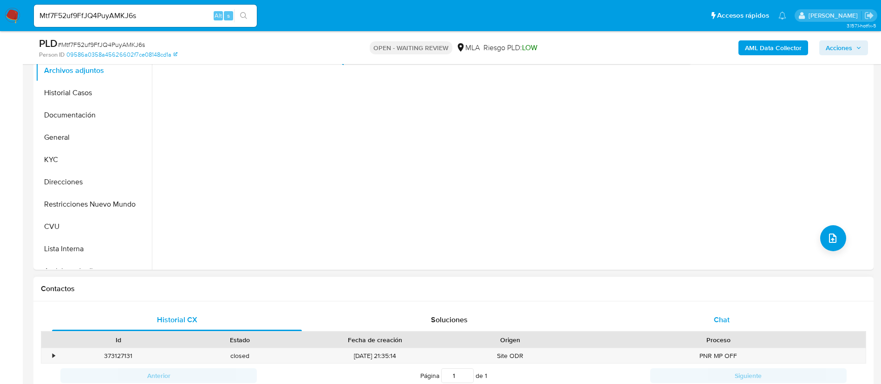
drag, startPoint x: 720, startPoint y: 302, endPoint x: 722, endPoint y: 316, distance: 14.1
click at [721, 303] on div "Historial CX Soluciones Chat Id Estado Fecha de creación Origen Proceso • 37312…" at bounding box center [453, 348] width 840 height 94
click at [722, 320] on span "Chat" at bounding box center [722, 319] width 16 height 11
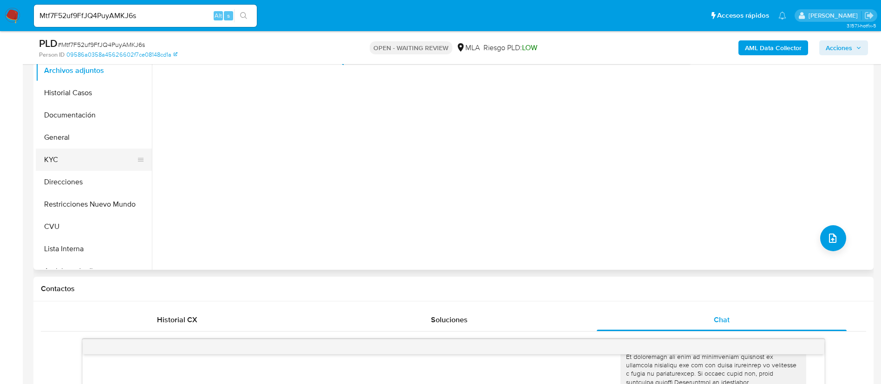
click at [82, 169] on button "KYC" at bounding box center [90, 160] width 109 height 22
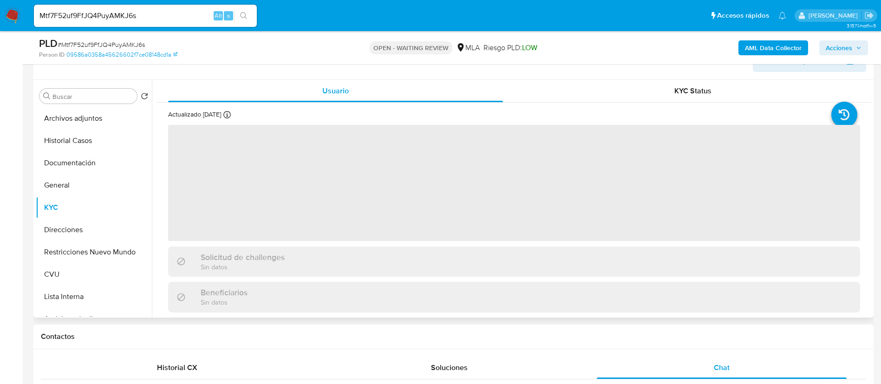
scroll to position [139, 0]
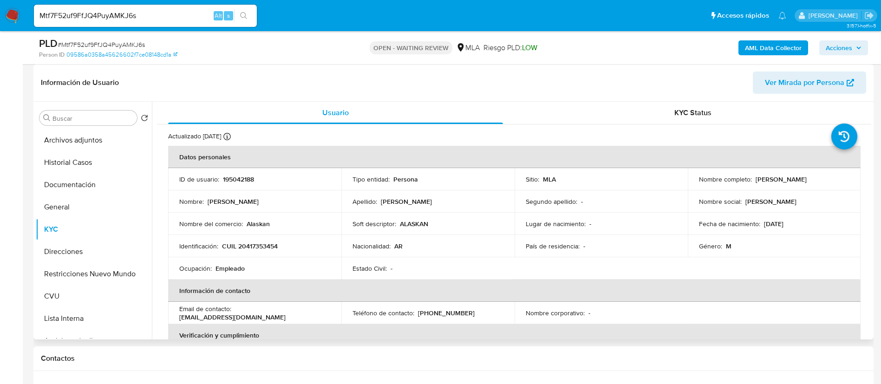
click at [224, 176] on p "195042188" at bounding box center [238, 179] width 31 height 8
click at [243, 179] on p "195042188" at bounding box center [238, 179] width 31 height 8
copy p "195042188"
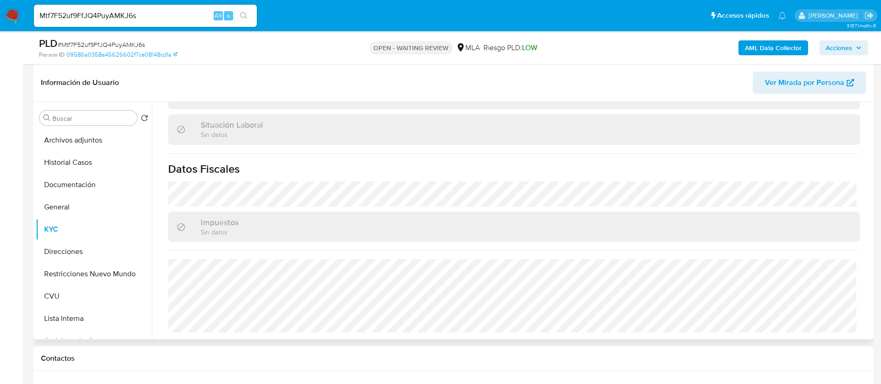
scroll to position [481, 0]
click at [90, 257] on button "Direcciones" at bounding box center [90, 252] width 109 height 22
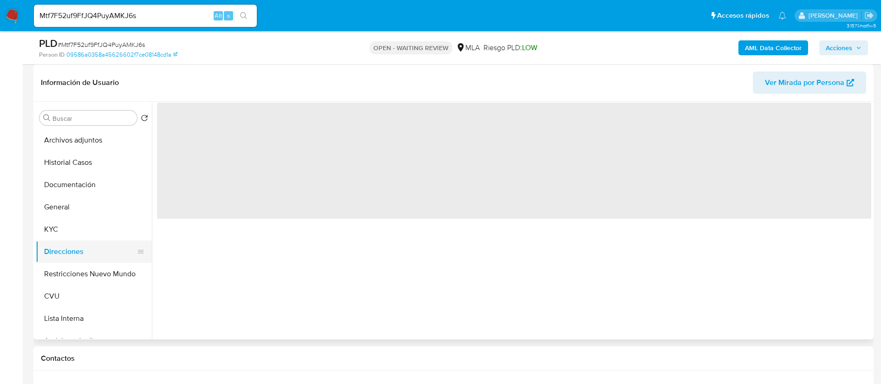
scroll to position [0, 0]
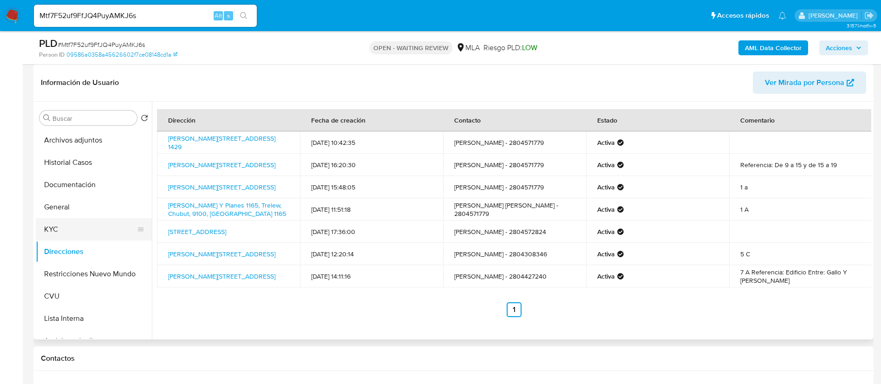
drag, startPoint x: 95, startPoint y: 0, endPoint x: 84, endPoint y: 238, distance: 238.5
click at [84, 238] on button "KYC" at bounding box center [90, 229] width 109 height 22
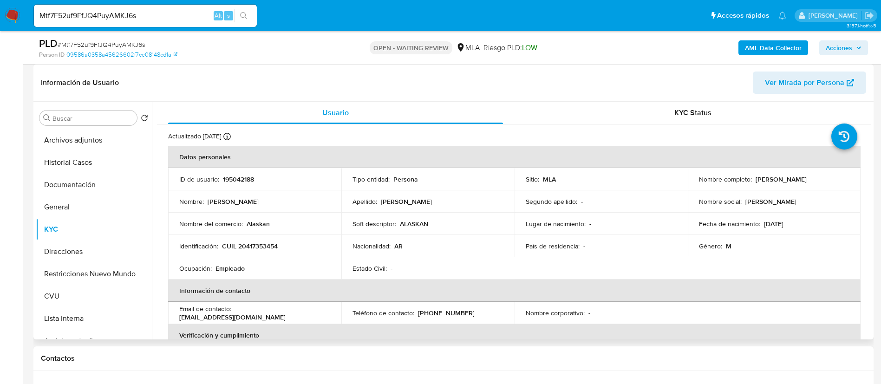
click at [250, 250] on p "CUIL 20417353454" at bounding box center [250, 246] width 56 height 8
copy p "20417353454"
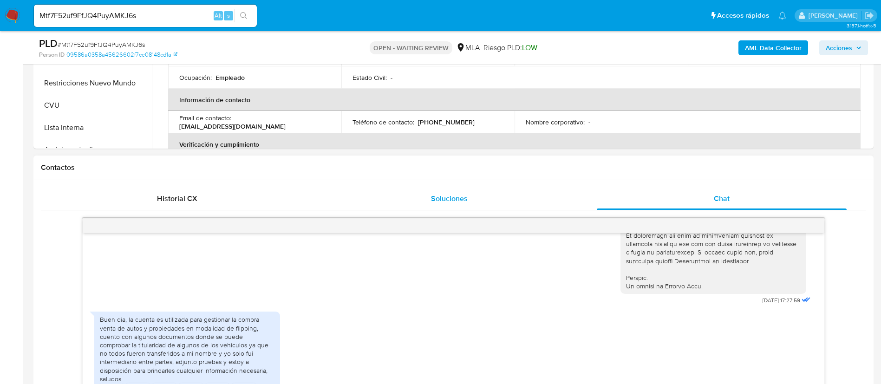
scroll to position [348, 0]
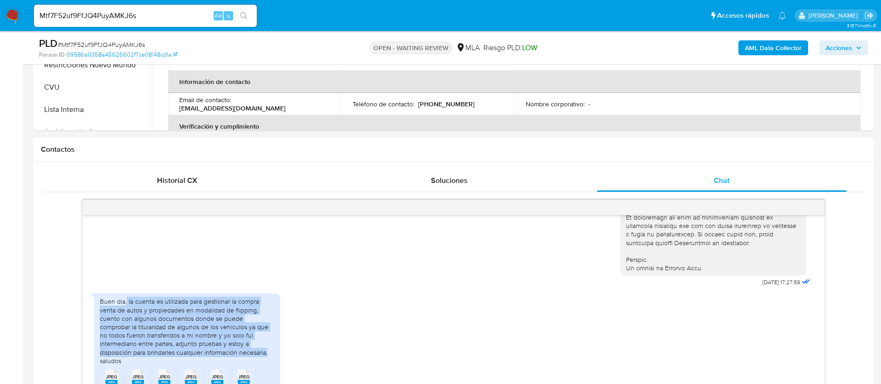
drag, startPoint x: 220, startPoint y: 360, endPoint x: 127, endPoint y: 310, distance: 105.5
click at [127, 310] on div "Buen dia, la cuenta es utilizada para gestionar la compra venta de autos y prop…" at bounding box center [187, 331] width 175 height 68
copy div "la cuenta es utilizada para gestionar la compra venta de autos y propiedades en…"
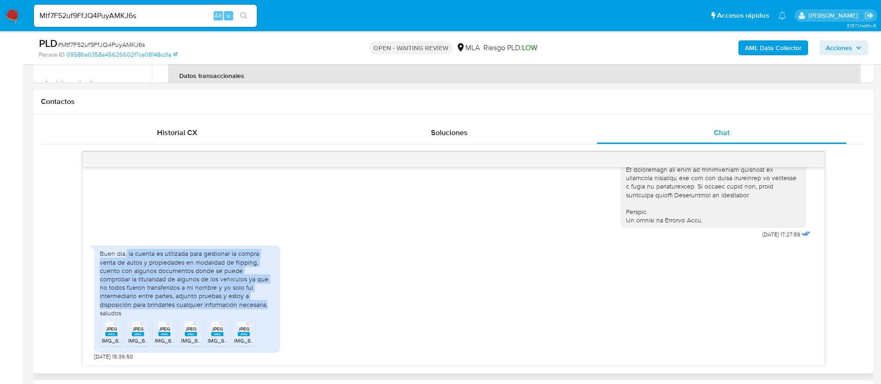
scroll to position [418, 0]
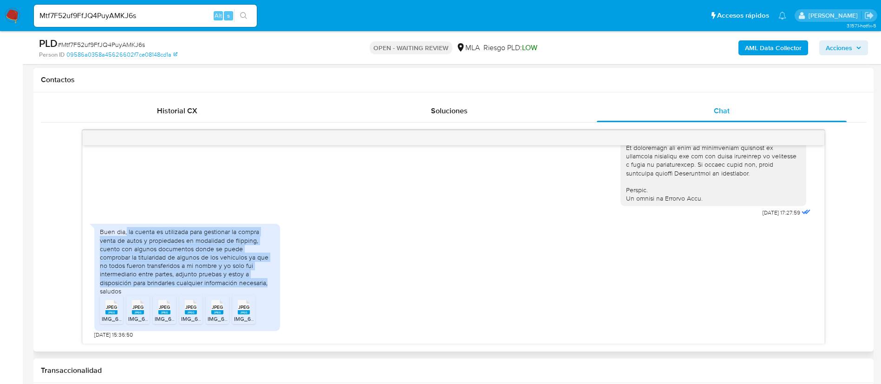
copy div "la cuenta es utilizada para gestionar la compra venta de autos y propiedades en…"
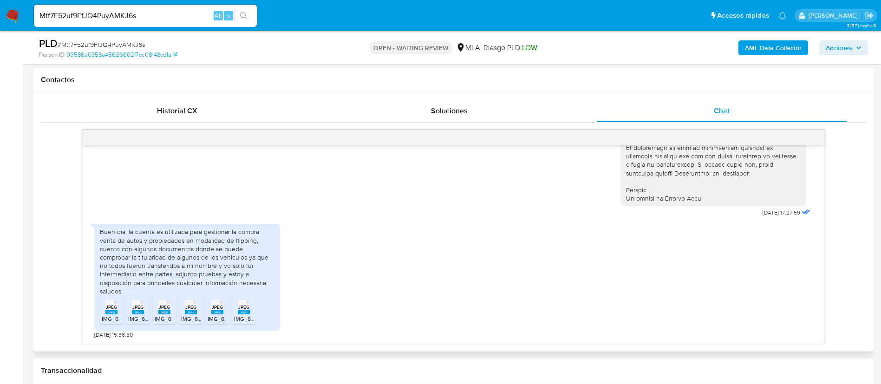
click at [112, 313] on rect at bounding box center [111, 312] width 12 height 4
click at [145, 311] on div "JPEG JPEG" at bounding box center [138, 306] width 20 height 18
click at [162, 314] on icon "JPEG" at bounding box center [164, 307] width 12 height 16
click at [184, 312] on div "JPEG JPEG" at bounding box center [191, 306] width 20 height 18
click at [212, 310] on span "JPEG" at bounding box center [217, 307] width 11 height 6
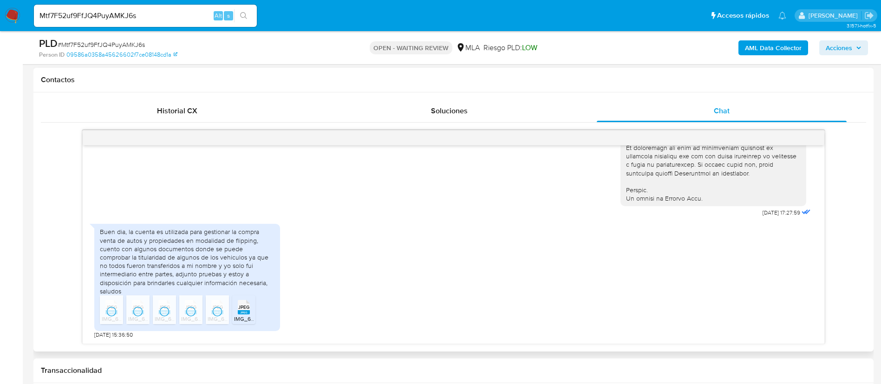
click at [237, 312] on div "JPEG JPEG" at bounding box center [244, 306] width 20 height 18
click at [201, 15] on input "Mtf7F52uf9FfJQ4PuyAMKJ6s" at bounding box center [145, 16] width 223 height 12
paste input "YmezwcNMFqM7E7oJNbhJSLdL"
type input "YmezwcNMFqM7E7oJNbhJSLdL"
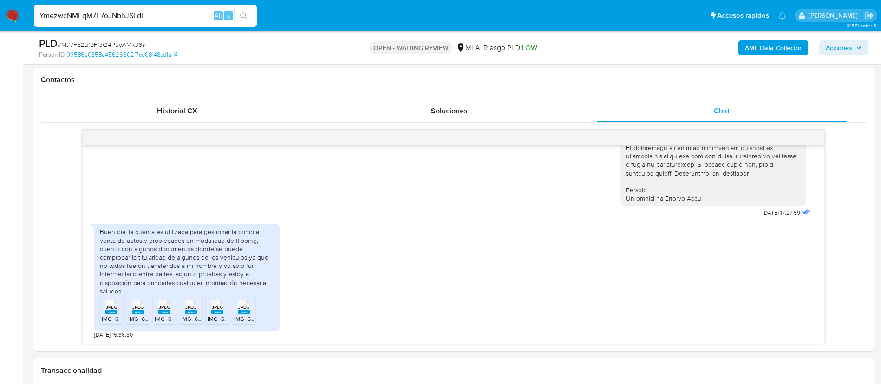
click at [249, 13] on button "search-icon" at bounding box center [243, 15] width 19 height 13
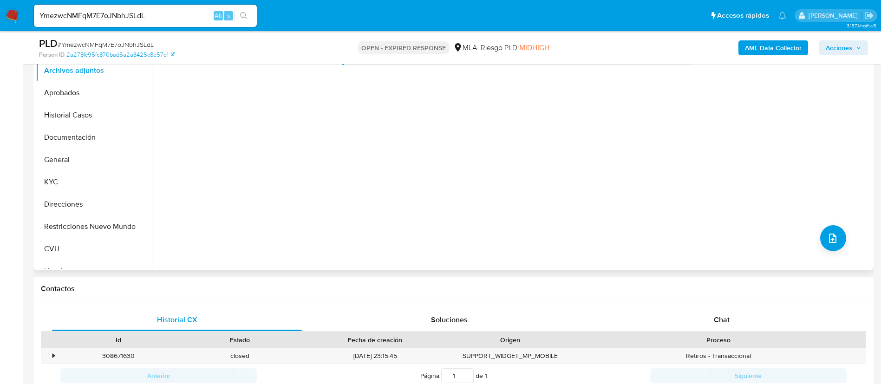
select select "10"
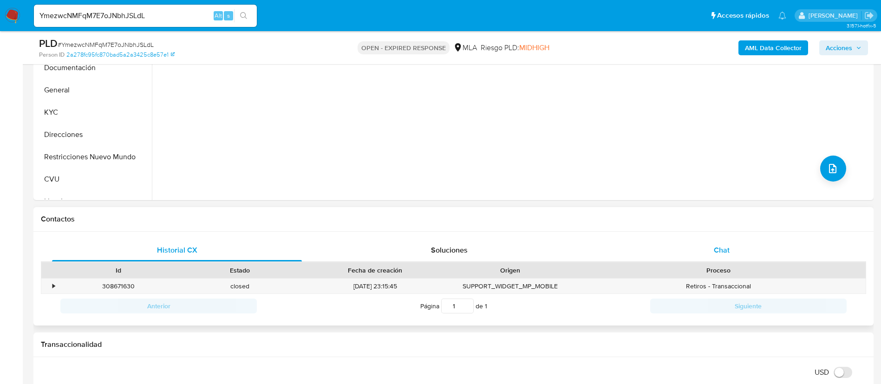
click at [698, 247] on div "Chat" at bounding box center [722, 250] width 250 height 22
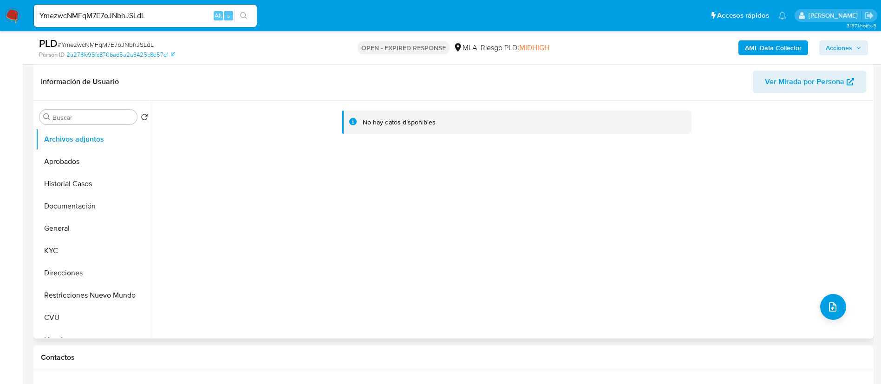
scroll to position [139, 0]
click at [104, 240] on button "General" at bounding box center [90, 229] width 109 height 22
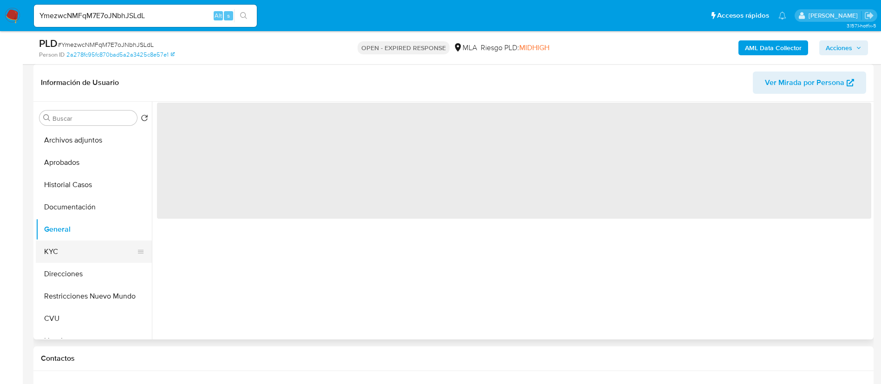
click at [102, 241] on button "KYC" at bounding box center [90, 252] width 109 height 22
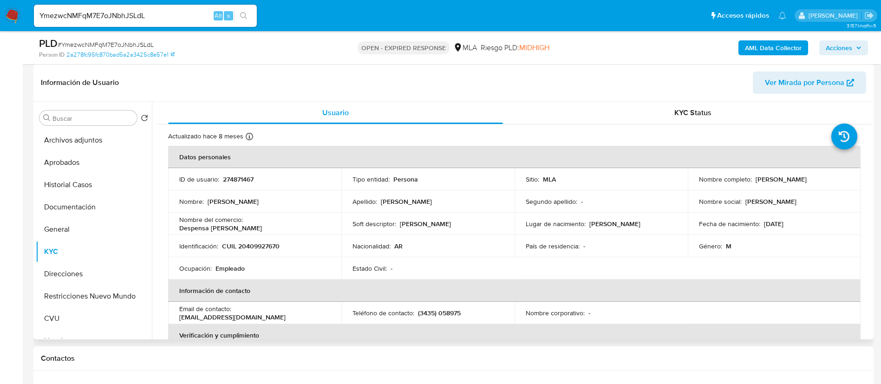
click at [249, 179] on p "274871467" at bounding box center [238, 179] width 31 height 8
copy p "274871467"
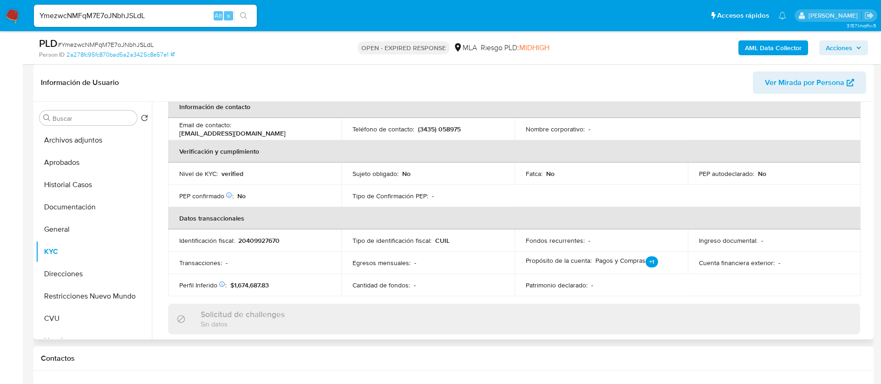
scroll to position [481, 0]
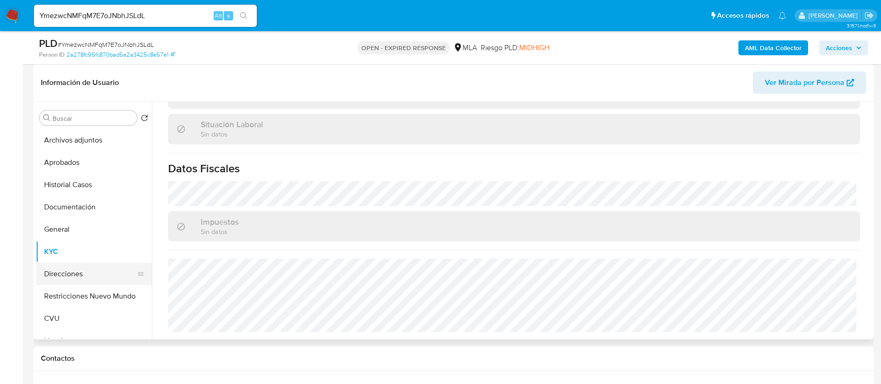
click at [82, 265] on button "Direcciones" at bounding box center [90, 274] width 109 height 22
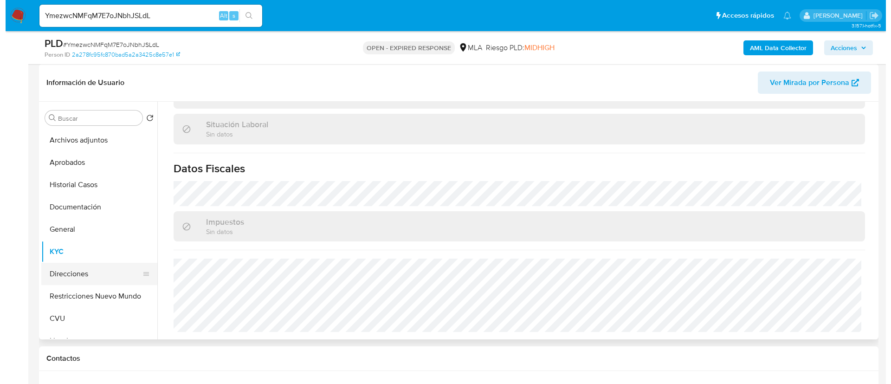
scroll to position [0, 0]
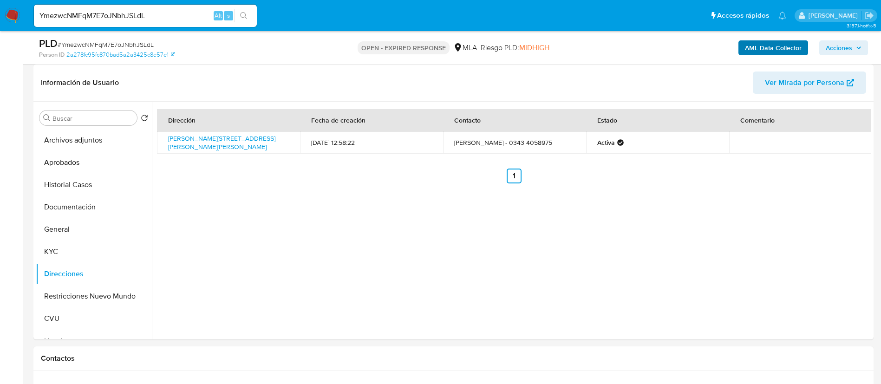
click at [764, 57] on div "AML Data Collector Acciones" at bounding box center [731, 48] width 274 height 22
click at [761, 47] on b "AML Data Collector" at bounding box center [773, 47] width 57 height 15
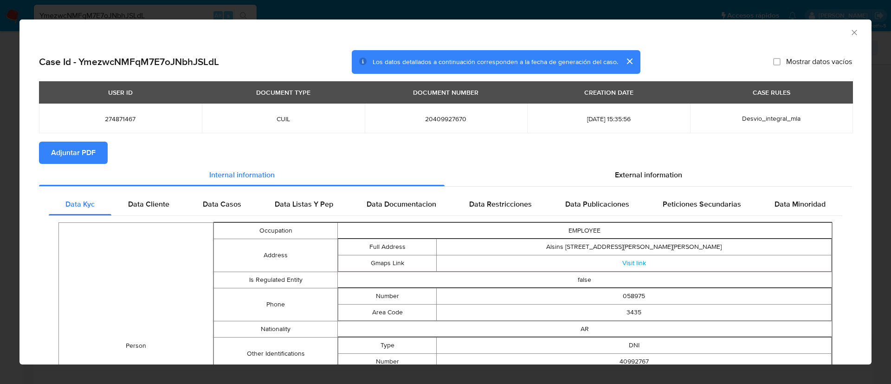
click at [85, 150] on span "Adjuntar PDF" at bounding box center [73, 153] width 45 height 20
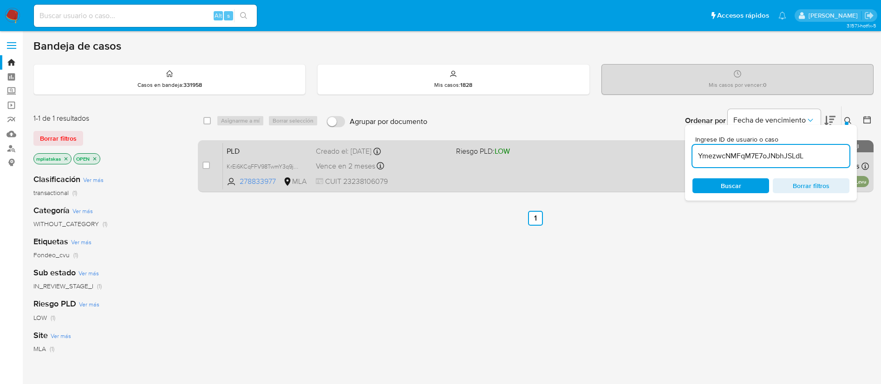
type input "YmezwcNMFqM7E7oJNbhJSLdL"
click at [210, 169] on div "case-item-checkbox No es posible asignar el caso" at bounding box center [212, 166] width 20 height 47
click at [204, 163] on input "checkbox" at bounding box center [205, 165] width 7 height 7
checkbox input "true"
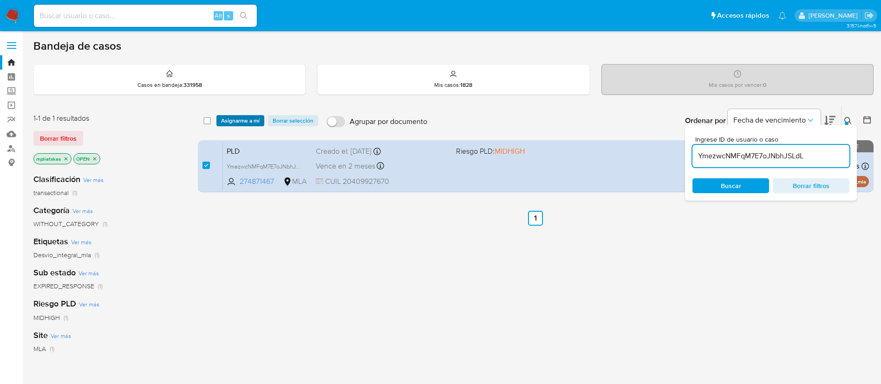
click at [247, 118] on span "Asignarme a mí" at bounding box center [240, 120] width 39 height 9
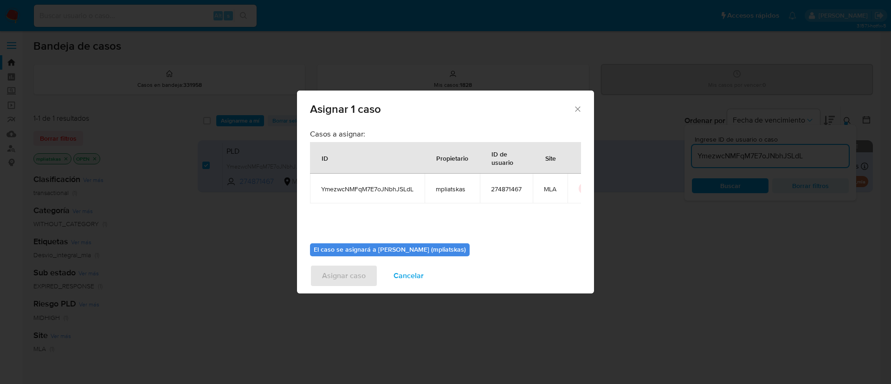
scroll to position [48, 0]
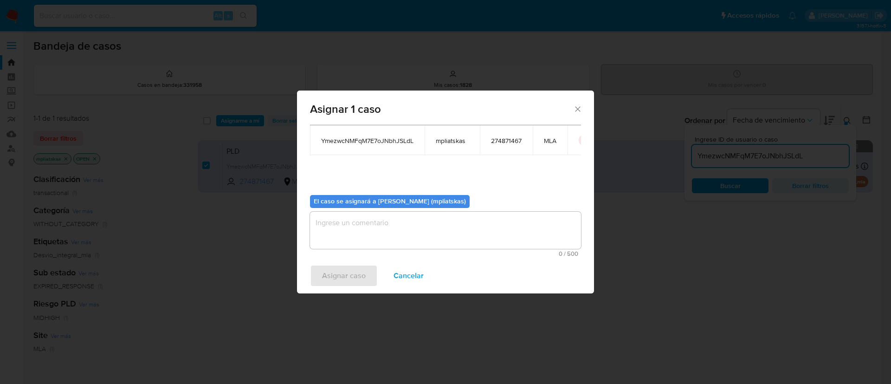
click at [389, 254] on span "0 / 500" at bounding box center [446, 254] width 266 height 6
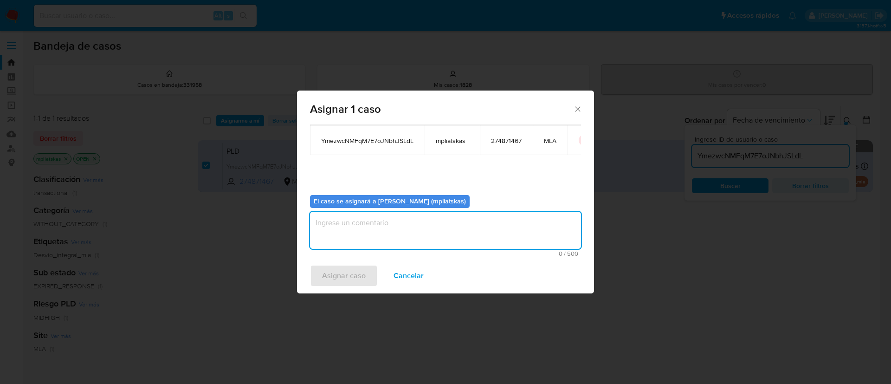
click at [352, 227] on textarea "assign-modal" at bounding box center [445, 230] width 271 height 37
click at [342, 272] on div "Asignar caso Cancelar" at bounding box center [445, 275] width 297 height 35
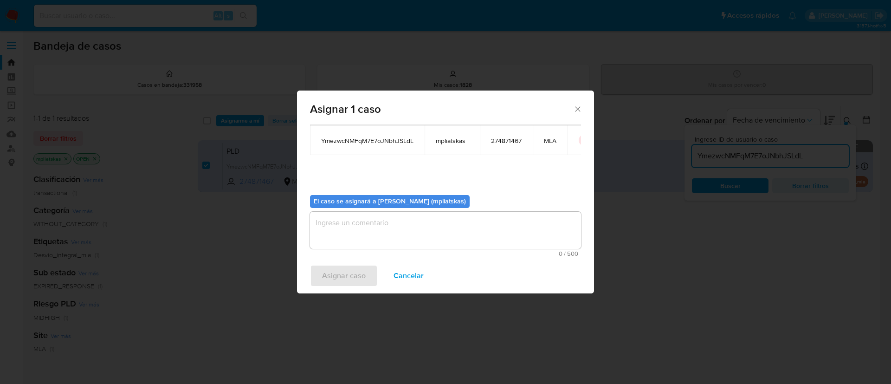
click at [349, 234] on textarea "assign-modal" at bounding box center [445, 230] width 271 height 37
click at [338, 274] on span "Asignar caso" at bounding box center [344, 276] width 44 height 20
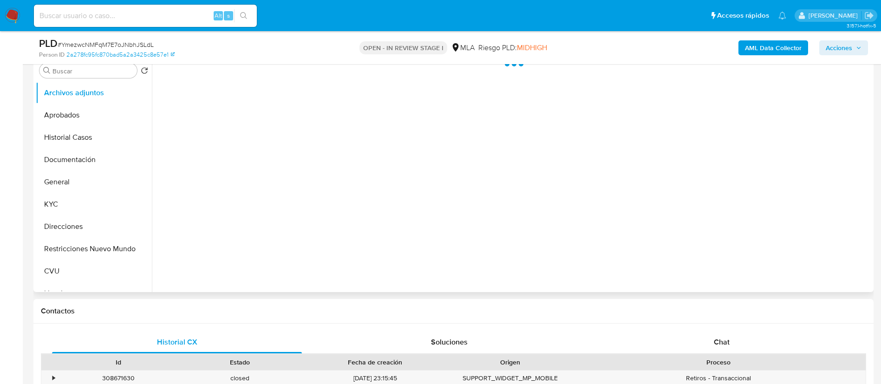
scroll to position [209, 0]
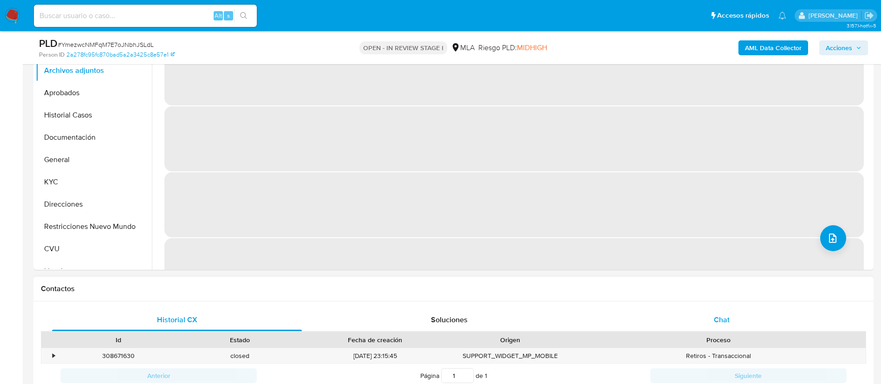
click at [681, 309] on div "Chat" at bounding box center [722, 320] width 250 height 22
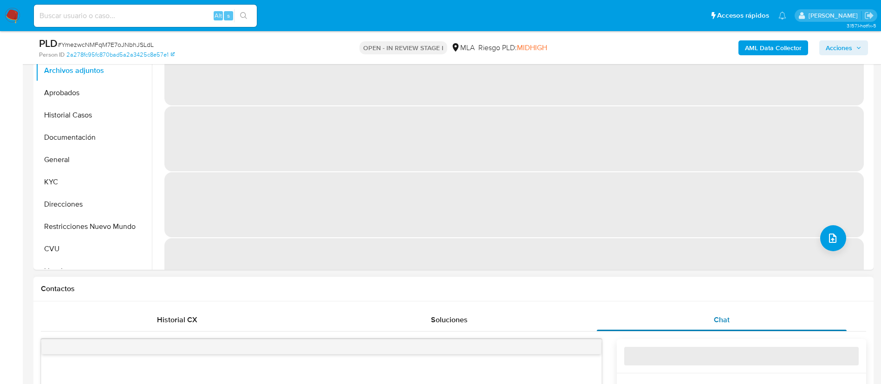
select select "10"
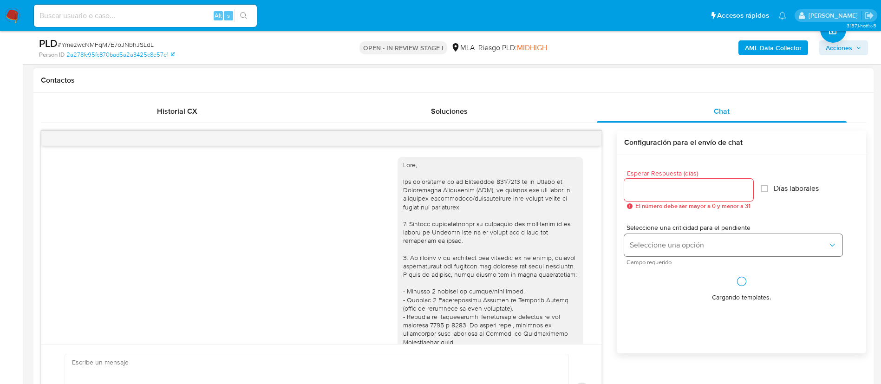
scroll to position [532, 0]
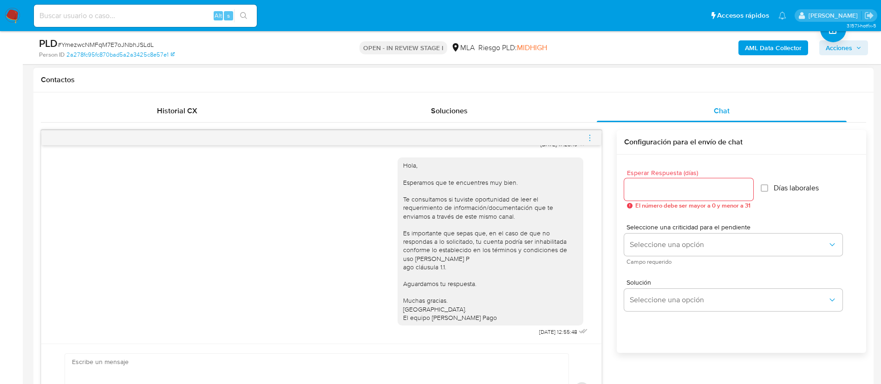
click at [589, 136] on icon "menu-action" at bounding box center [590, 138] width 8 height 8
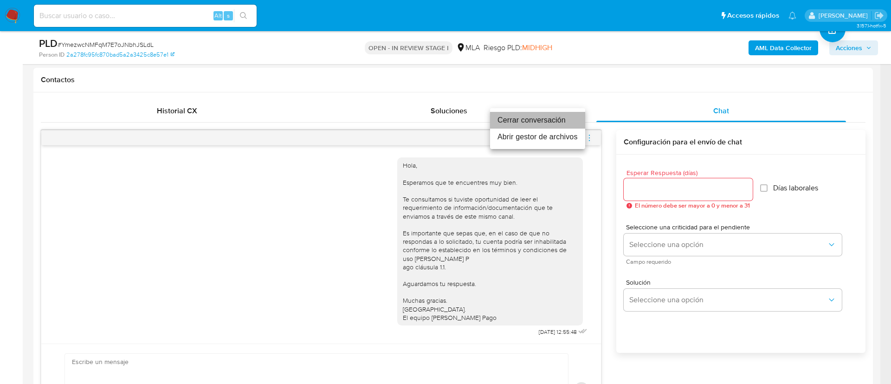
click at [569, 122] on li "Cerrar conversación" at bounding box center [537, 120] width 95 height 17
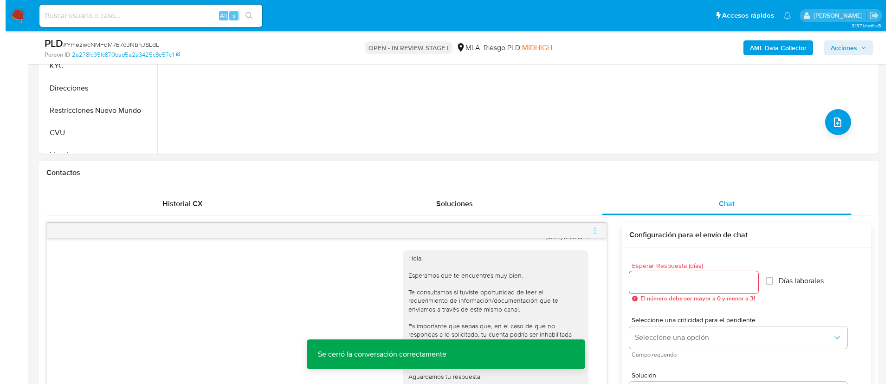
scroll to position [209, 0]
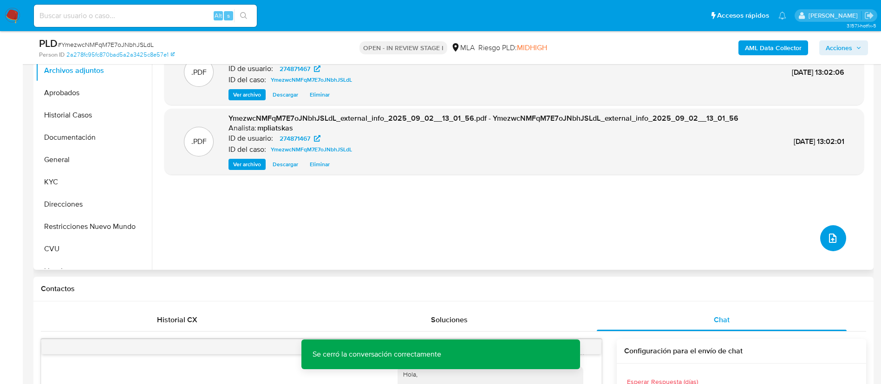
click at [827, 241] on icon "upload-file" at bounding box center [832, 238] width 11 height 11
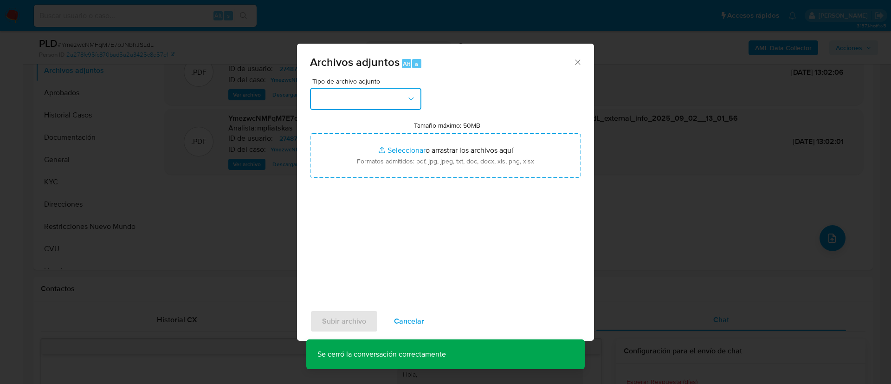
drag, startPoint x: 362, startPoint y: 96, endPoint x: 366, endPoint y: 105, distance: 10.0
click at [362, 97] on button "button" at bounding box center [365, 99] width 111 height 22
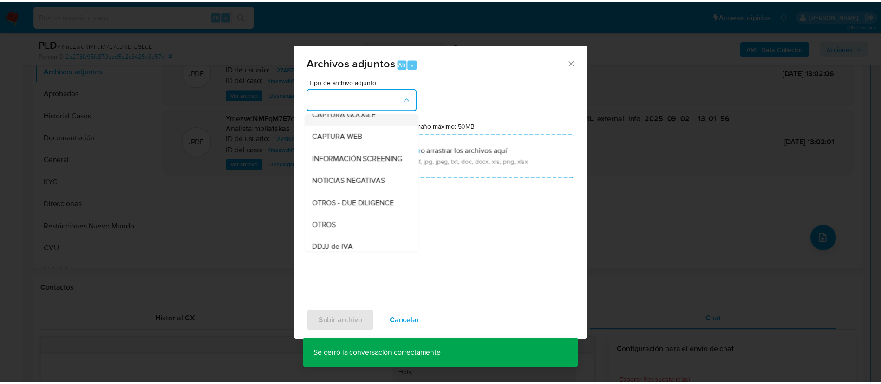
scroll to position [139, 0]
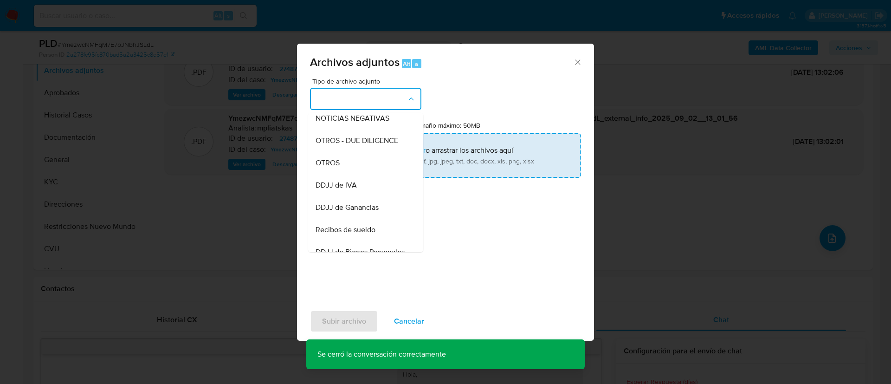
click at [376, 169] on div "OTROS" at bounding box center [363, 163] width 95 height 22
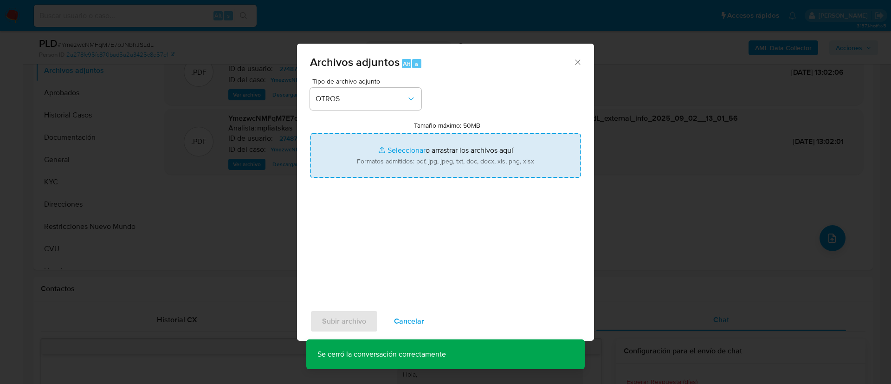
click at [376, 169] on input "Tamaño máximo: 50MB Seleccionar archivos" at bounding box center [445, 155] width 271 height 45
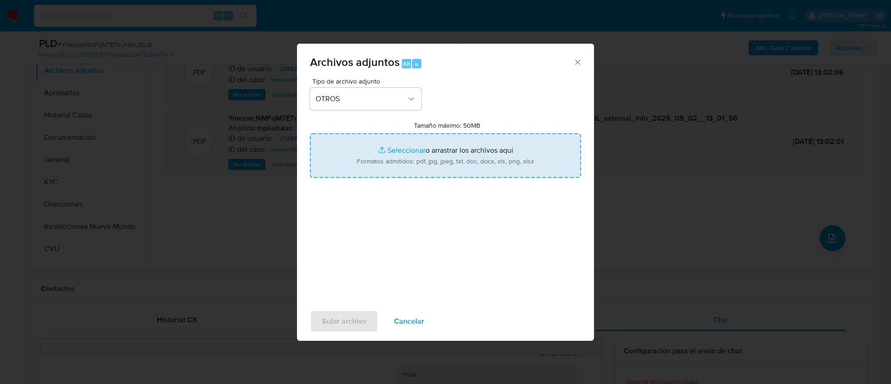
type input "C:\fakepath\274871467 Movimientos.xlsx"
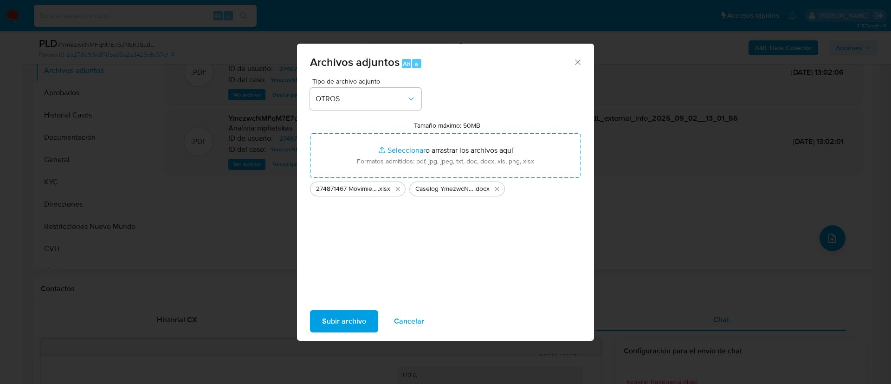
click at [361, 319] on span "Subir archivo" at bounding box center [344, 321] width 44 height 20
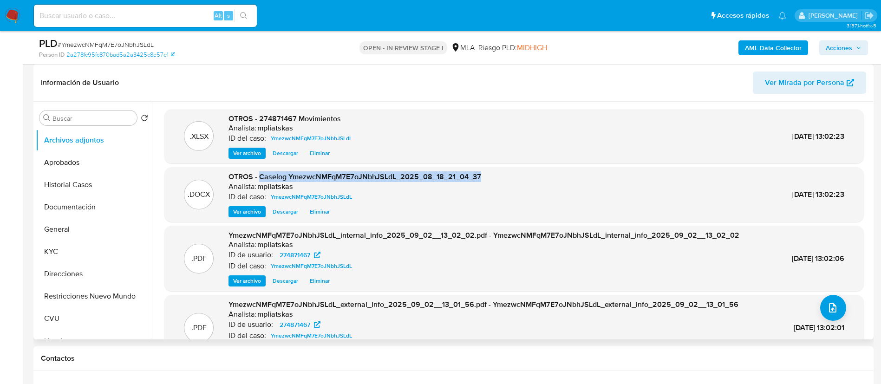
drag, startPoint x: 260, startPoint y: 180, endPoint x: 499, endPoint y: 178, distance: 238.7
click at [499, 178] on div ".DOCX OTROS - Caselog YmezwcNMFqM7E7oJNbhJSLdL_2025_08_18_21_04_37 Analista: mp…" at bounding box center [514, 195] width 690 height 46
copy span "Caselog YmezwcNMFqM7E7oJNbhJSLdL_2025_08_18_21_04_37"
drag, startPoint x: 844, startPoint y: 40, endPoint x: 836, endPoint y: 52, distance: 13.8
click at [843, 43] on span "Acciones" at bounding box center [839, 47] width 26 height 15
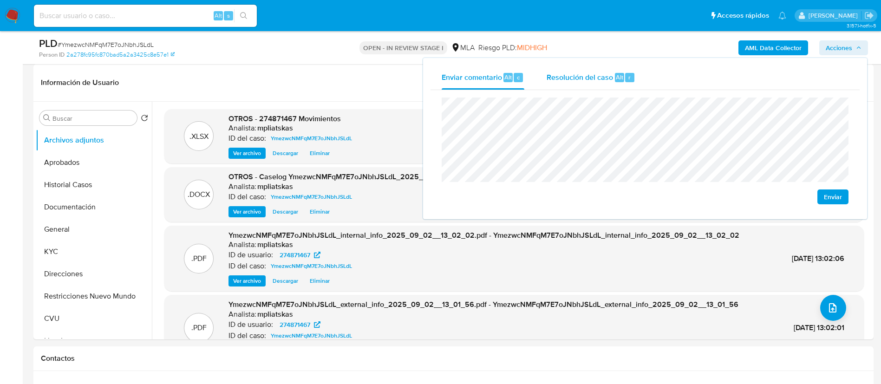
drag, startPoint x: 607, startPoint y: 78, endPoint x: 608, endPoint y: 82, distance: 4.8
click at [608, 82] on div "Resolución del caso Alt r" at bounding box center [591, 77] width 89 height 24
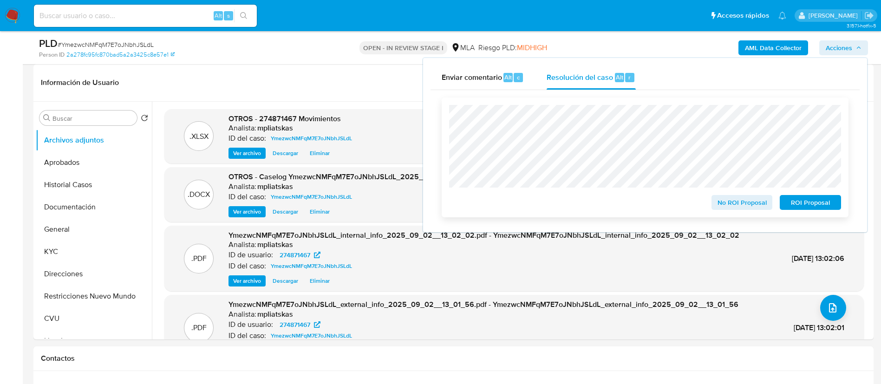
click at [726, 202] on span "No ROI Proposal" at bounding box center [742, 202] width 48 height 13
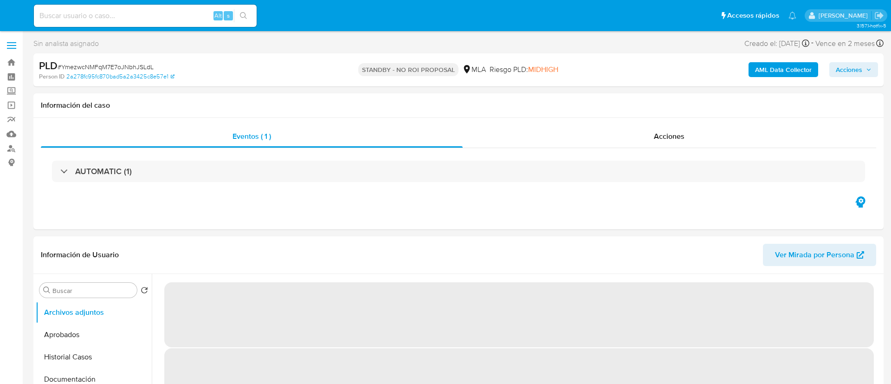
select select "10"
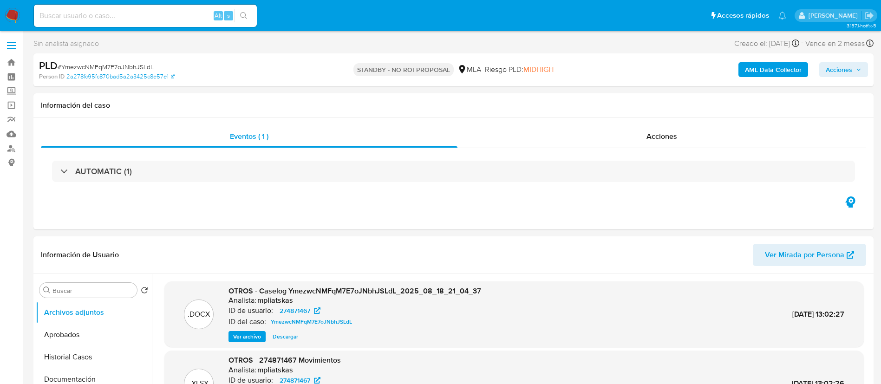
drag, startPoint x: 174, startPoint y: 22, endPoint x: 191, endPoint y: 14, distance: 18.3
click at [174, 22] on div "Alt s" at bounding box center [145, 16] width 223 height 22
drag, startPoint x: 191, startPoint y: 13, endPoint x: 198, endPoint y: 15, distance: 7.3
click at [191, 13] on input at bounding box center [145, 16] width 223 height 12
paste input "230576439"
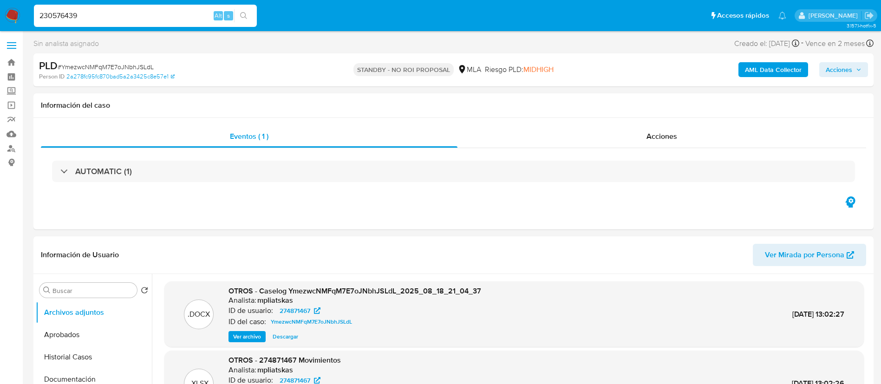
type input "230576439"
click at [236, 16] on button "search-icon" at bounding box center [243, 15] width 19 height 13
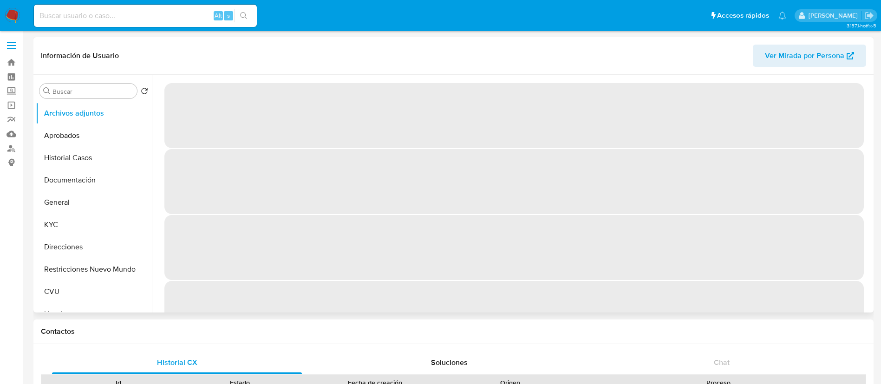
select select "10"
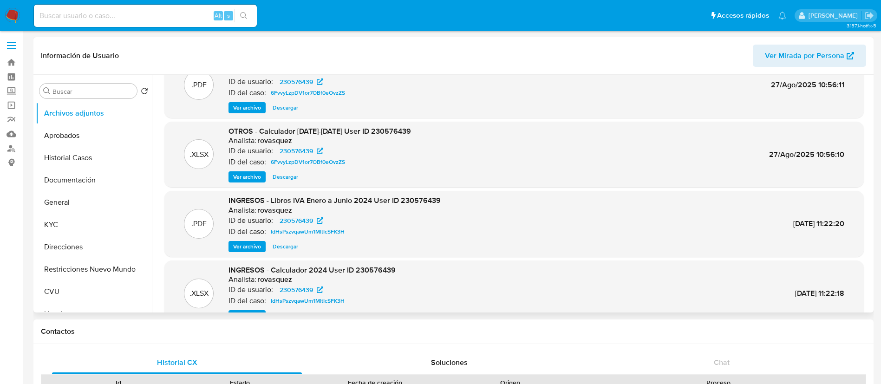
scroll to position [8, 0]
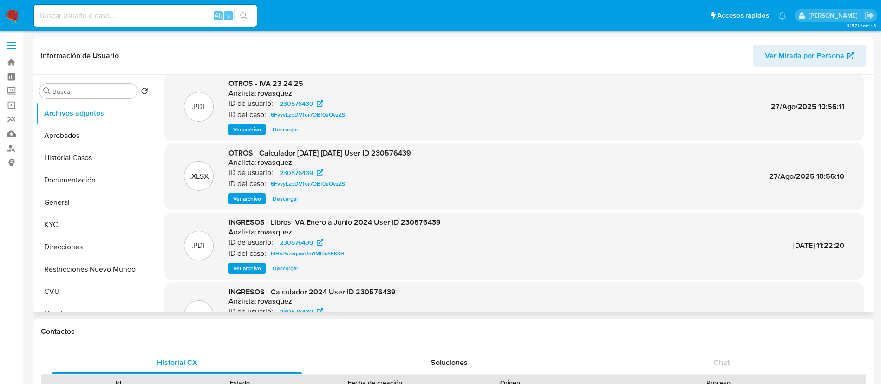
click at [296, 196] on span "Descargar" at bounding box center [286, 198] width 26 height 9
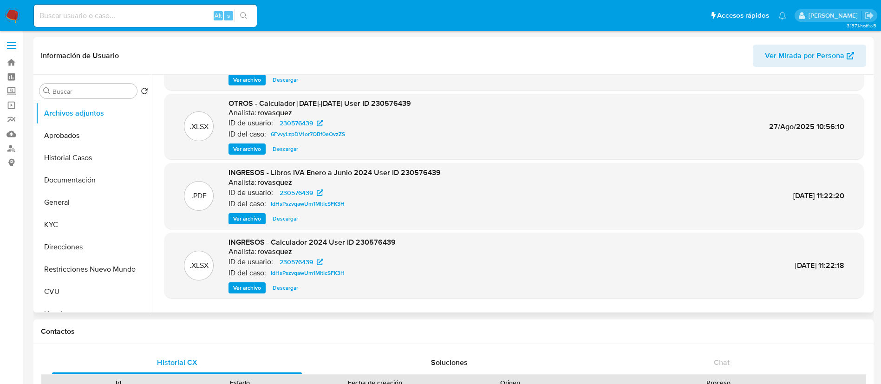
scroll to position [78, 0]
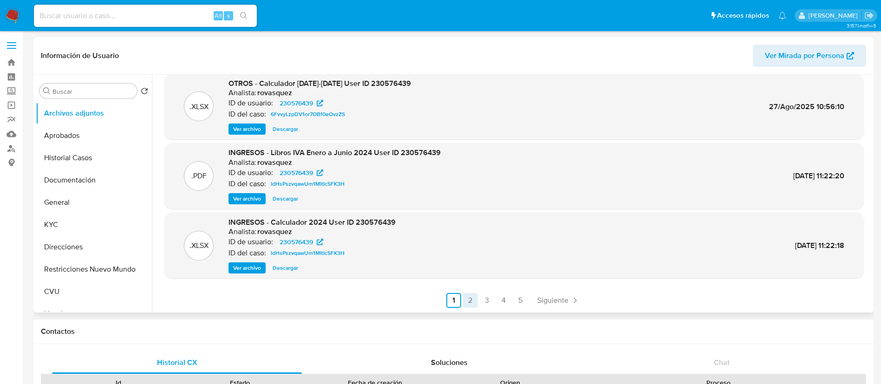
click at [466, 302] on link "2" at bounding box center [470, 300] width 15 height 15
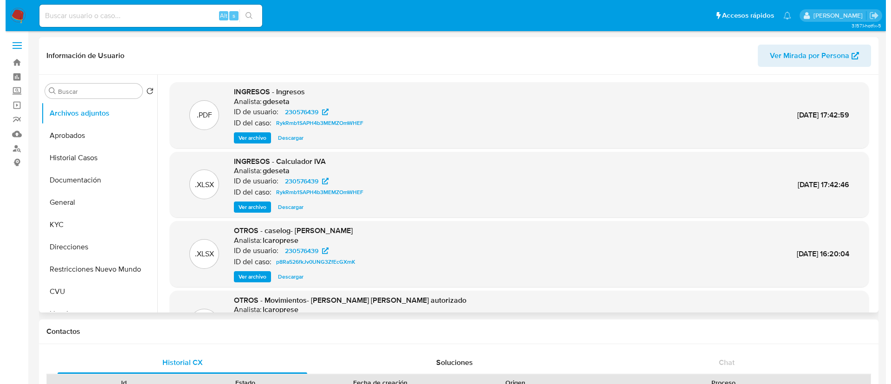
scroll to position [70, 0]
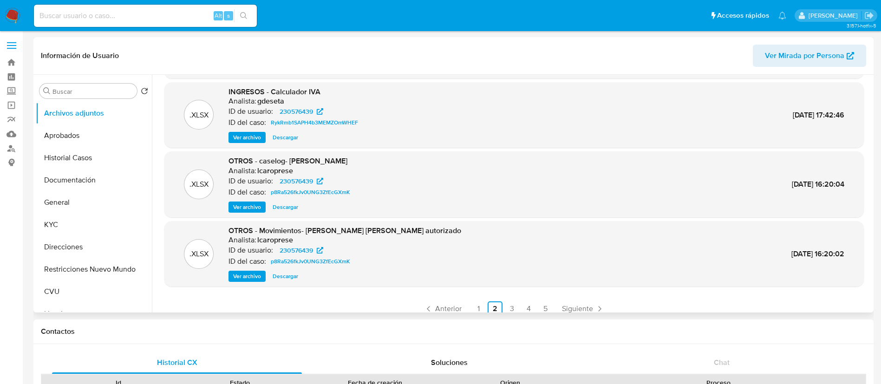
click at [258, 208] on span "Ver archivo" at bounding box center [247, 206] width 28 height 9
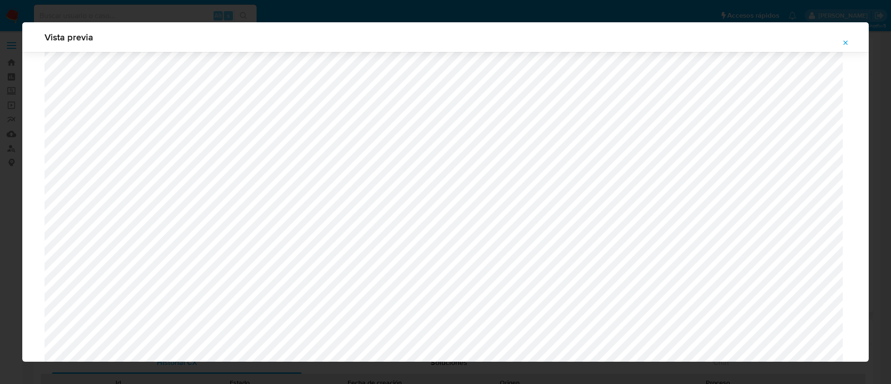
scroll to position [608, 0]
click at [844, 38] on span "Attachment preview" at bounding box center [845, 42] width 7 height 13
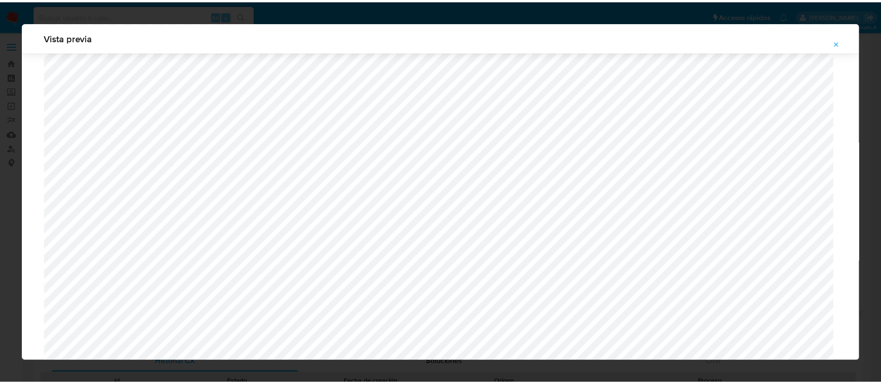
scroll to position [0, 0]
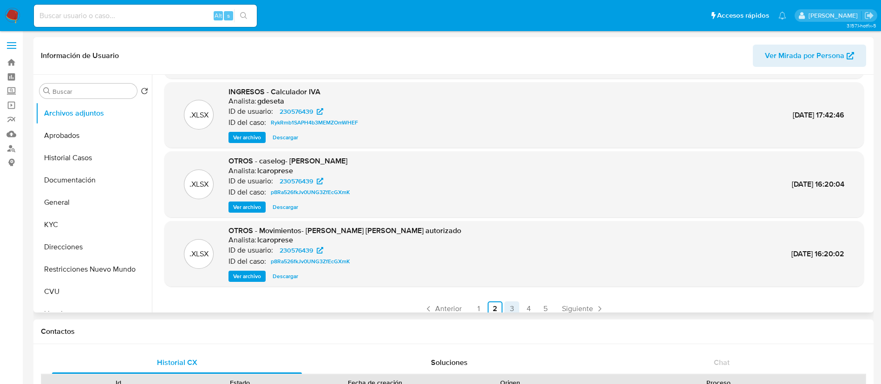
click at [509, 311] on link "3" at bounding box center [511, 308] width 15 height 15
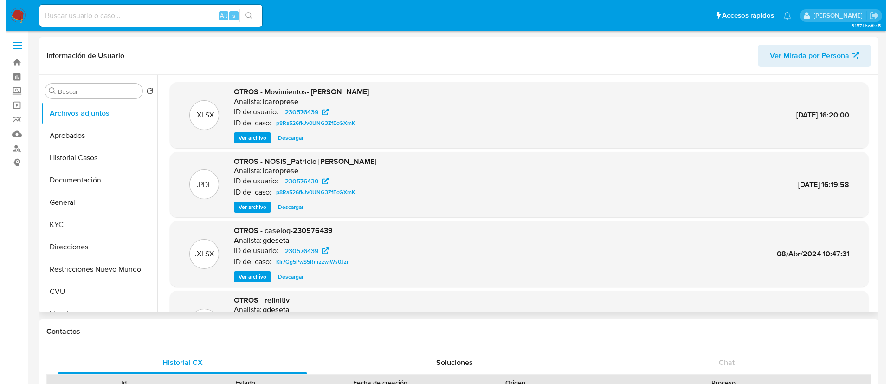
scroll to position [70, 0]
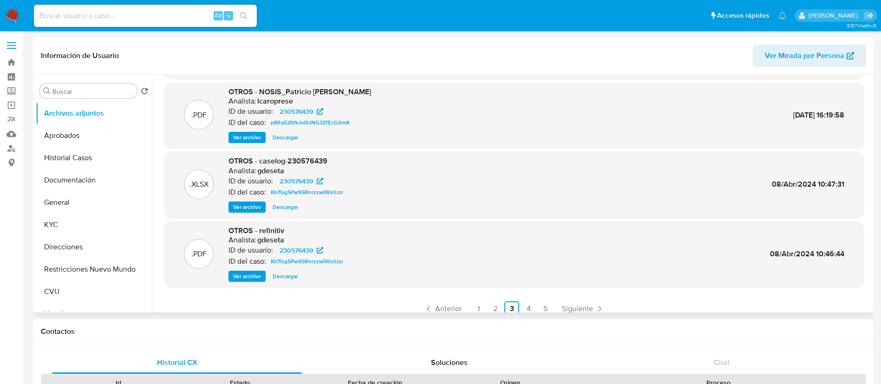
click at [251, 203] on span "Ver archivo" at bounding box center [247, 206] width 28 height 9
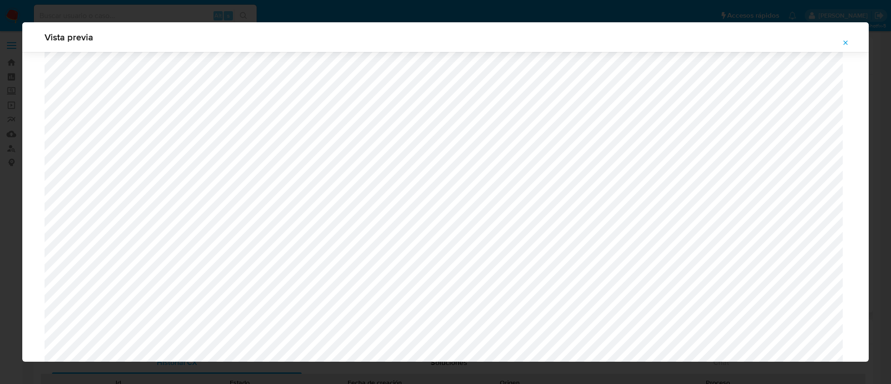
scroll to position [608, 0]
click at [847, 40] on icon "Attachment preview" at bounding box center [845, 42] width 7 height 7
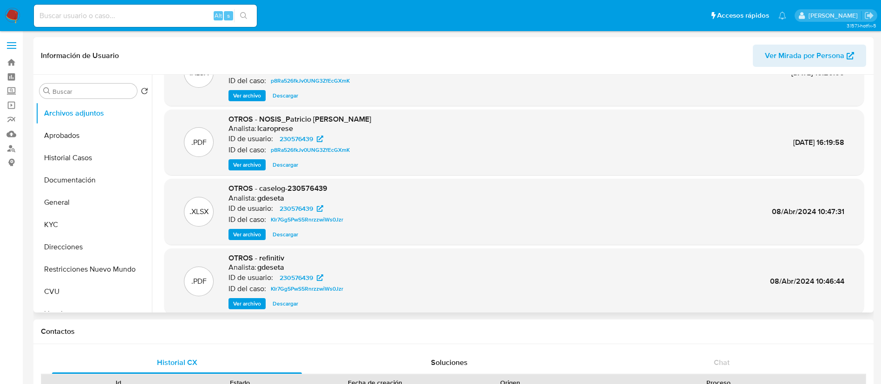
scroll to position [78, 0]
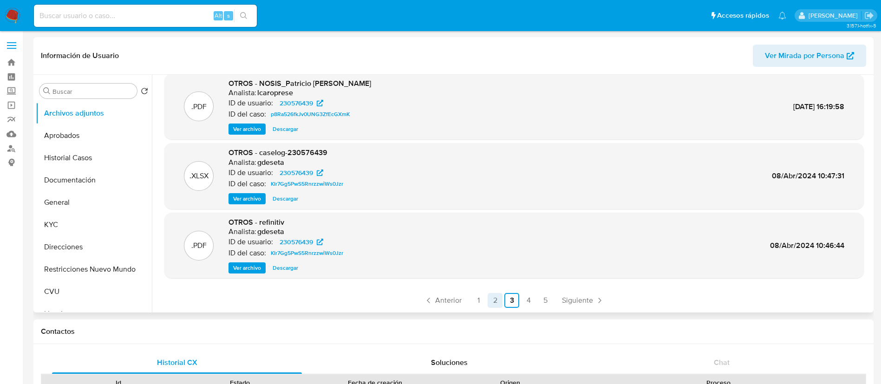
click at [491, 303] on link "2" at bounding box center [495, 300] width 15 height 15
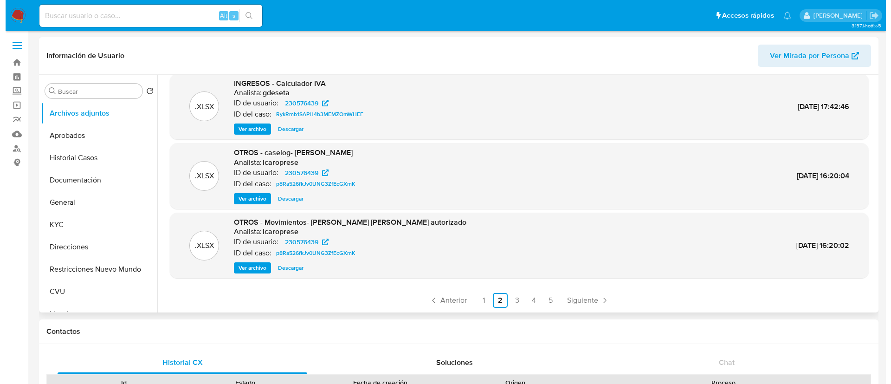
scroll to position [8, 0]
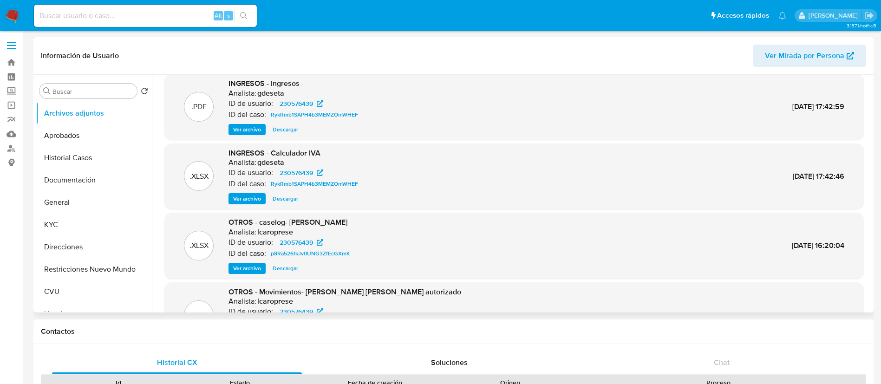
click at [245, 265] on span "Ver archivo" at bounding box center [247, 268] width 28 height 9
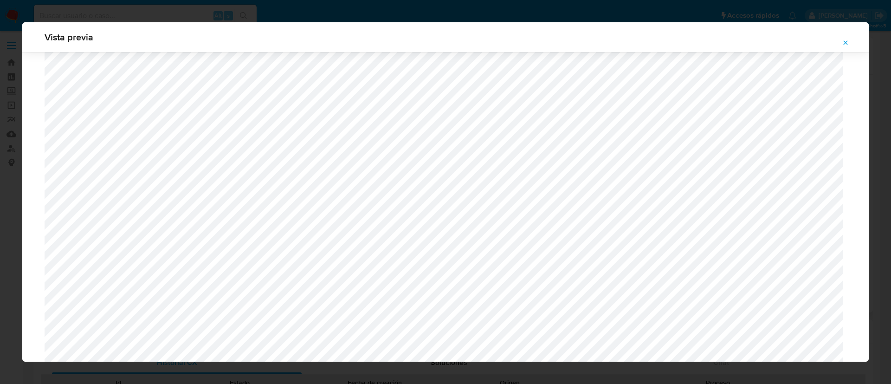
scroll to position [469, 0]
click at [846, 41] on icon "Attachment preview" at bounding box center [845, 42] width 7 height 7
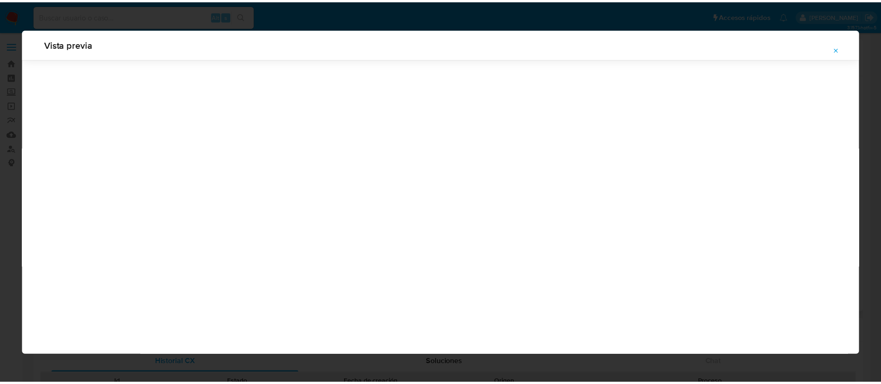
scroll to position [0, 0]
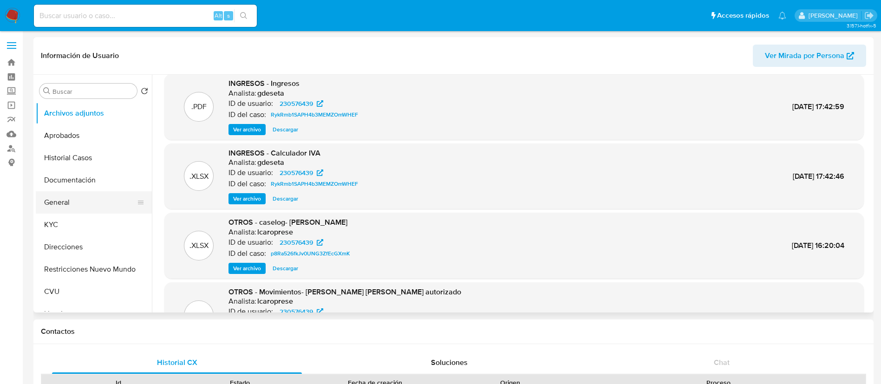
click at [97, 201] on button "General" at bounding box center [90, 202] width 109 height 22
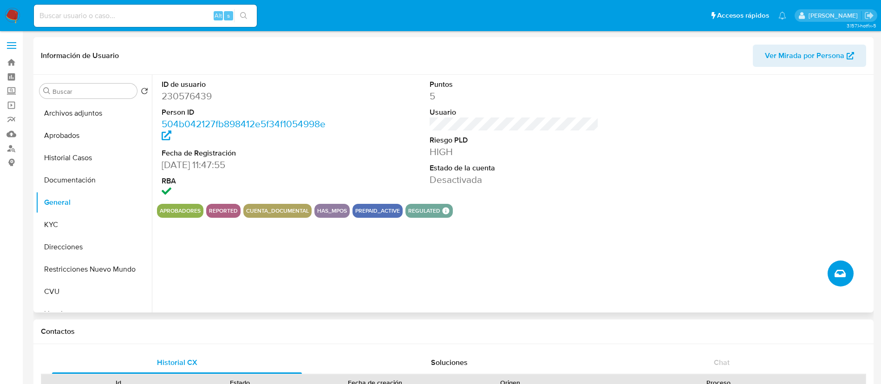
click at [844, 273] on icon "Crear caso manual" at bounding box center [839, 273] width 11 height 11
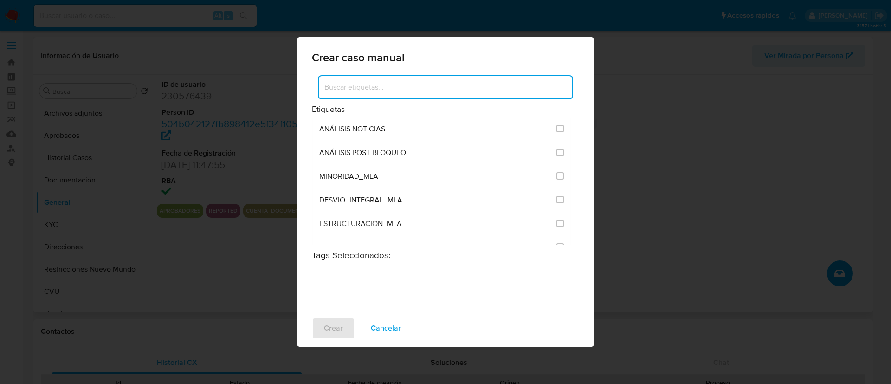
scroll to position [1825, 0]
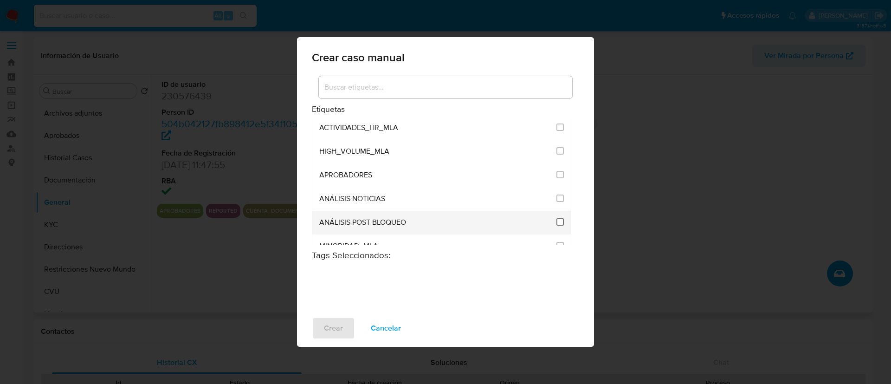
click at [559, 221] on input "3249" at bounding box center [560, 221] width 7 height 7
checkbox input "true"
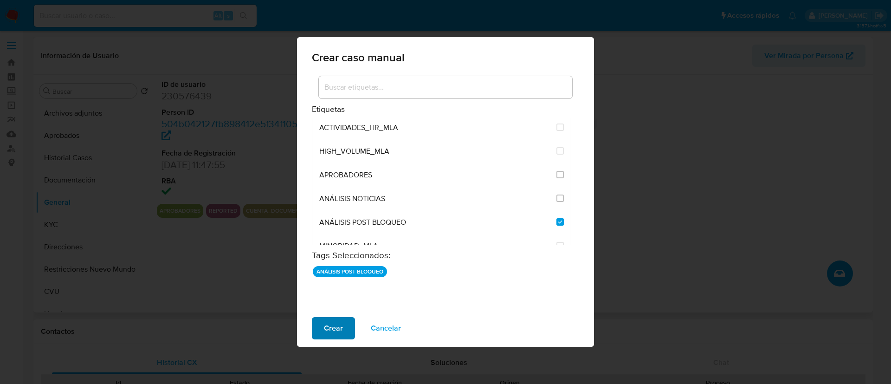
click at [320, 333] on button "Crear" at bounding box center [333, 328] width 43 height 22
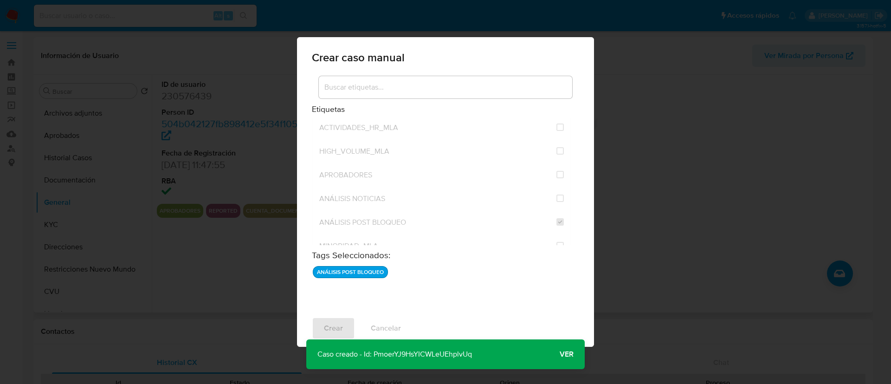
click at [567, 354] on span "Ver" at bounding box center [567, 354] width 14 height 0
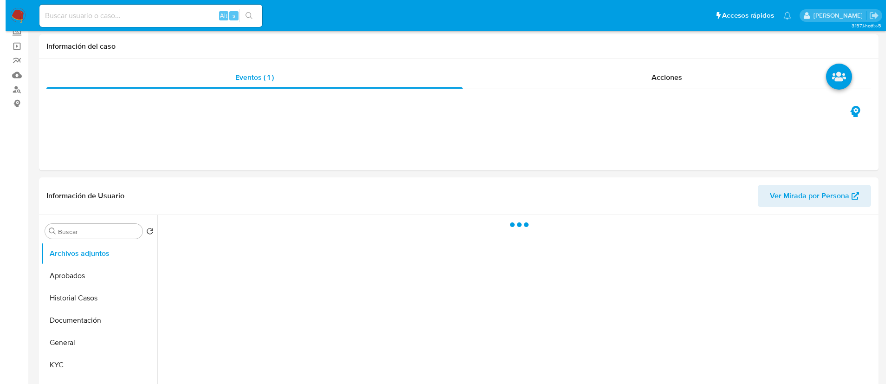
scroll to position [139, 0]
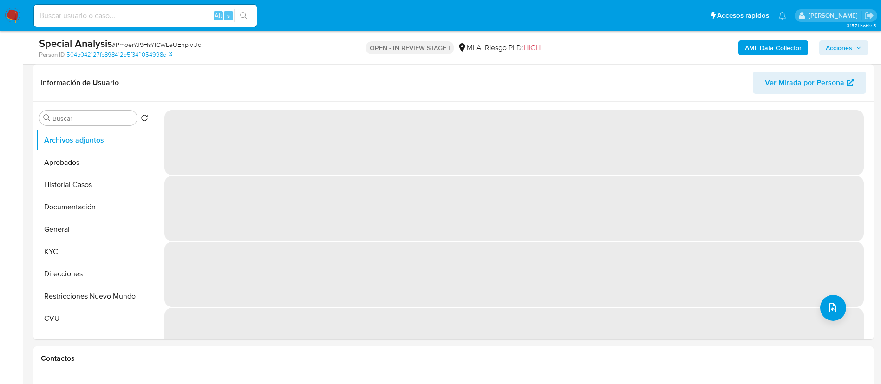
select select "10"
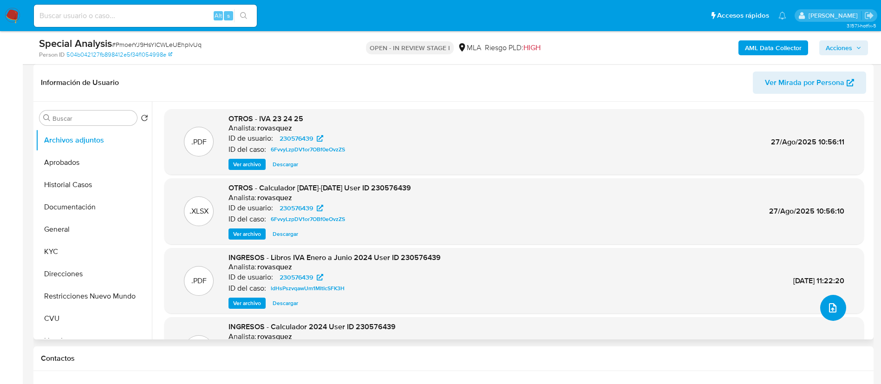
click at [832, 307] on icon "upload-file" at bounding box center [832, 307] width 7 height 9
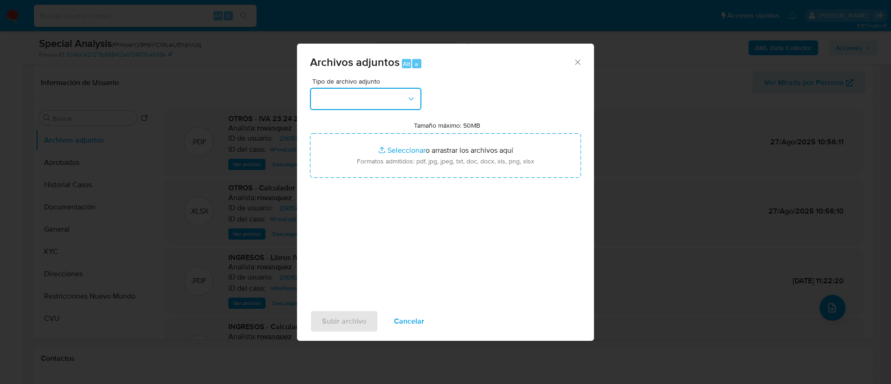
click at [359, 100] on button "button" at bounding box center [365, 99] width 111 height 22
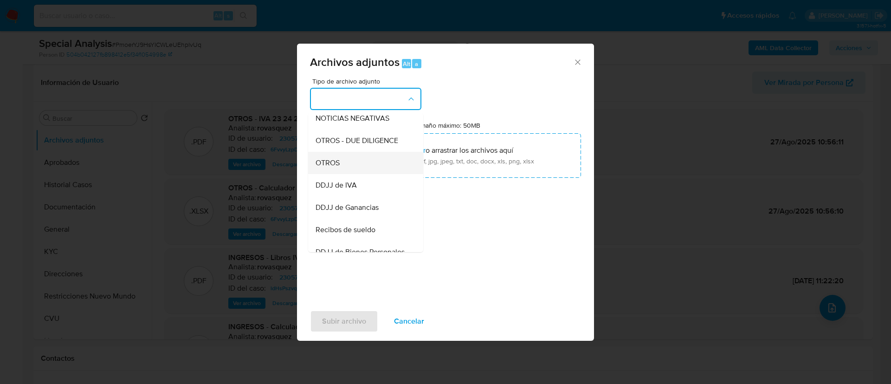
click at [355, 169] on div "OTROS" at bounding box center [363, 163] width 95 height 22
click at [355, 169] on input "Tamaño máximo: 50MB Seleccionar archivos" at bounding box center [445, 155] width 271 height 45
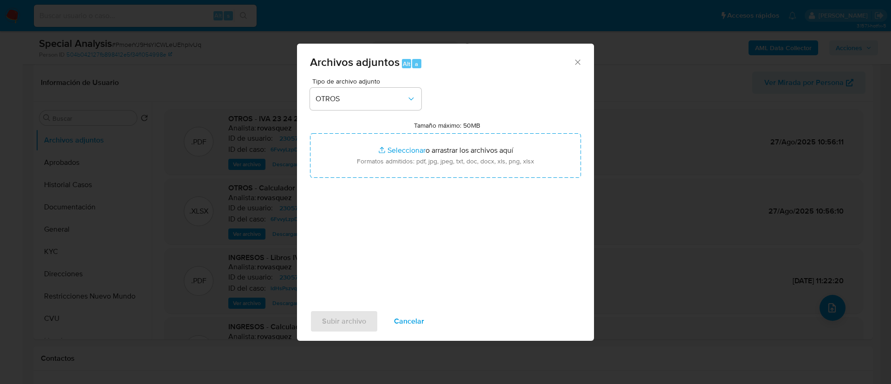
type input "C:\fakepath\Calculador IVA.xlsx"
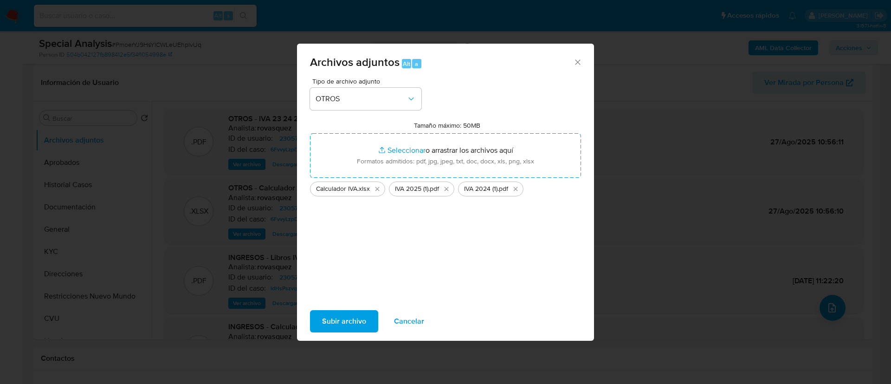
drag, startPoint x: 355, startPoint y: 169, endPoint x: 356, endPoint y: 325, distance: 156.9
click at [356, 325] on span "Subir archivo" at bounding box center [344, 321] width 44 height 20
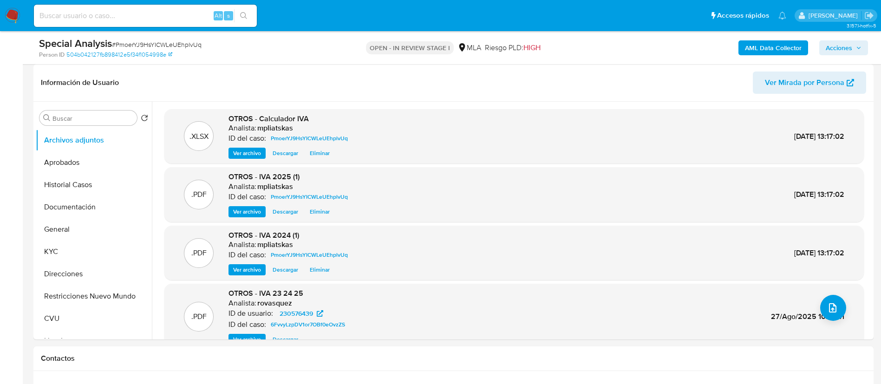
click at [833, 50] on span "Acciones" at bounding box center [839, 47] width 26 height 15
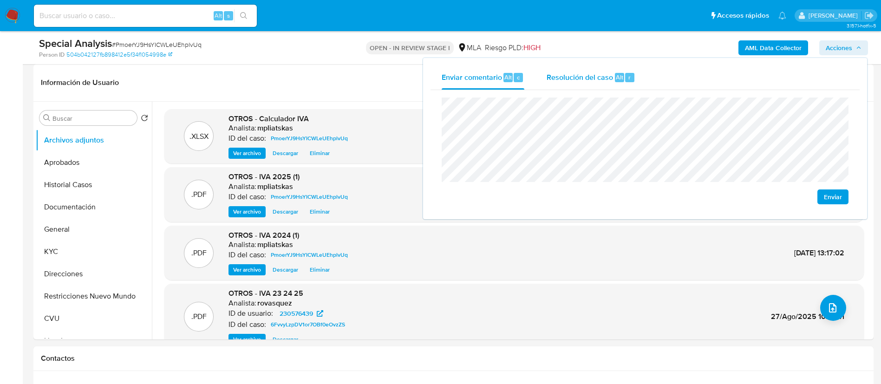
click at [600, 78] on span "Resolución del caso" at bounding box center [580, 77] width 66 height 11
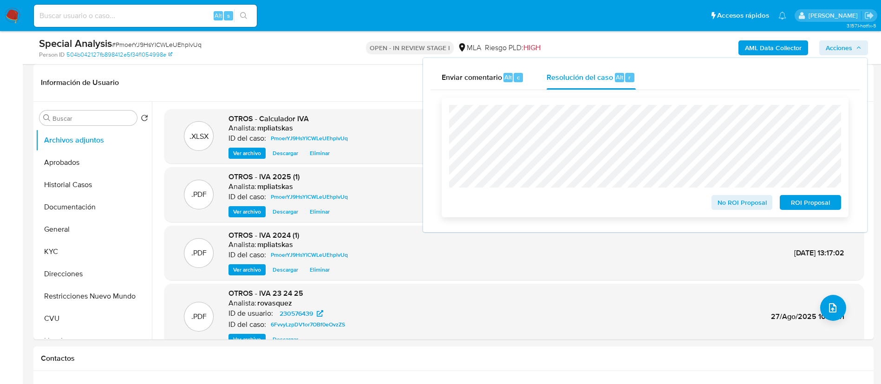
click at [733, 207] on span "No ROI Proposal" at bounding box center [742, 202] width 48 height 13
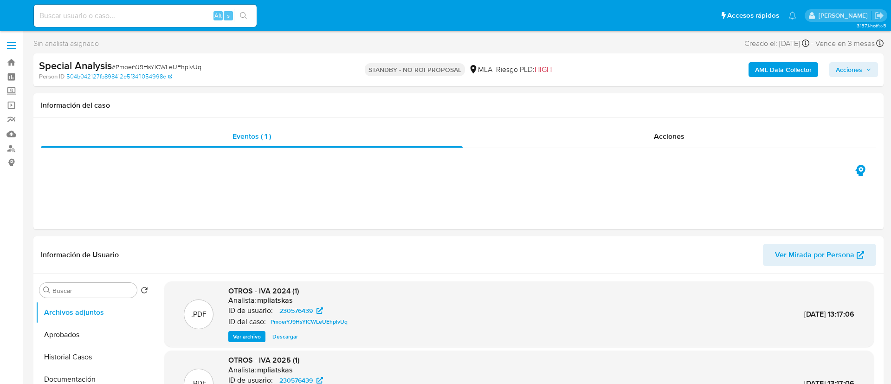
select select "10"
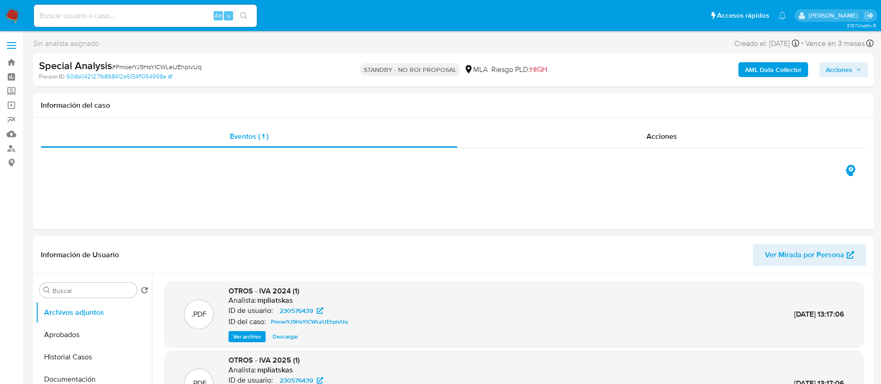
click at [182, 8] on div "Alt s" at bounding box center [145, 16] width 223 height 22
click at [189, 20] on input at bounding box center [145, 16] width 223 height 12
paste input "361339490"
click at [236, 17] on button "search-icon" at bounding box center [243, 15] width 19 height 13
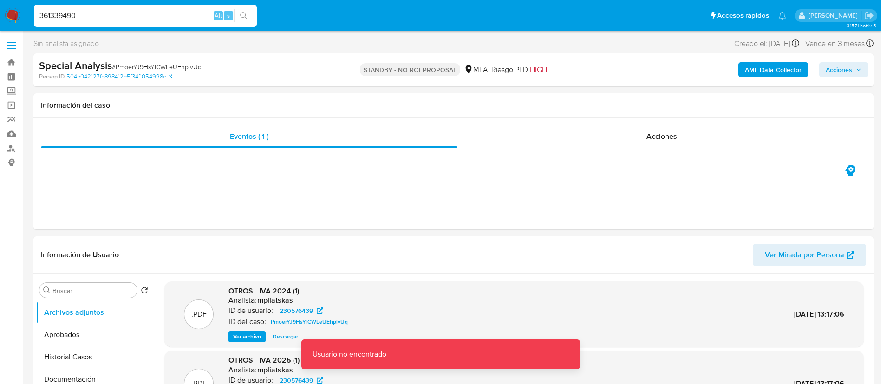
click at [207, 13] on input "361339490" at bounding box center [145, 16] width 223 height 12
type input "361339490"
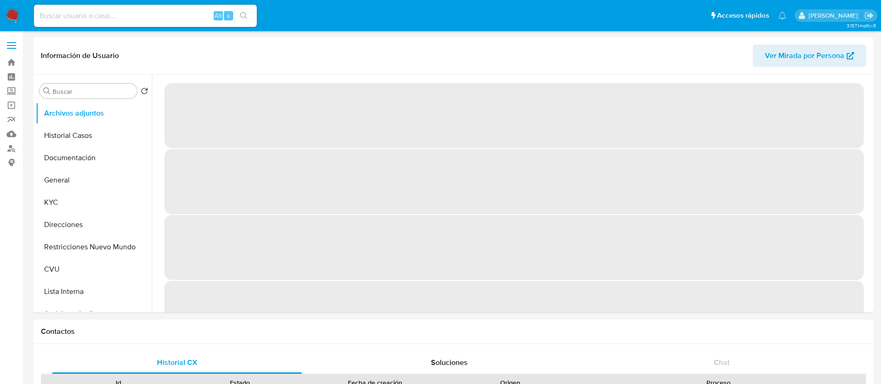
select select "10"
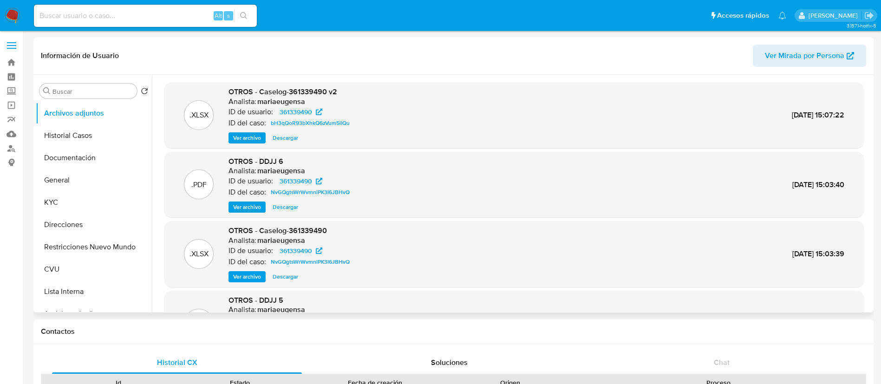
click at [239, 137] on span "Ver archivo" at bounding box center [247, 137] width 28 height 9
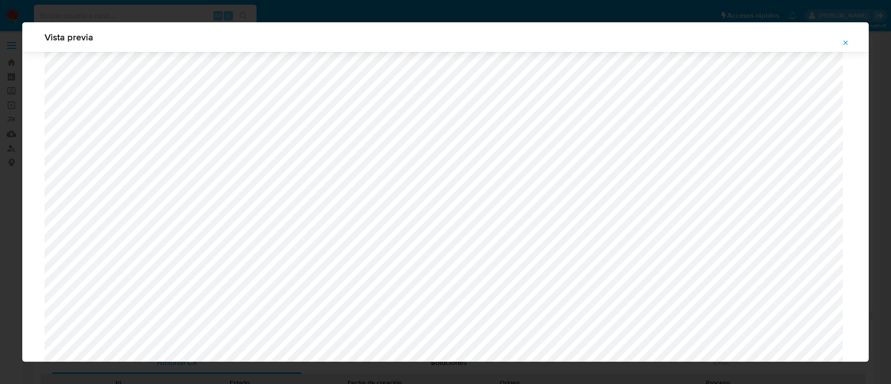
scroll to position [608, 0]
click at [845, 46] on icon "Attachment preview" at bounding box center [845, 42] width 7 height 7
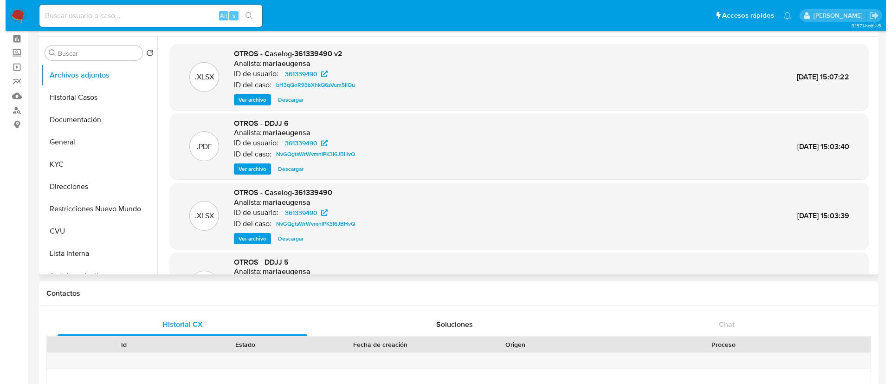
scroll to position [27, 0]
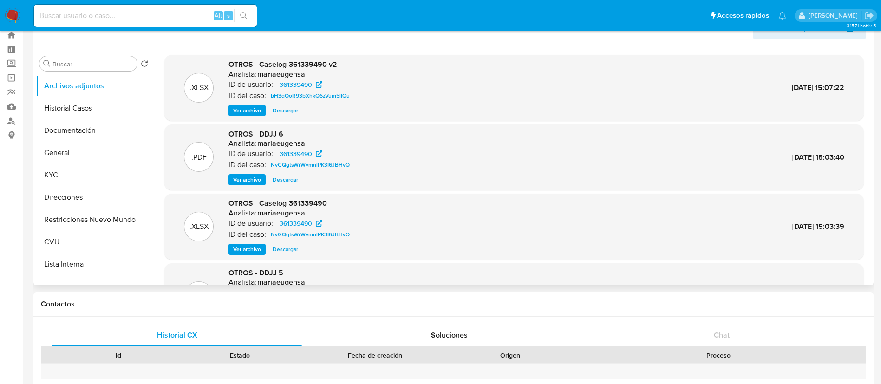
click at [257, 112] on span "Ver archivo" at bounding box center [247, 110] width 28 height 9
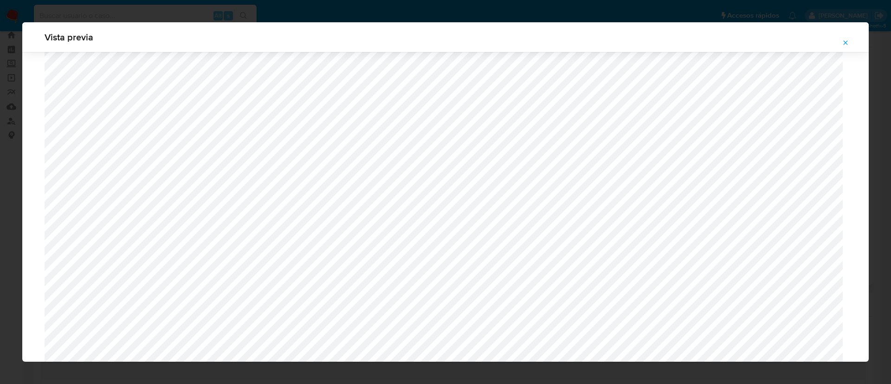
scroll to position [539, 0]
